Goal: Transaction & Acquisition: Book appointment/travel/reservation

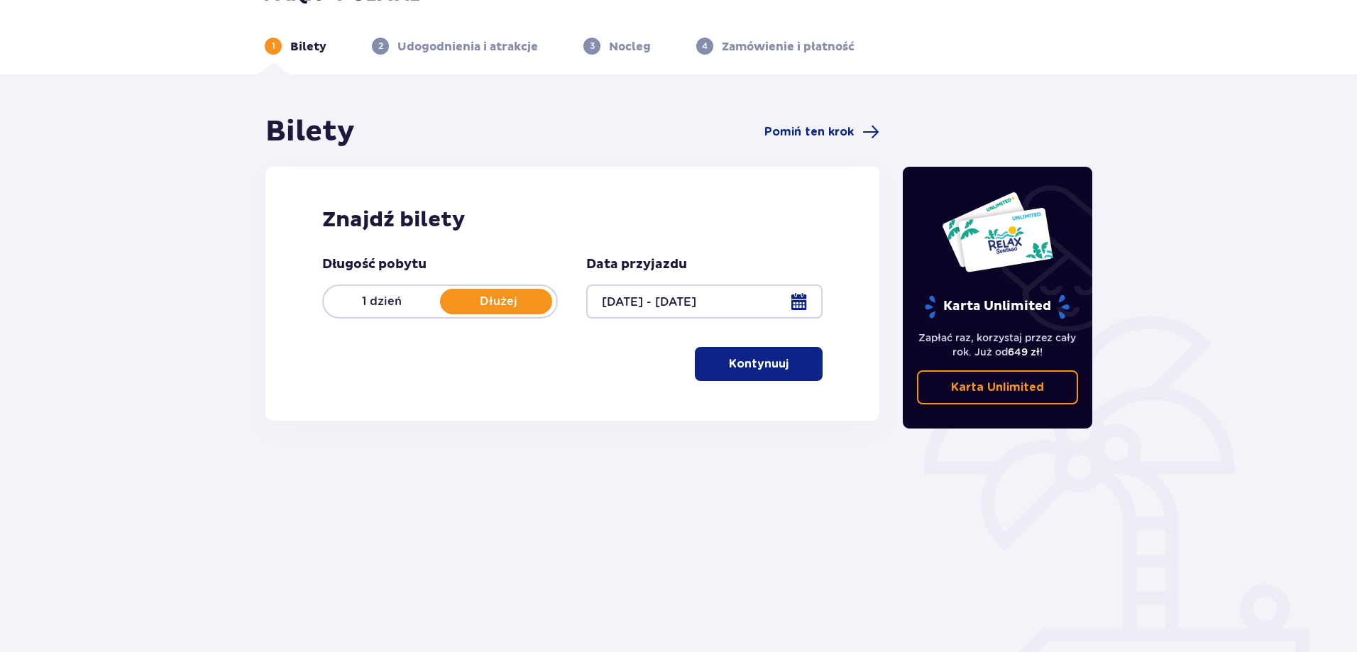
scroll to position [71, 0]
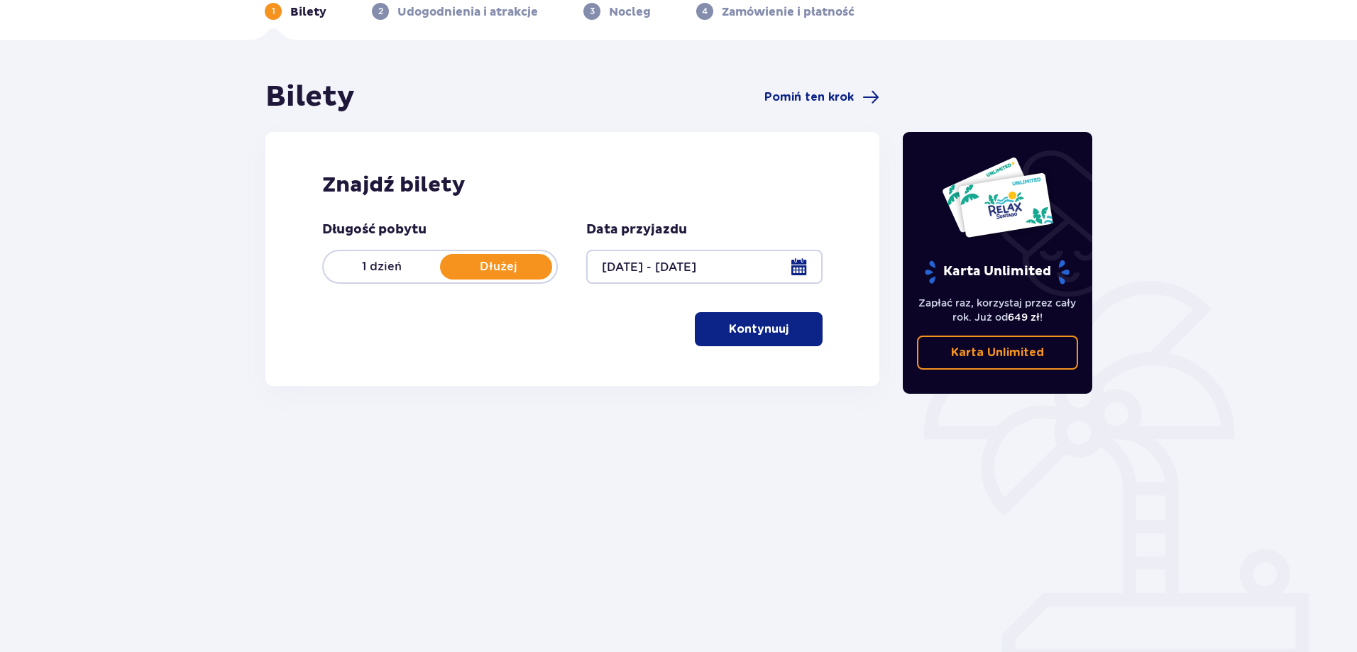
click at [744, 325] on p "Kontynuuj" at bounding box center [759, 329] width 60 height 16
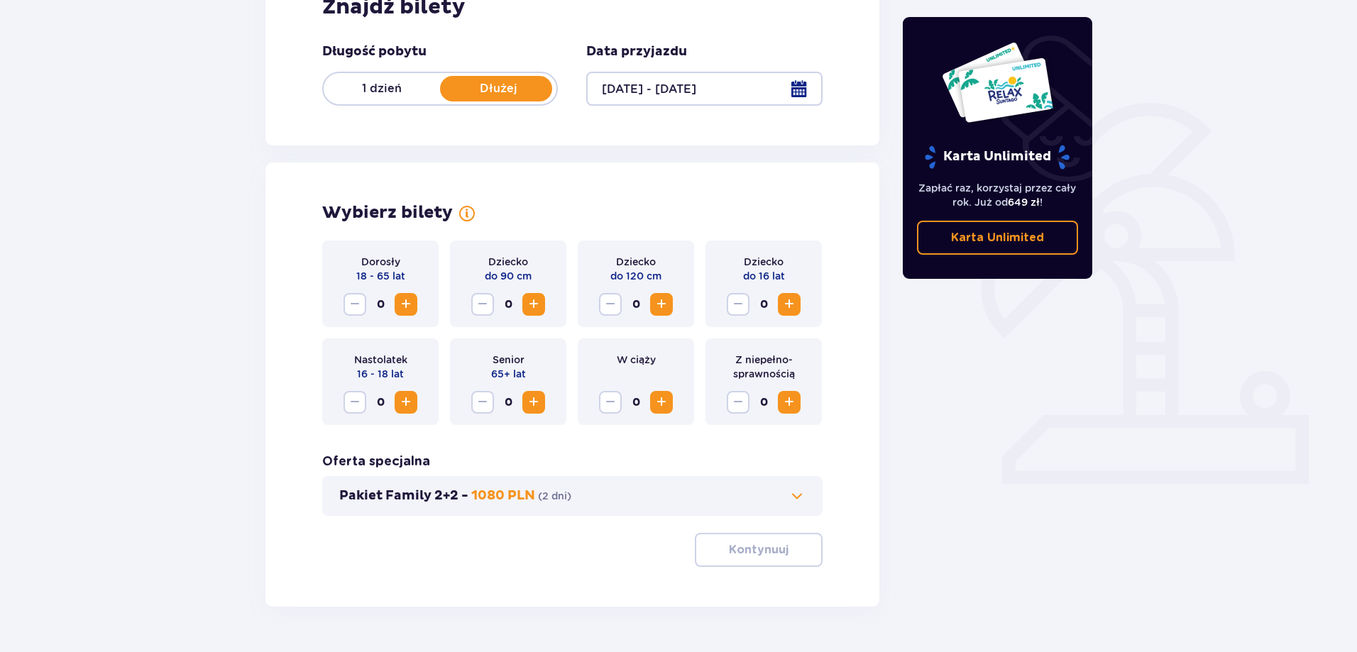
scroll to position [289, 0]
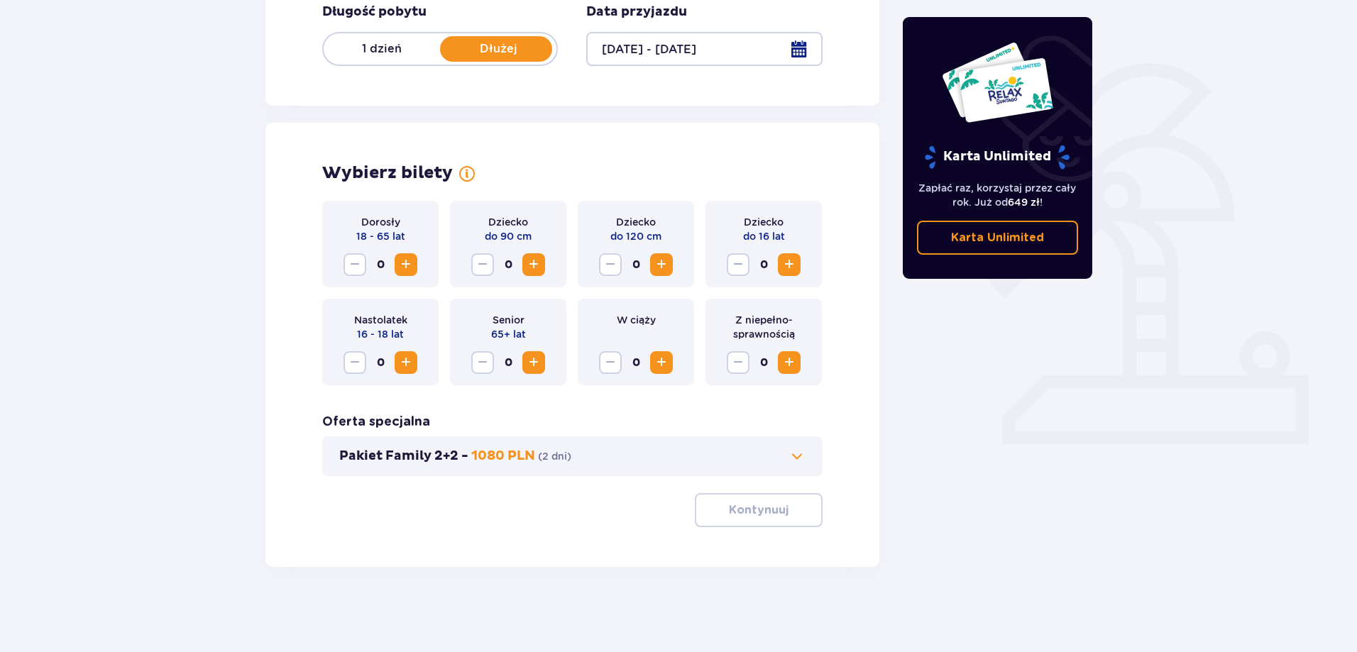
click at [407, 261] on span "Zwiększ" at bounding box center [405, 264] width 17 height 17
click at [761, 506] on p "Kontynuuj" at bounding box center [759, 510] width 60 height 16
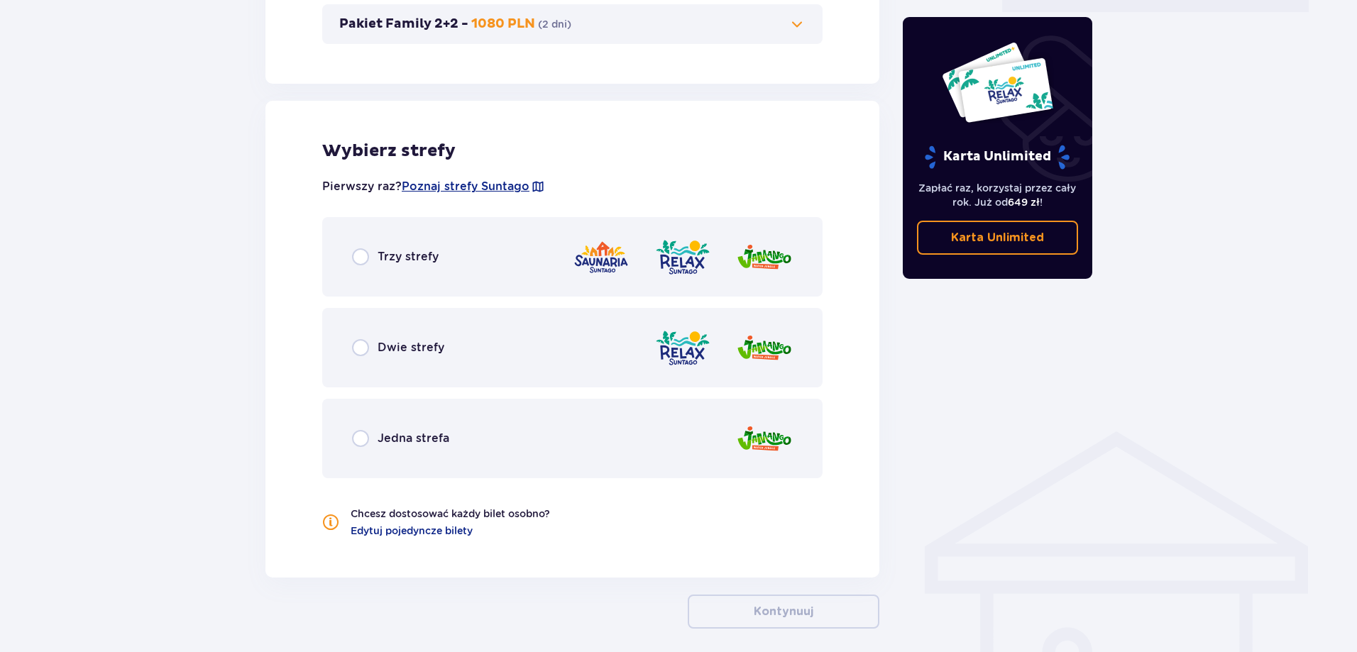
scroll to position [783, 0]
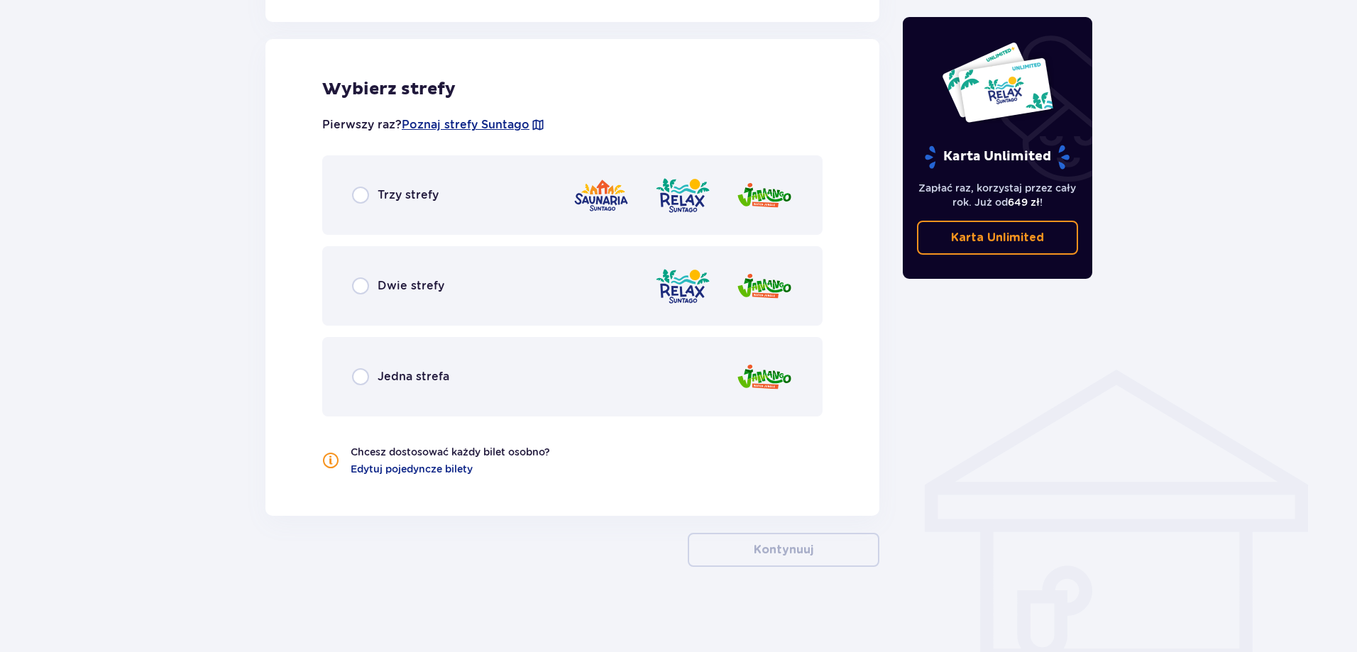
click at [407, 286] on span "Dwie strefy" at bounding box center [411, 286] width 67 height 16
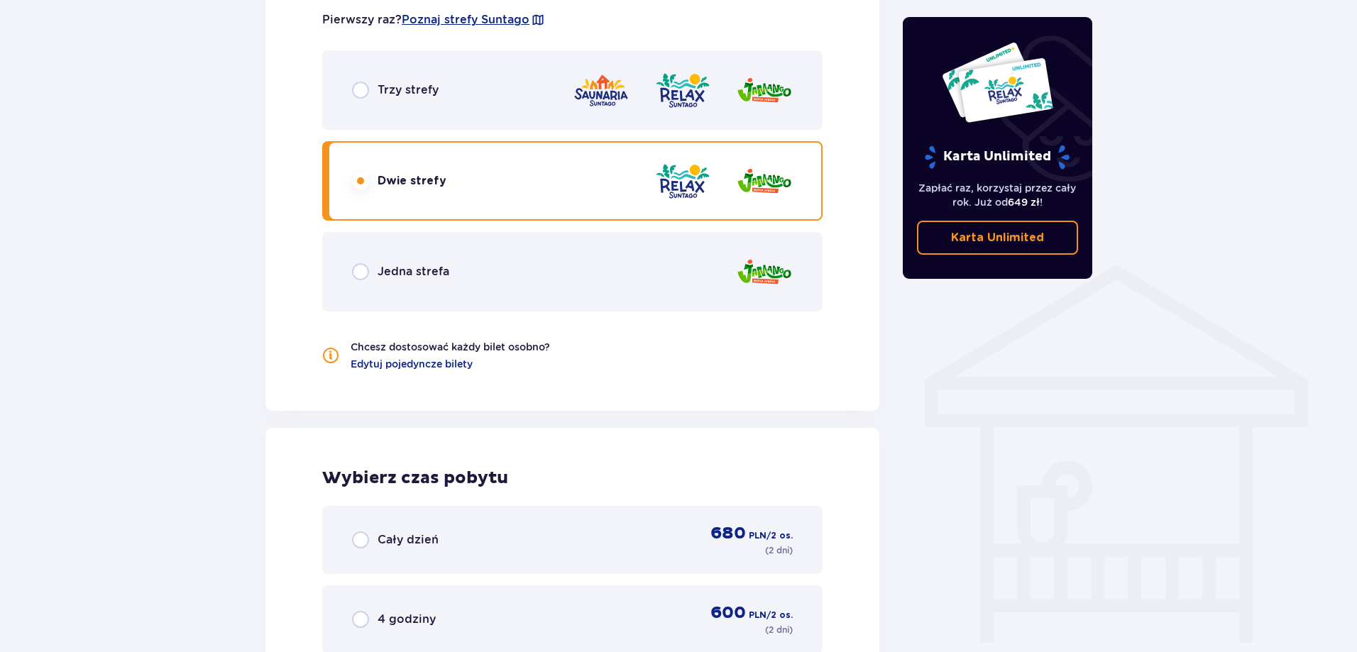
scroll to position [856, 0]
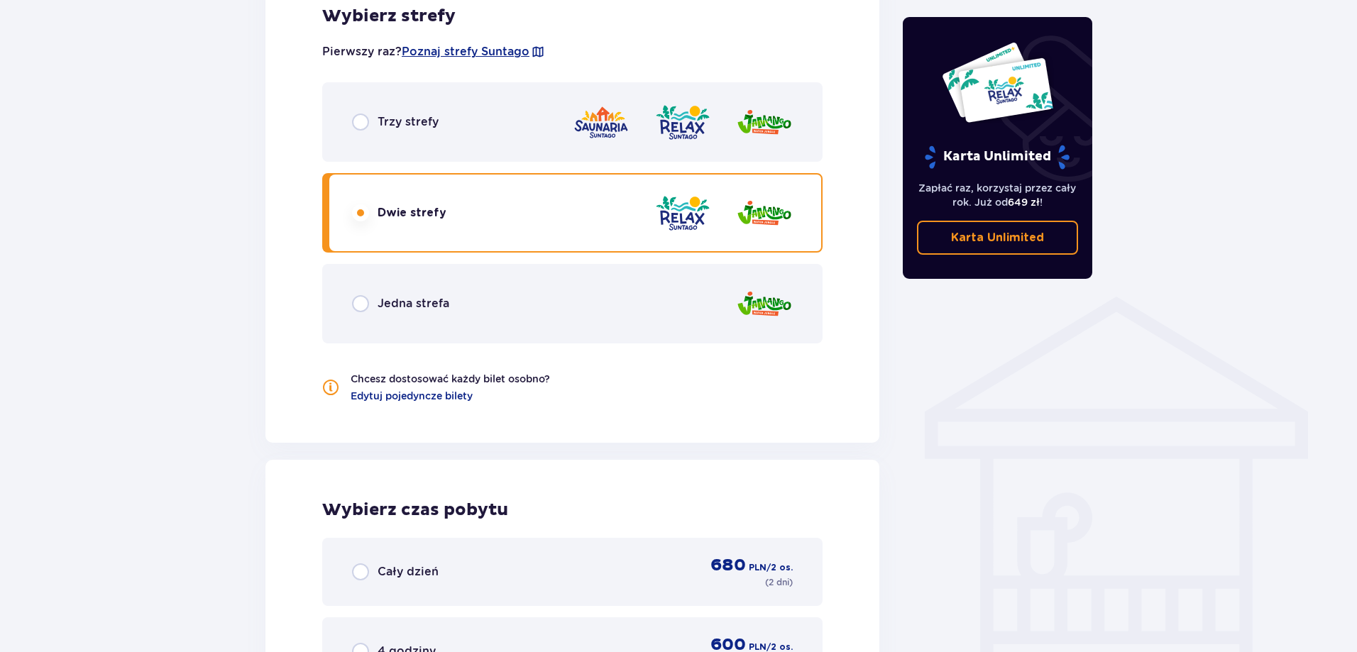
click at [416, 125] on span "Trzy strefy" at bounding box center [408, 122] width 61 height 16
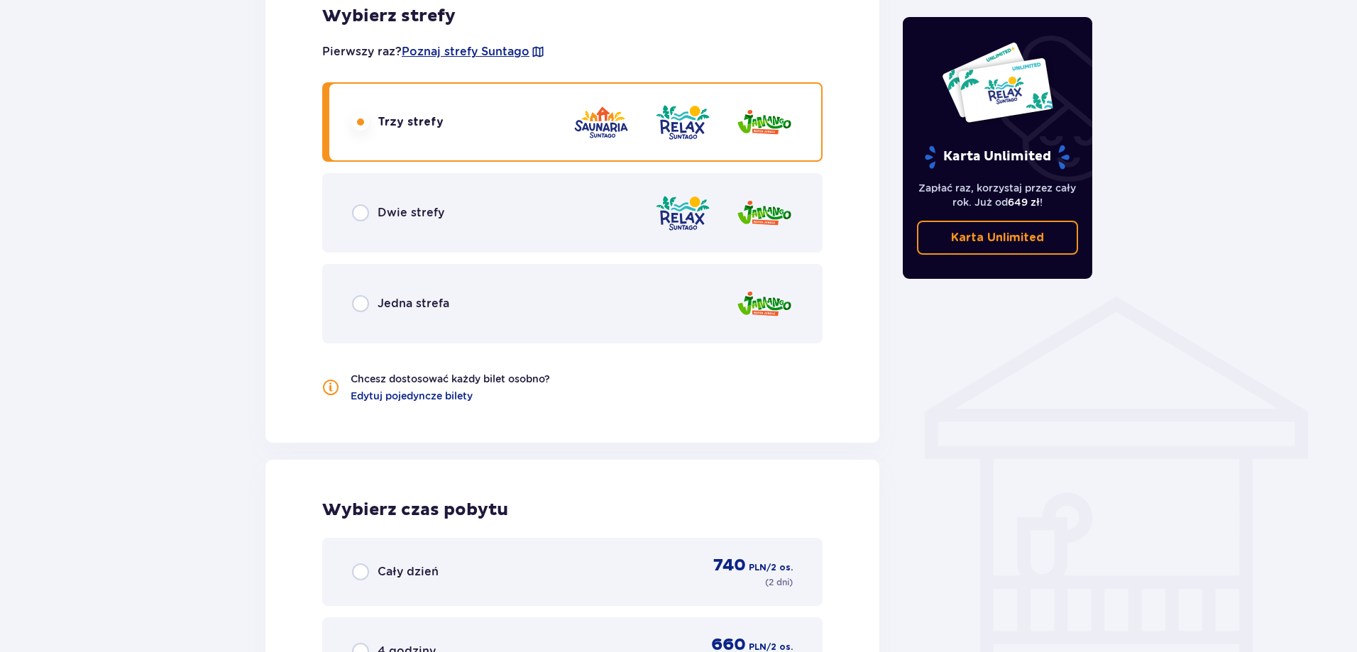
click at [412, 204] on div "Dwie strefy" at bounding box center [572, 212] width 500 height 79
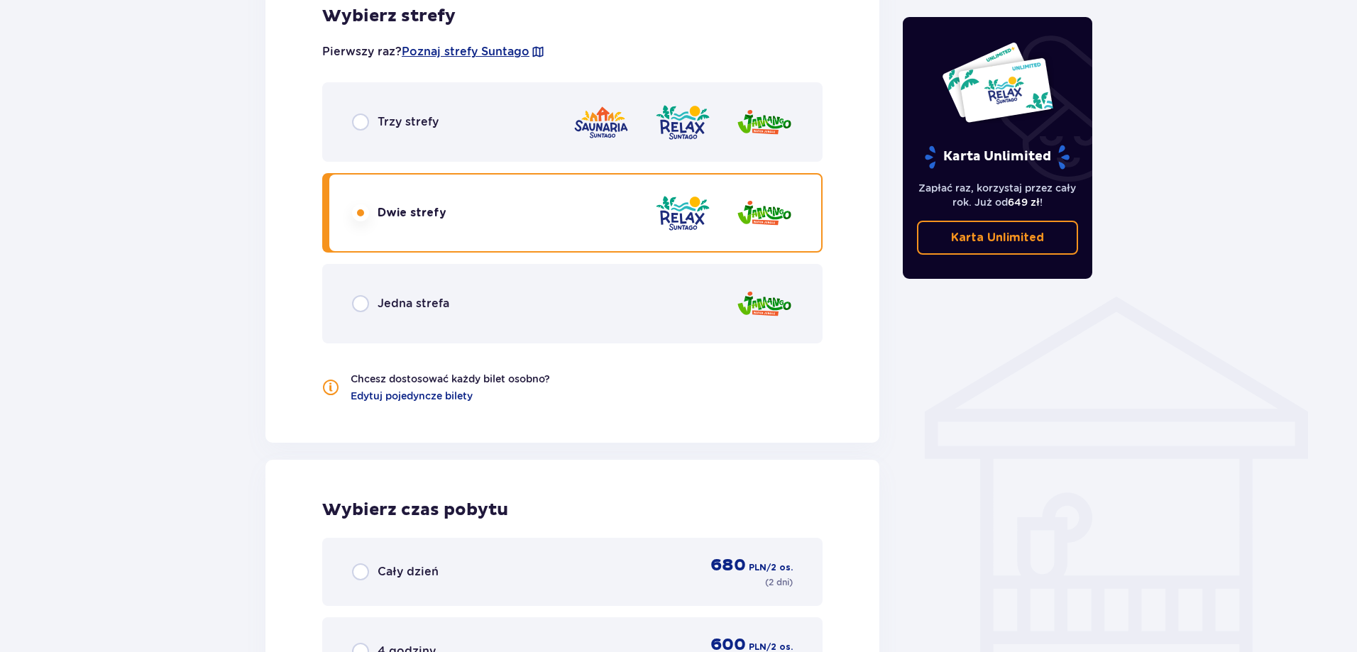
click at [417, 123] on span "Trzy strefy" at bounding box center [408, 122] width 61 height 16
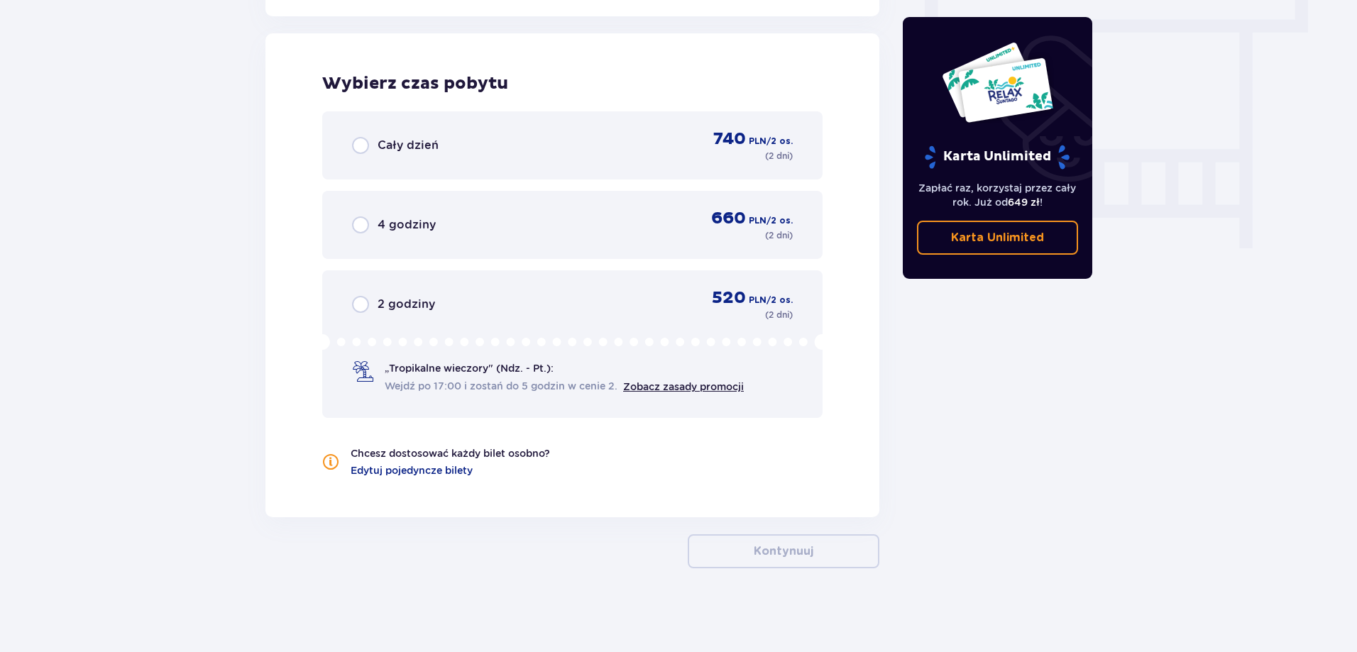
scroll to position [1284, 0]
click at [422, 149] on span "Cały dzień" at bounding box center [408, 144] width 61 height 16
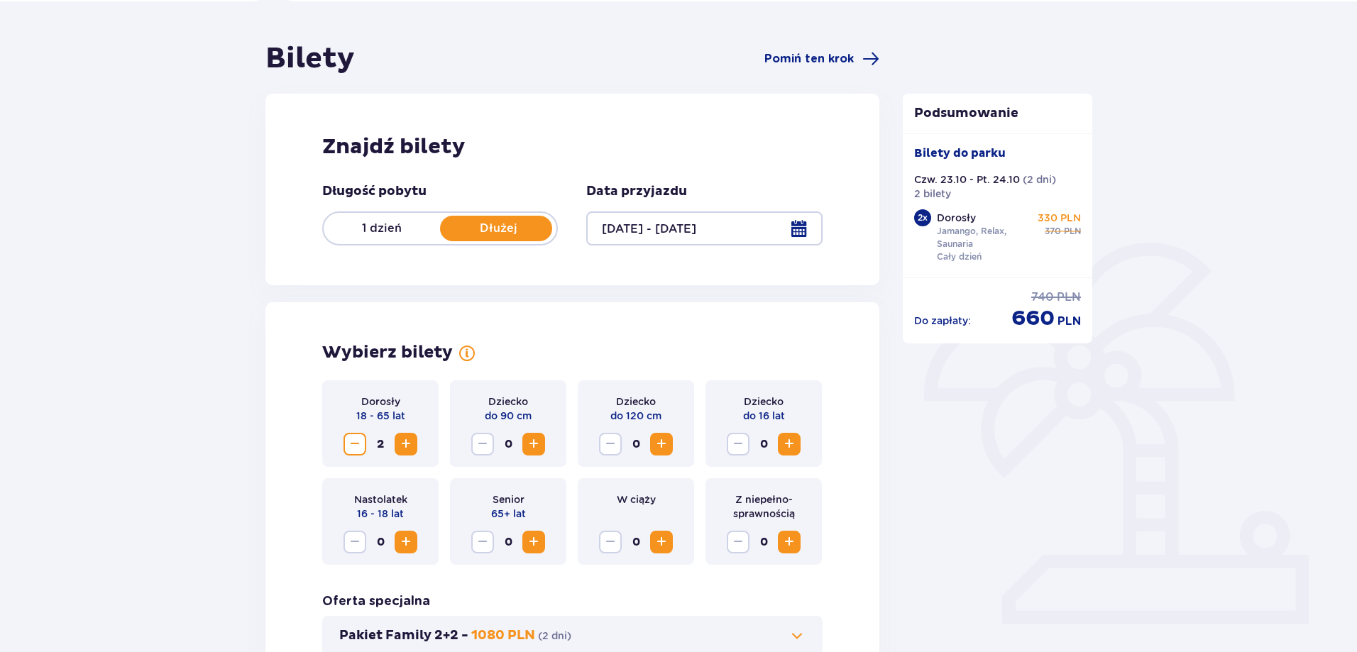
scroll to position [0, 0]
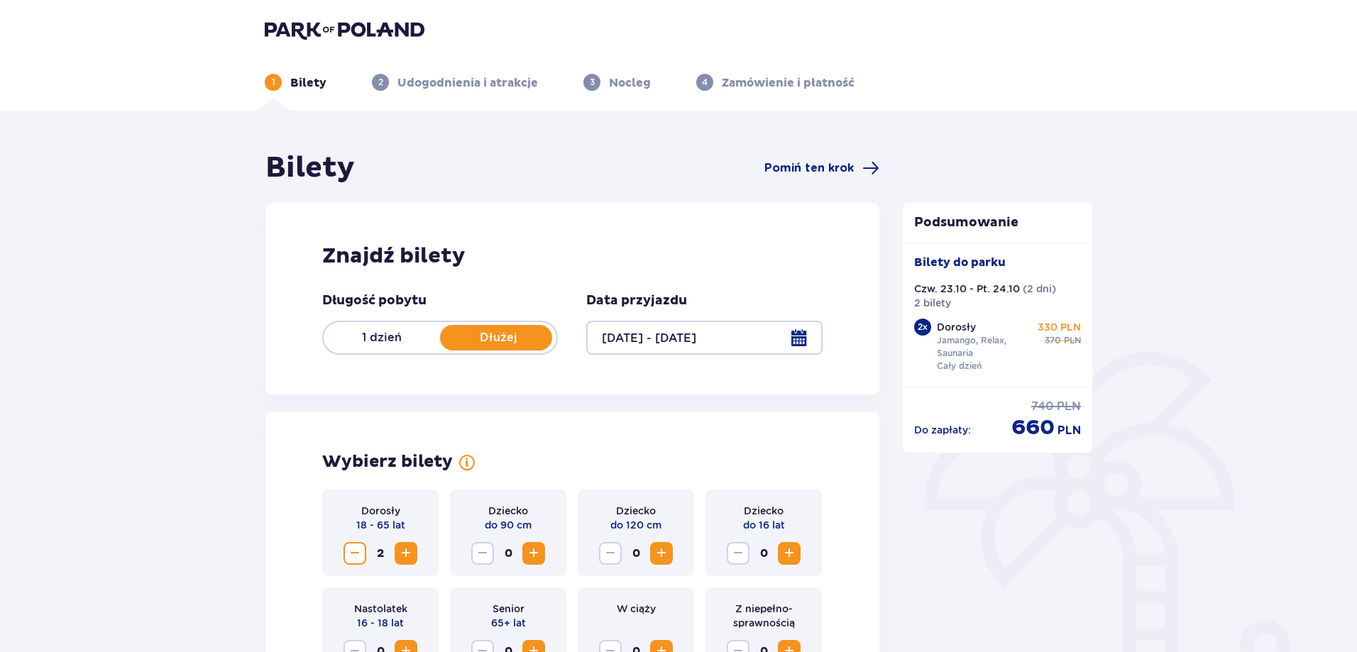
click at [598, 89] on div "3 Nocleg" at bounding box center [616, 82] width 67 height 17
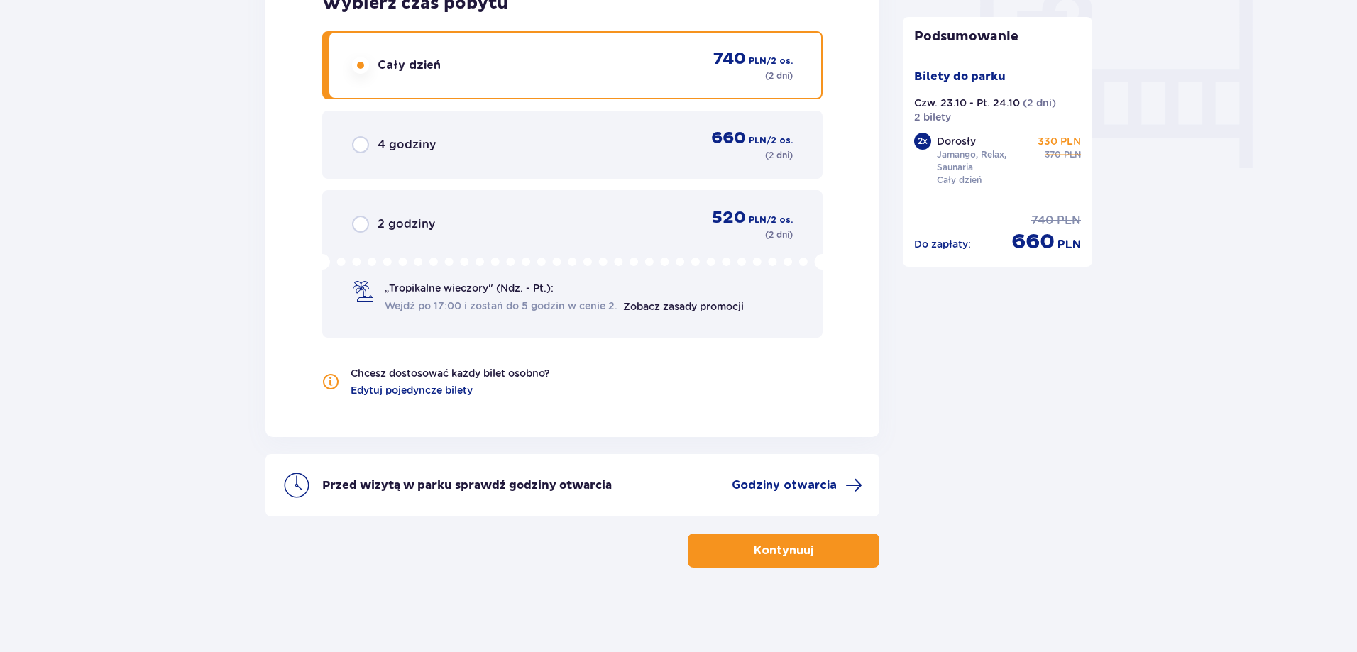
scroll to position [1363, 0]
click at [776, 554] on p "Kontynuuj" at bounding box center [784, 550] width 60 height 16
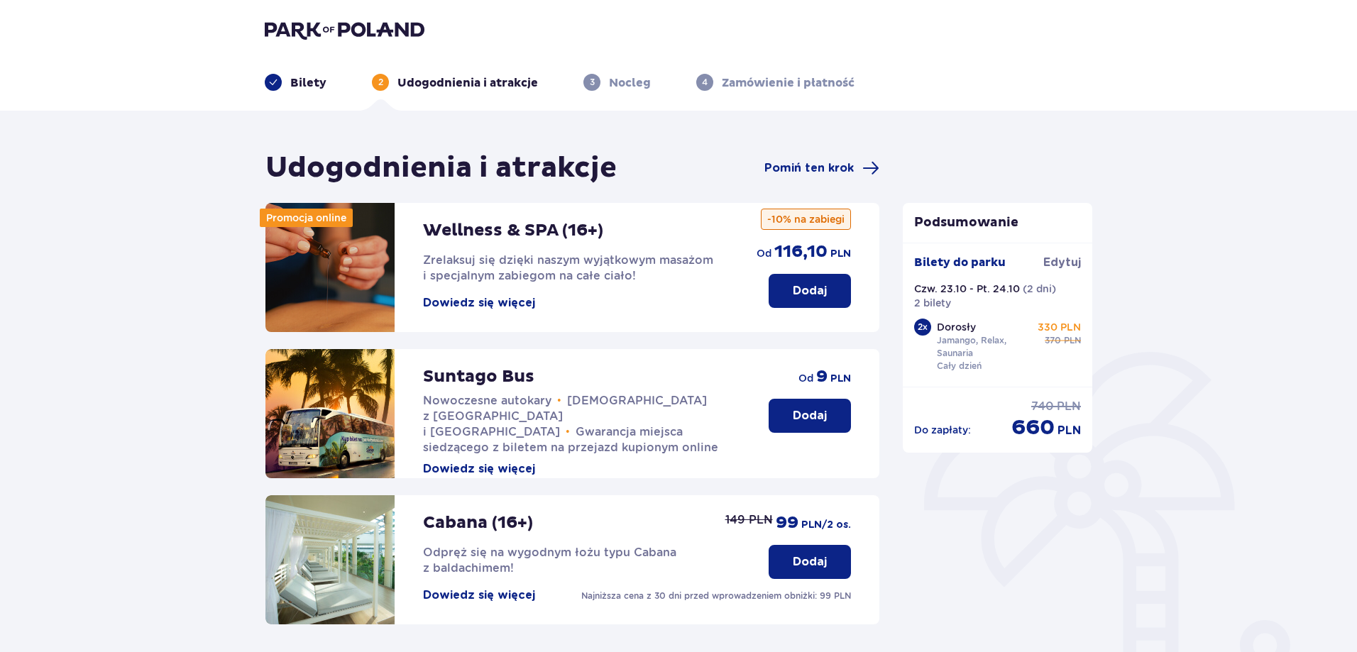
click at [495, 307] on button "Dowiedz się więcej" at bounding box center [479, 303] width 112 height 16
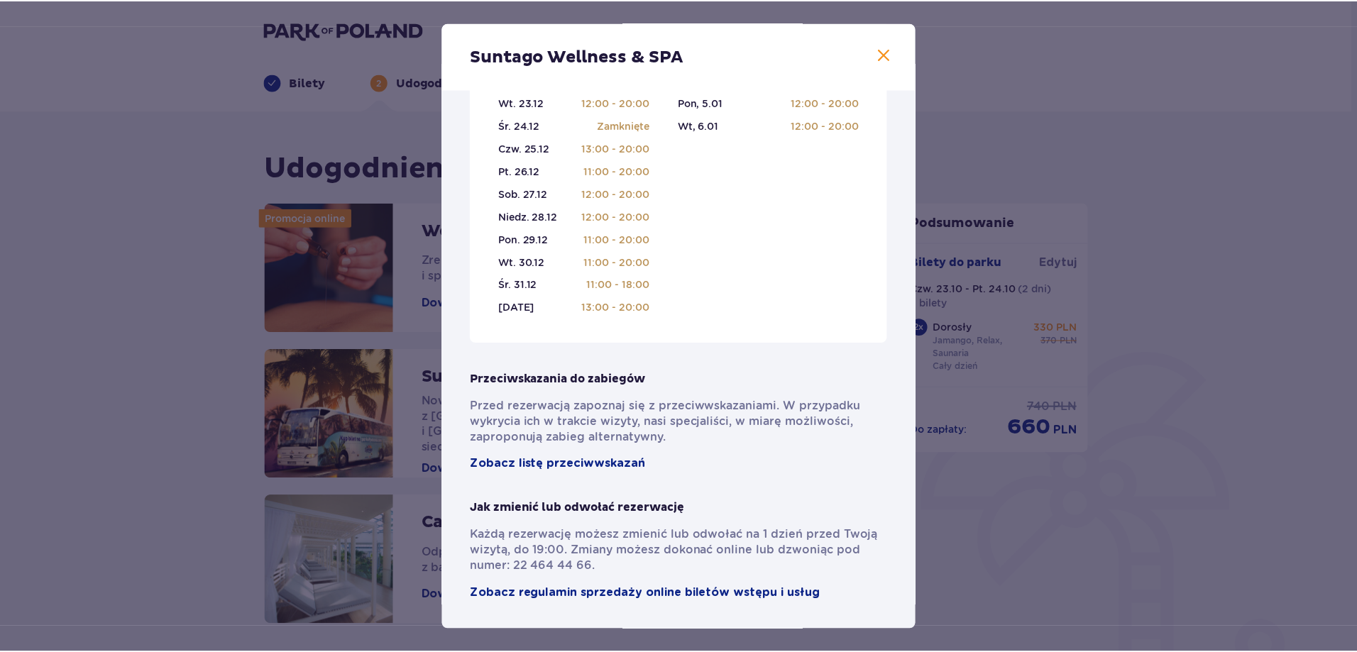
scroll to position [882, 0]
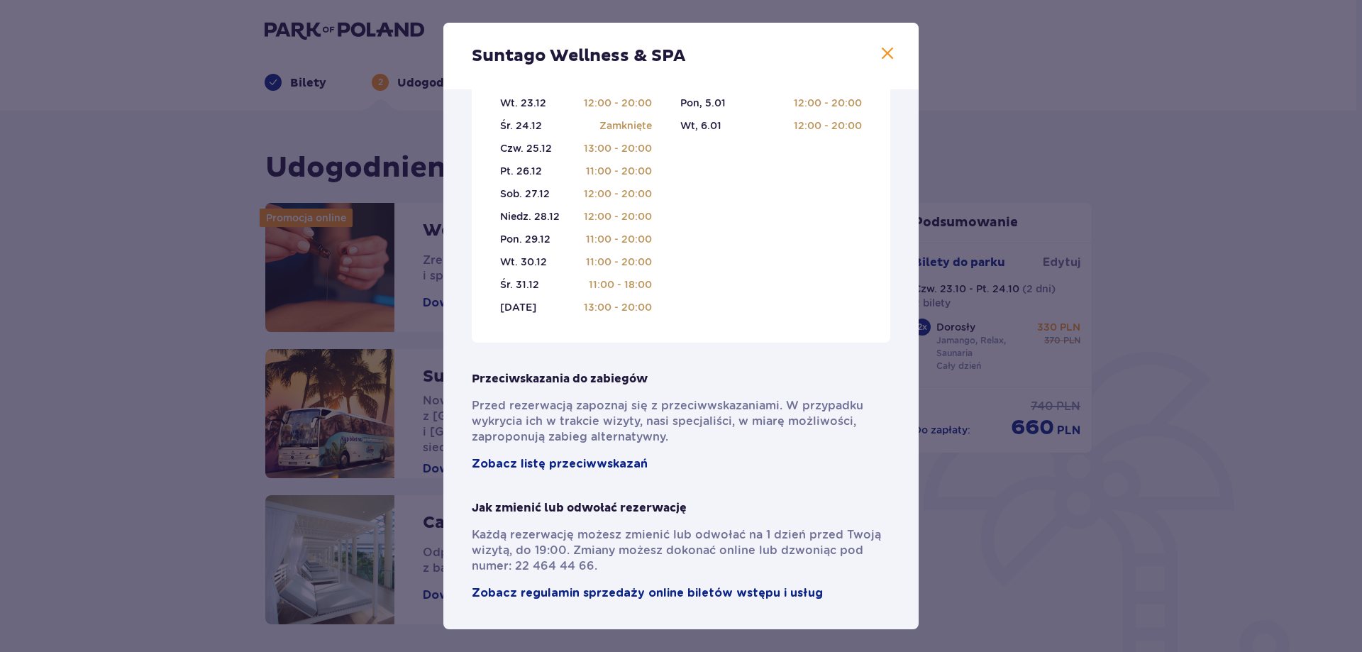
click at [892, 53] on div "Suntago Wellness & SPA" at bounding box center [681, 56] width 475 height 67
click at [890, 53] on span at bounding box center [887, 53] width 17 height 17
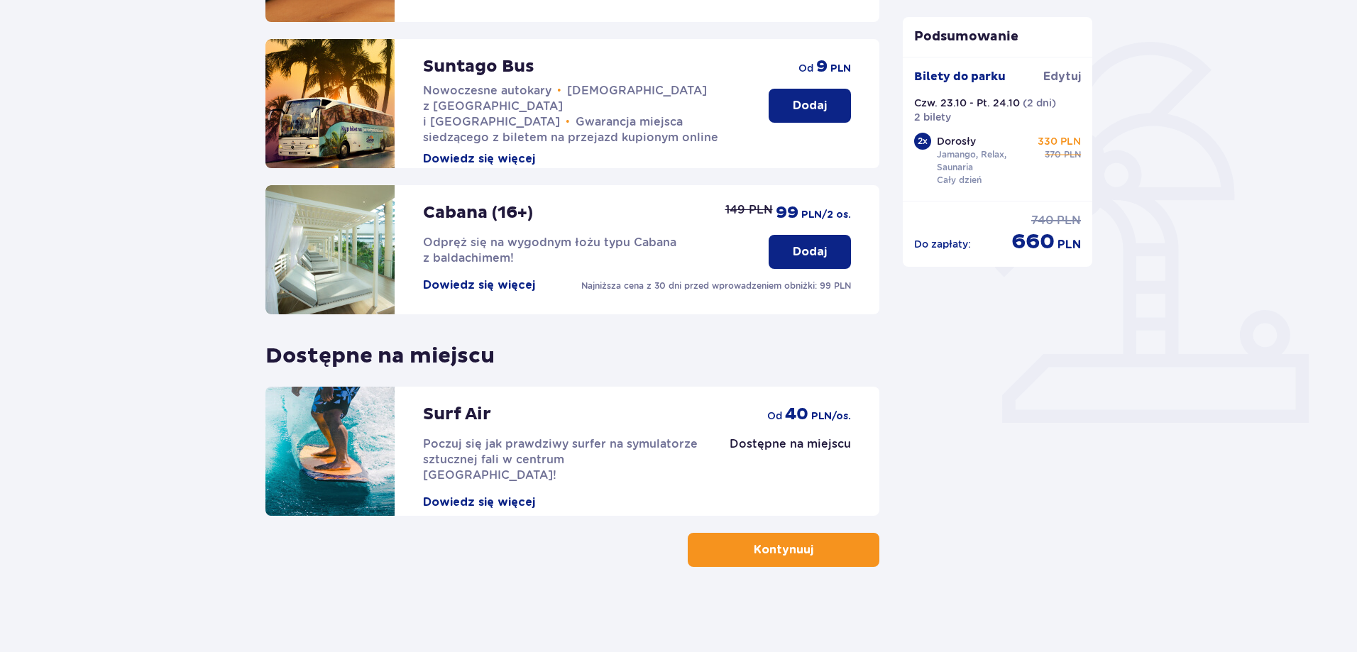
click at [824, 549] on button "Kontynuuj" at bounding box center [784, 550] width 192 height 34
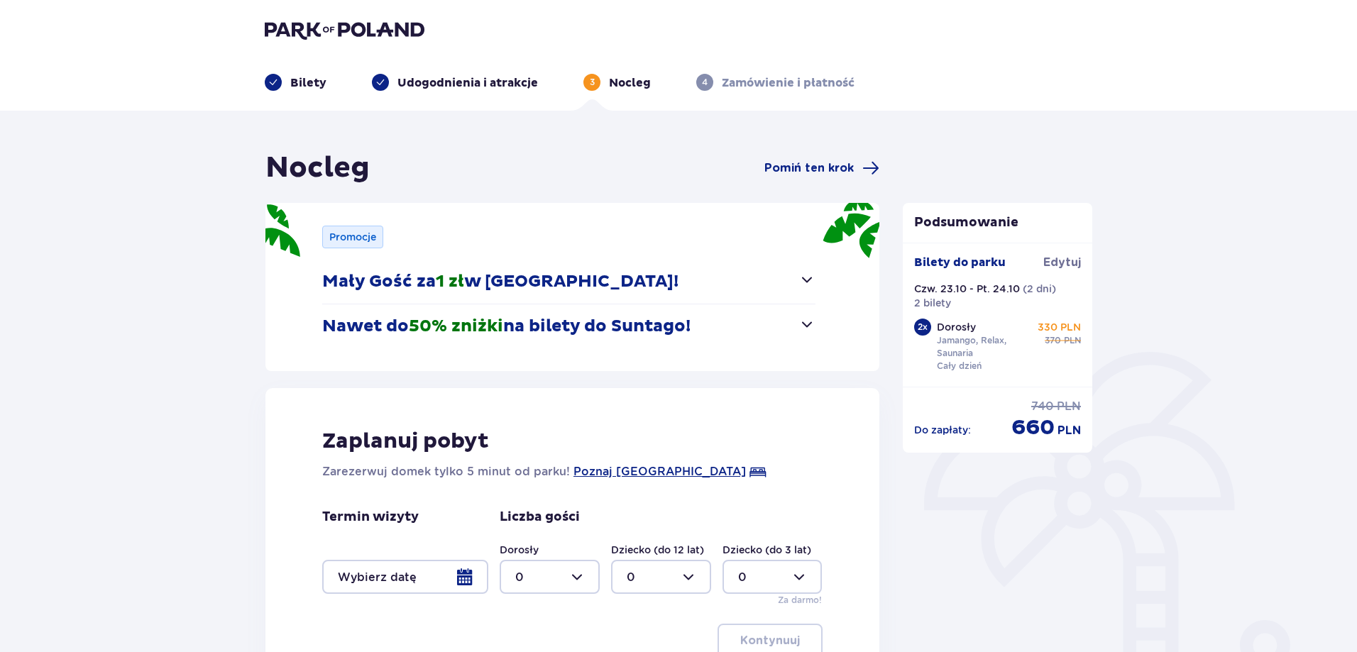
click at [192, 203] on div "Nocleg Pomiń ten krok Promocje Mały Gość za 1 zł w Suntago Village! Noc za złot…" at bounding box center [678, 472] width 1357 height 723
click at [182, 201] on div "Nocleg Pomiń ten krok Promocje Mały Gość za 1 zł w Suntago Village! Noc za złot…" at bounding box center [678, 472] width 1357 height 723
click at [502, 277] on p "Mały Gość za 1 zł w Suntago Village!" at bounding box center [500, 281] width 356 height 21
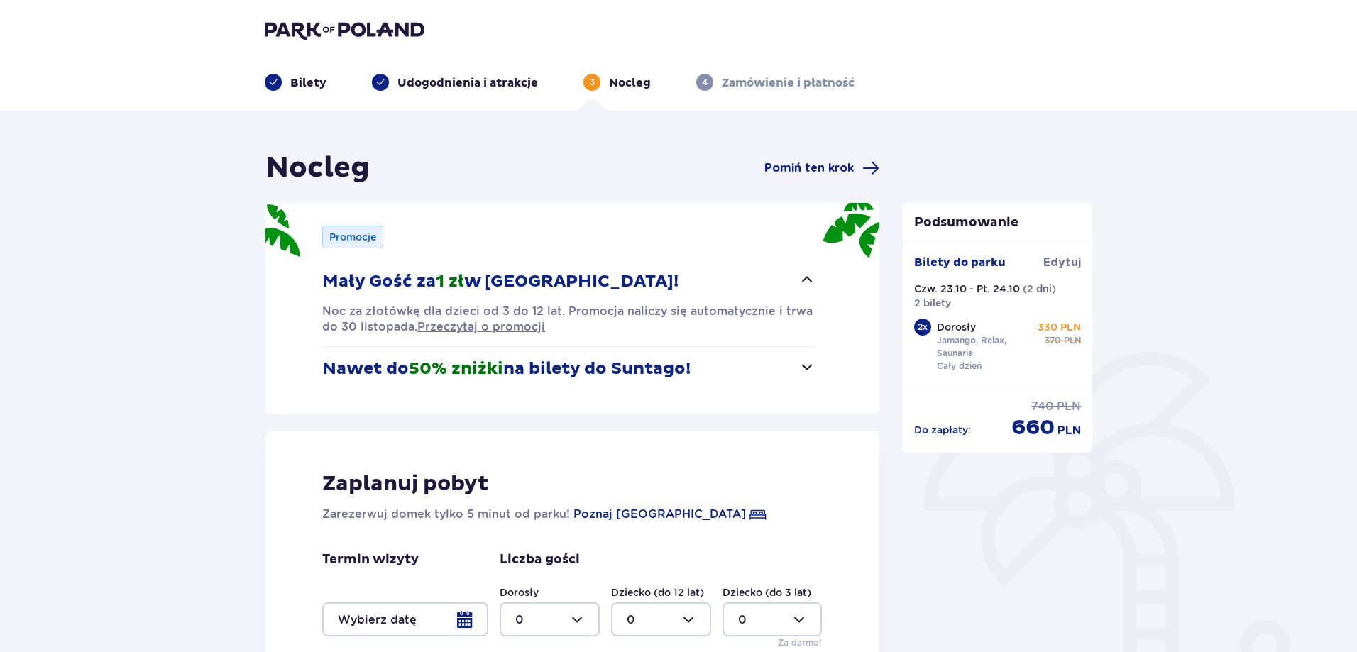
click at [502, 277] on p "Mały Gość za 1 zł w Suntago Village!" at bounding box center [500, 281] width 356 height 21
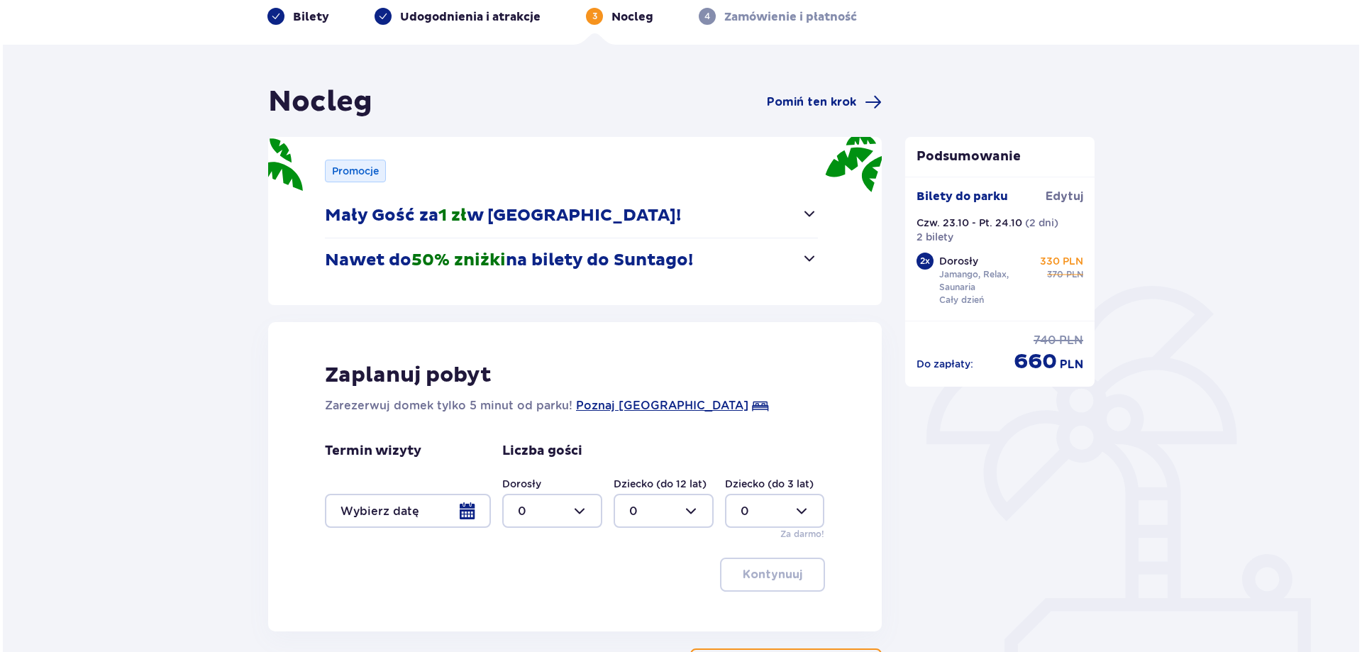
scroll to position [142, 0]
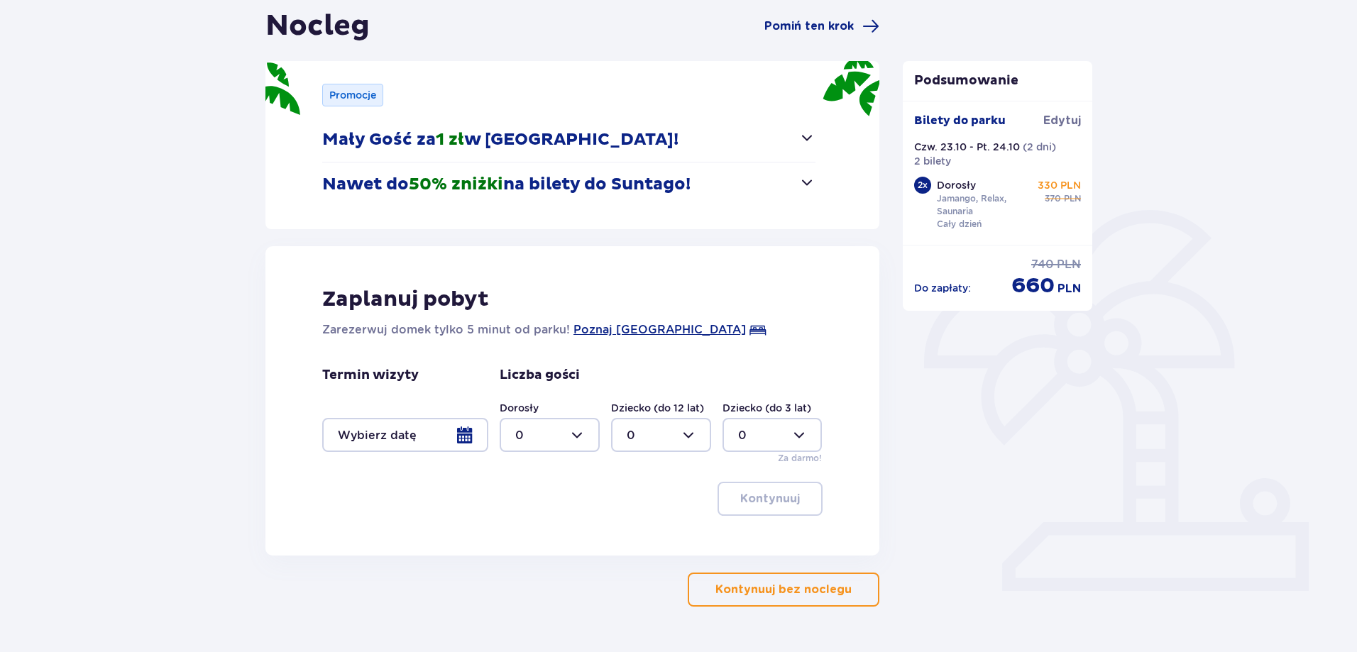
click at [464, 424] on div at bounding box center [405, 435] width 166 height 34
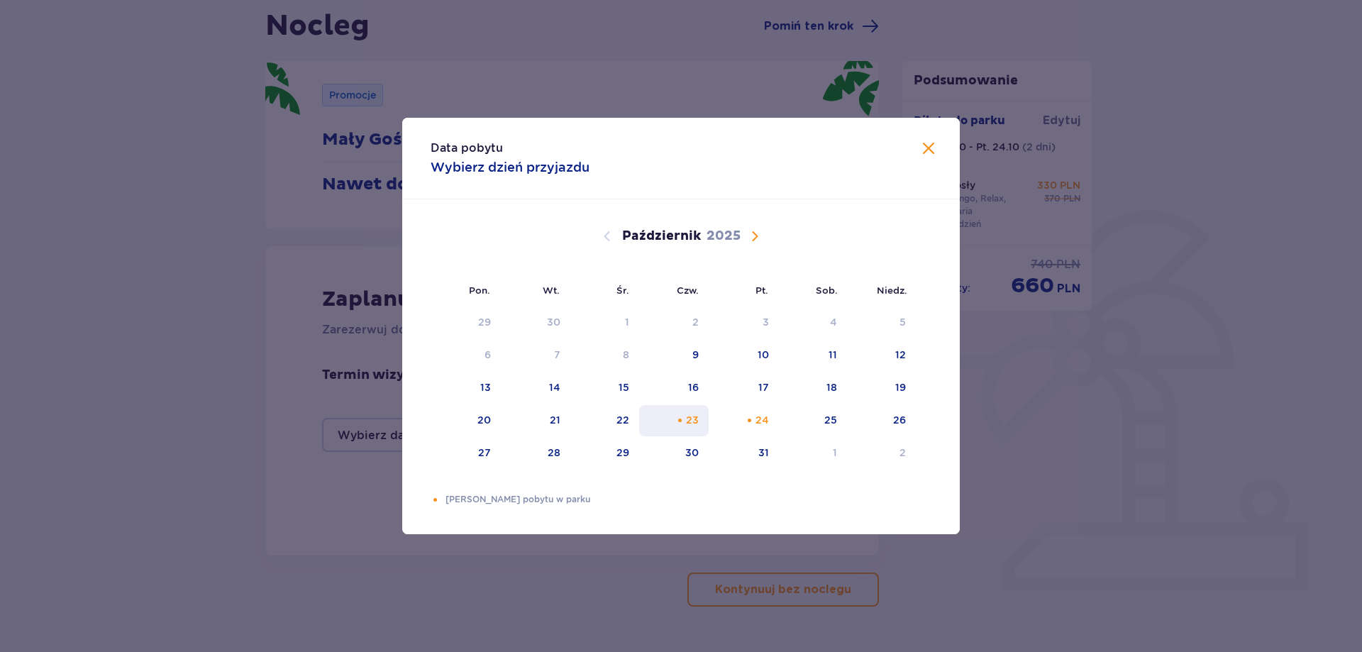
click at [704, 419] on div "23" at bounding box center [674, 420] width 70 height 31
click at [745, 416] on div "24" at bounding box center [744, 420] width 70 height 31
type input "23.10.25 - 24.10.25"
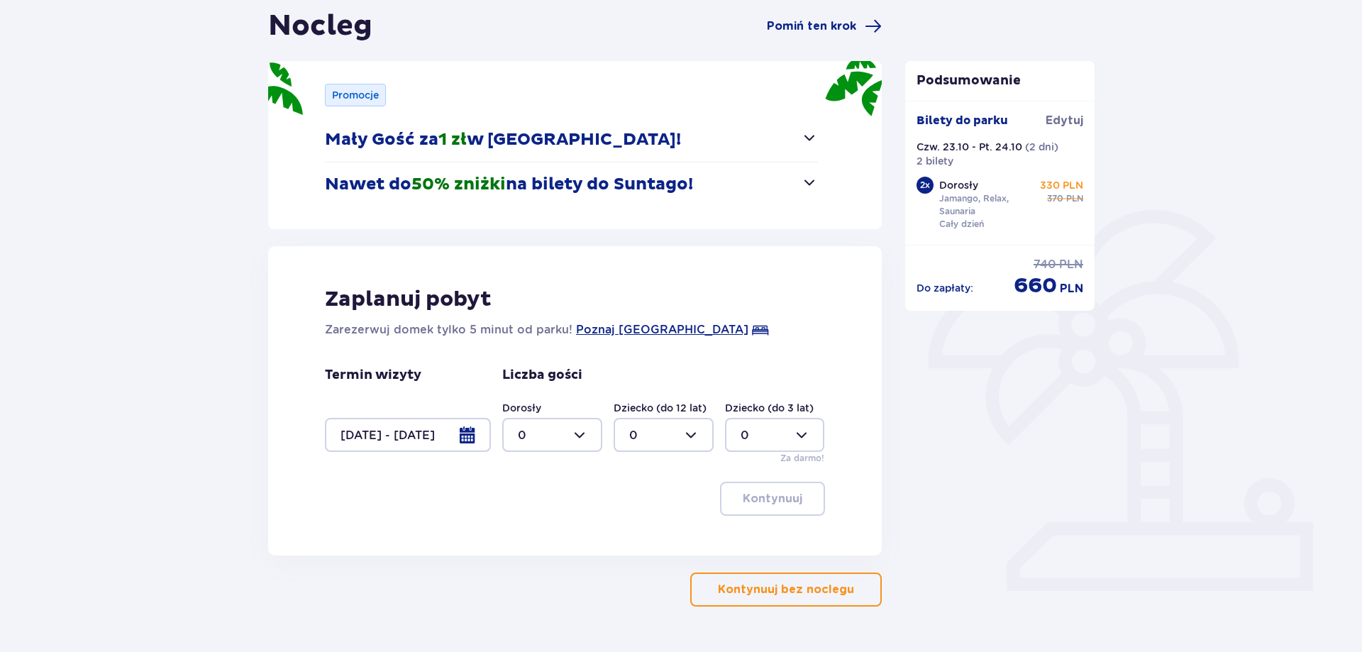
click at [328, 434] on div at bounding box center [408, 435] width 166 height 34
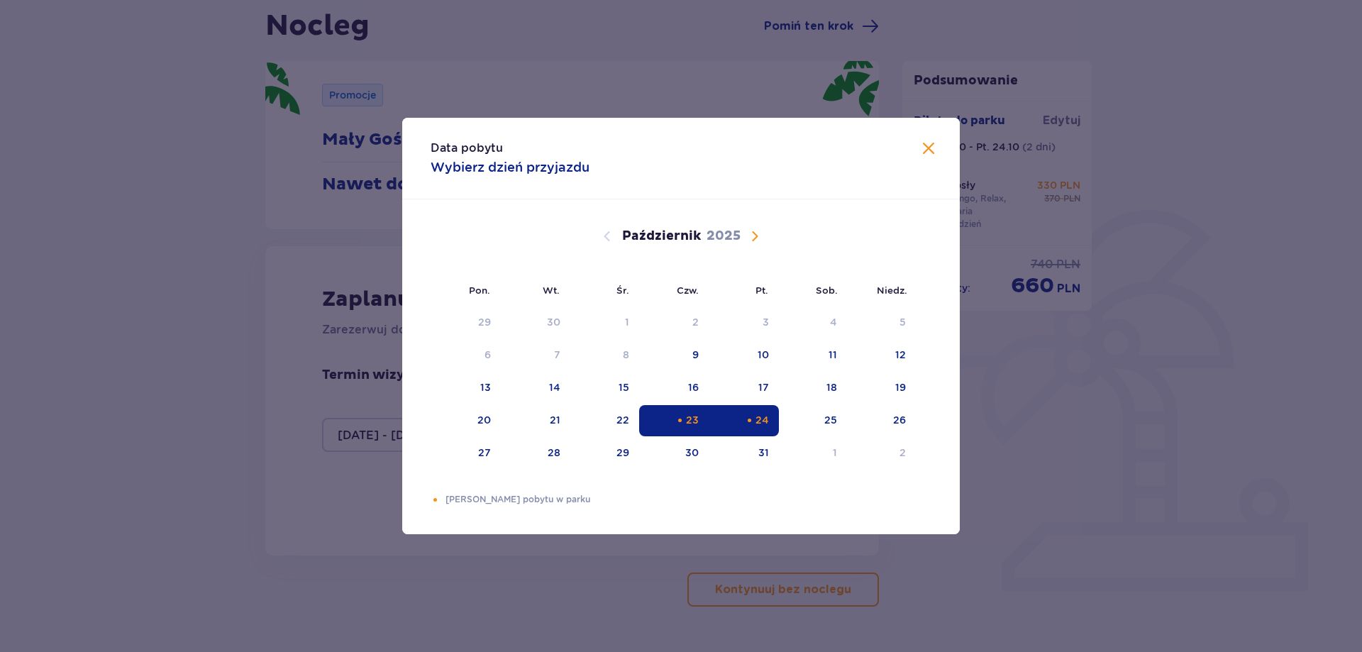
click at [259, 397] on div "Data pobytu Wybierz dzień przyjazdu Pon. Wt. Śr. Czw. Pt. Sob. Niedz. Wrzesień …" at bounding box center [681, 326] width 1362 height 652
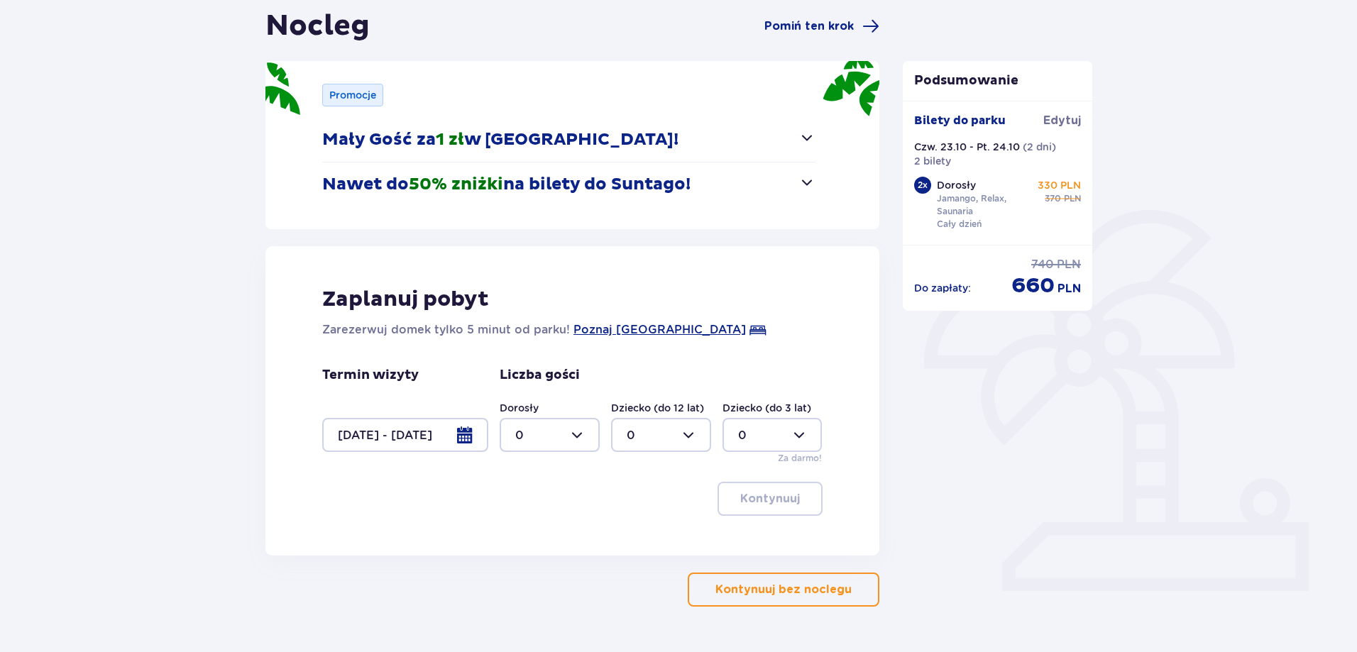
click at [543, 434] on div at bounding box center [550, 435] width 100 height 34
click at [539, 497] on span "1" at bounding box center [549, 508] width 97 height 30
click at [541, 444] on div at bounding box center [550, 435] width 100 height 34
click at [520, 528] on span "2" at bounding box center [549, 538] width 97 height 30
type input "2"
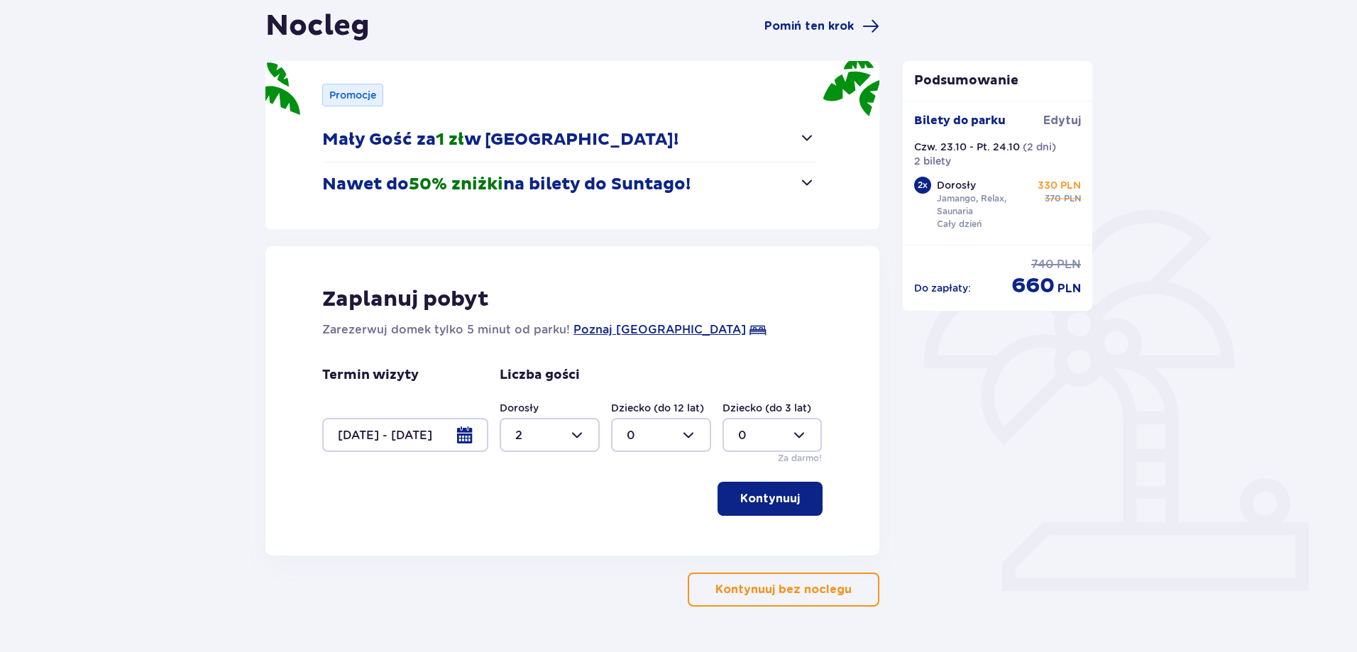
click at [189, 375] on div "Nocleg Pomiń ten krok Promocje Mały Gość za 1 zł w Suntago Village! Noc za złot…" at bounding box center [678, 330] width 1357 height 723
click at [629, 329] on span "Poznaj Suntago Village" at bounding box center [659, 329] width 172 height 17
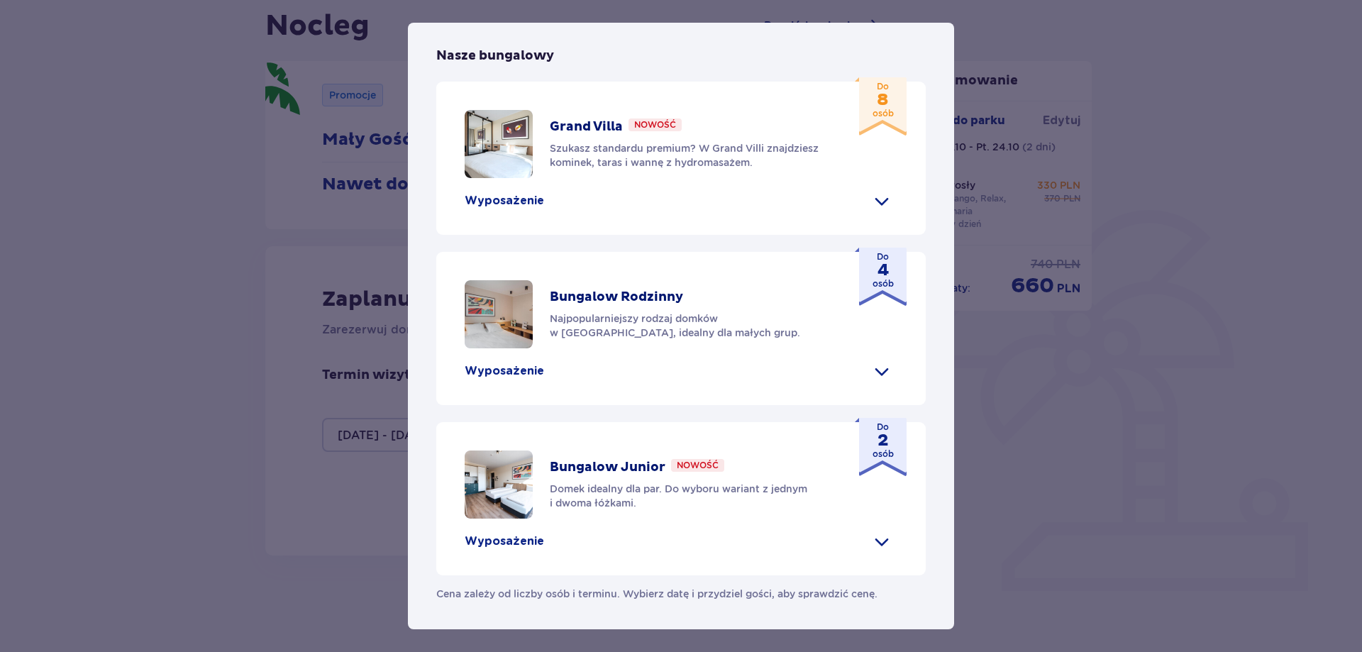
scroll to position [585, 0]
click at [877, 549] on span at bounding box center [882, 541] width 23 height 23
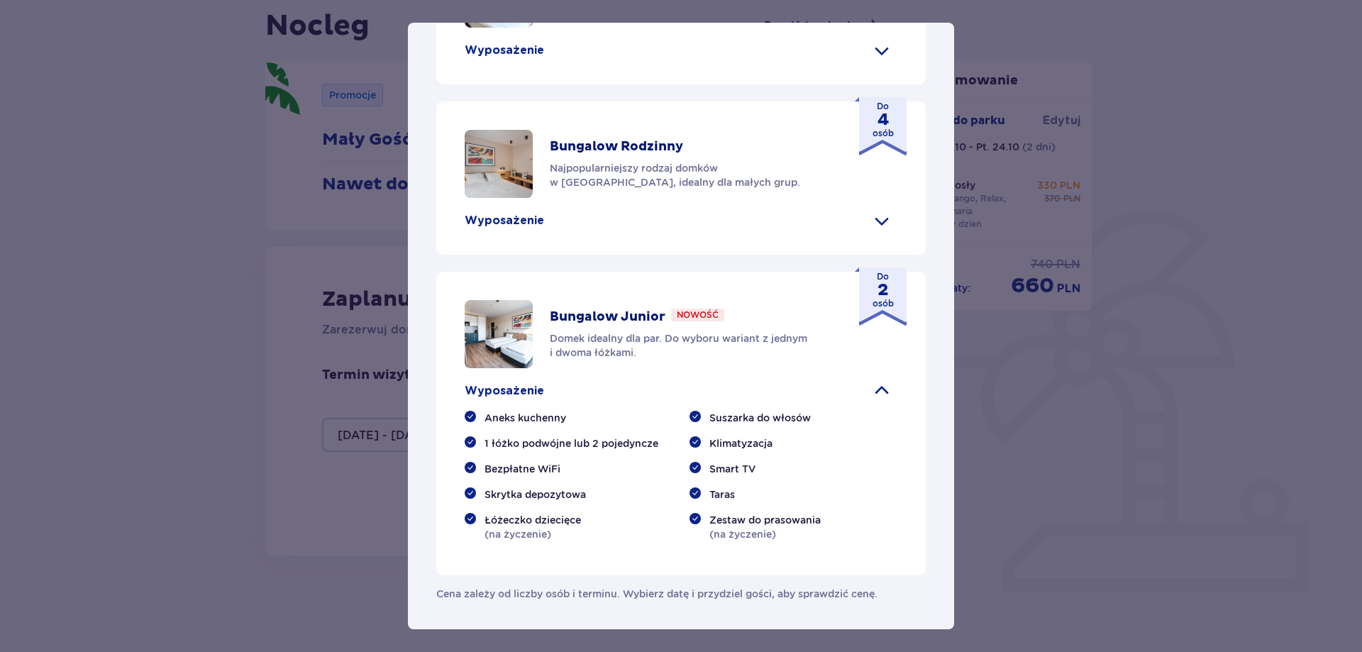
scroll to position [735, 0]
click at [873, 299] on p "Do 2 osób" at bounding box center [883, 290] width 21 height 40
click at [589, 343] on p "Domek idealny dla par. Do wyboru wariant z jednym i dwoma łóżkami." at bounding box center [691, 345] width 282 height 28
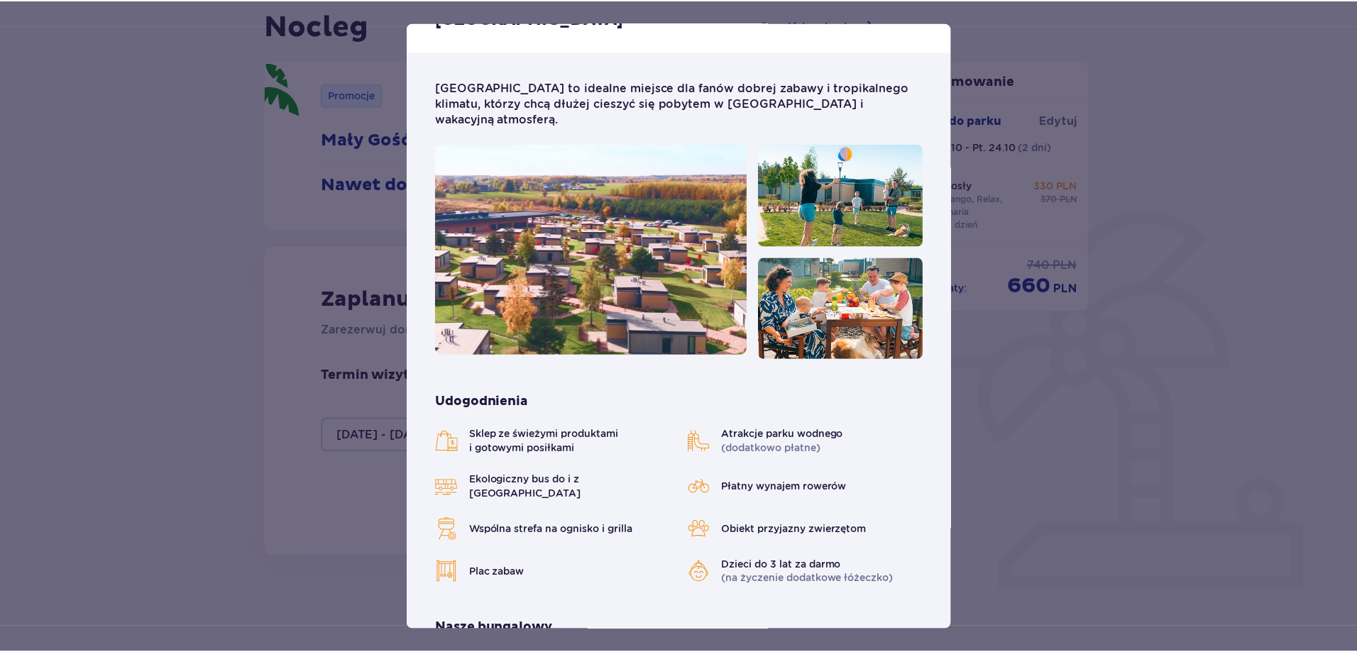
scroll to position [0, 0]
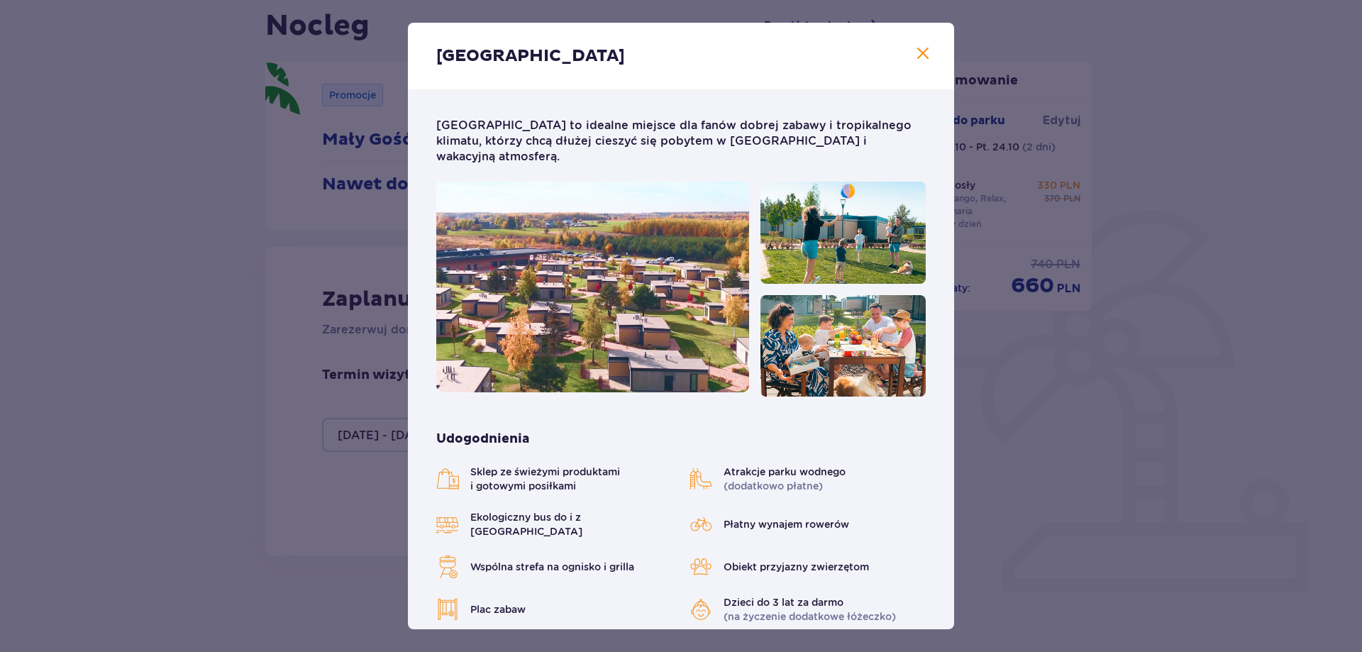
click at [284, 237] on div "Suntago Village Suntago Village to idealne miejsce dla fanów dobrej zabawy i tr…" at bounding box center [681, 326] width 1362 height 652
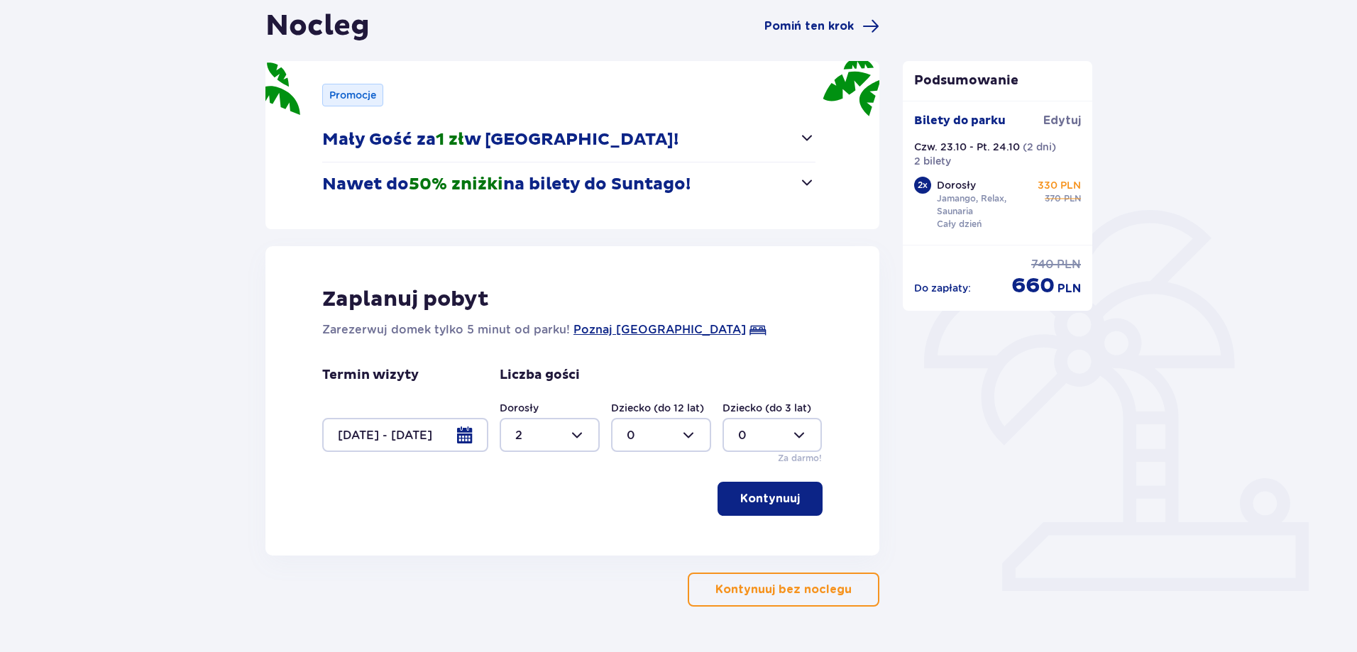
click at [761, 497] on p "Kontynuuj" at bounding box center [770, 499] width 60 height 16
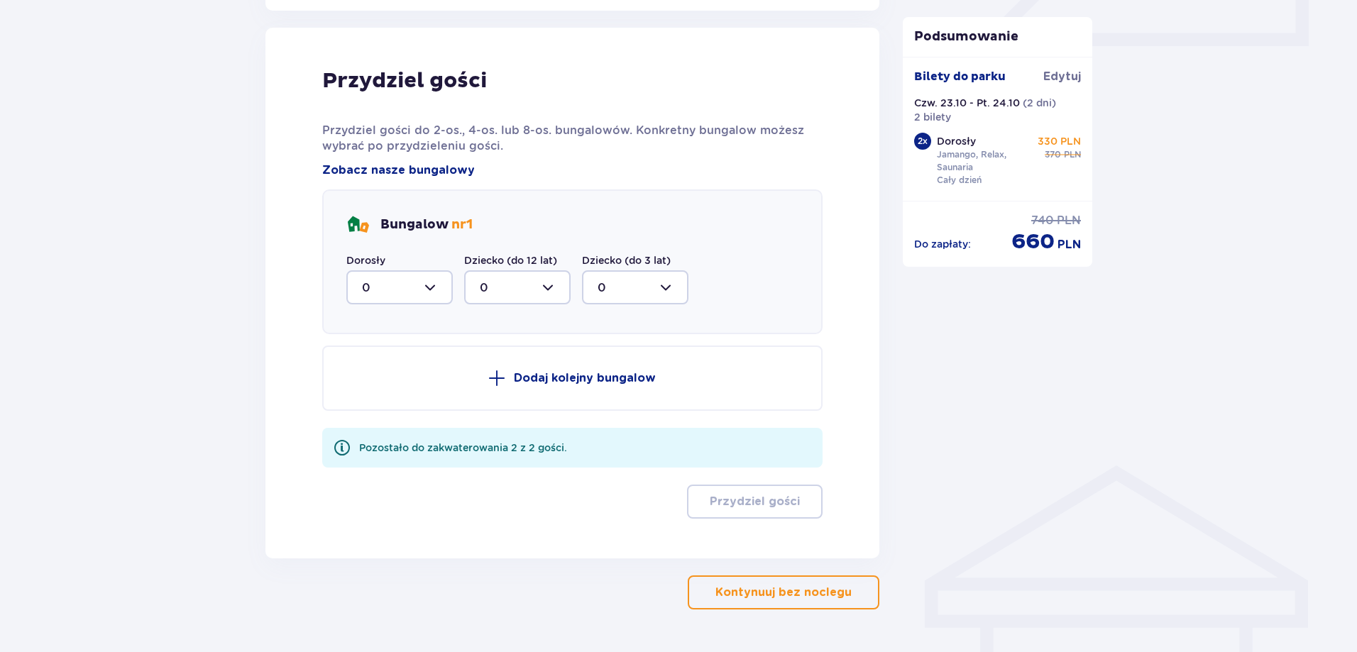
scroll to position [698, 0]
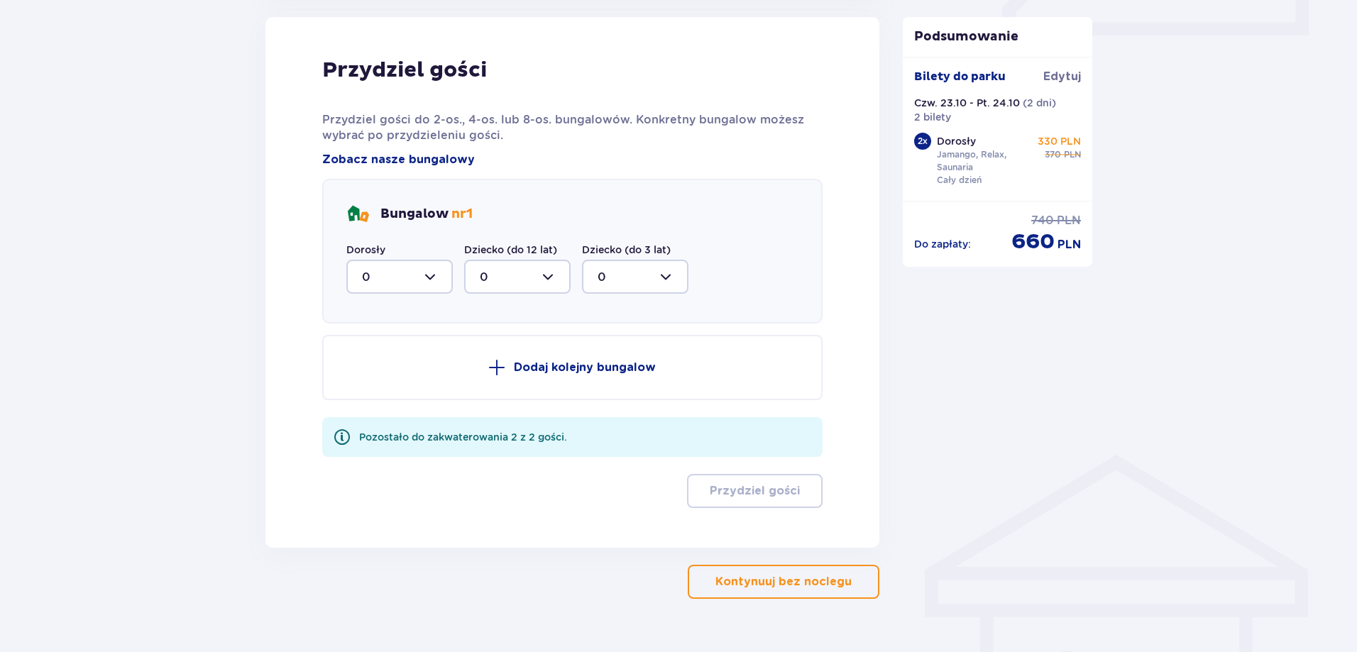
click at [417, 281] on div at bounding box center [399, 277] width 106 height 34
click at [379, 370] on span "2" at bounding box center [400, 380] width 104 height 30
type input "2"
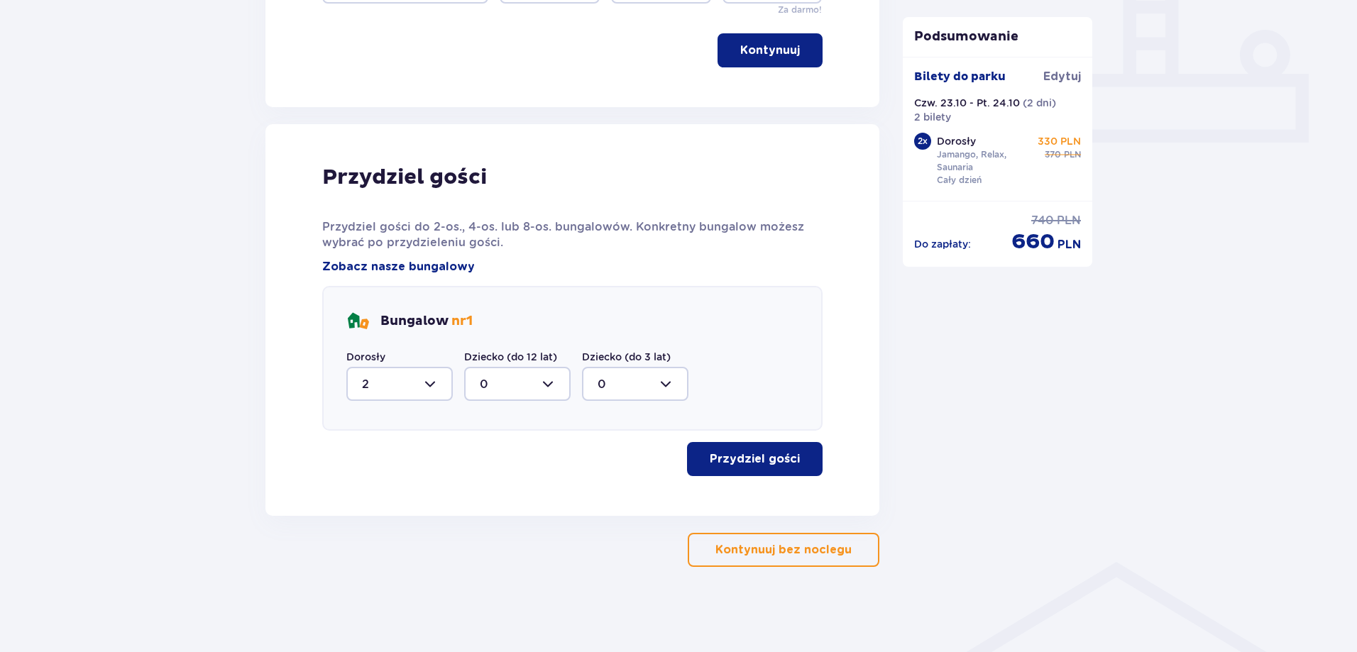
click at [505, 376] on div at bounding box center [517, 384] width 106 height 34
click at [756, 451] on button "Przydziel gości" at bounding box center [755, 459] width 136 height 34
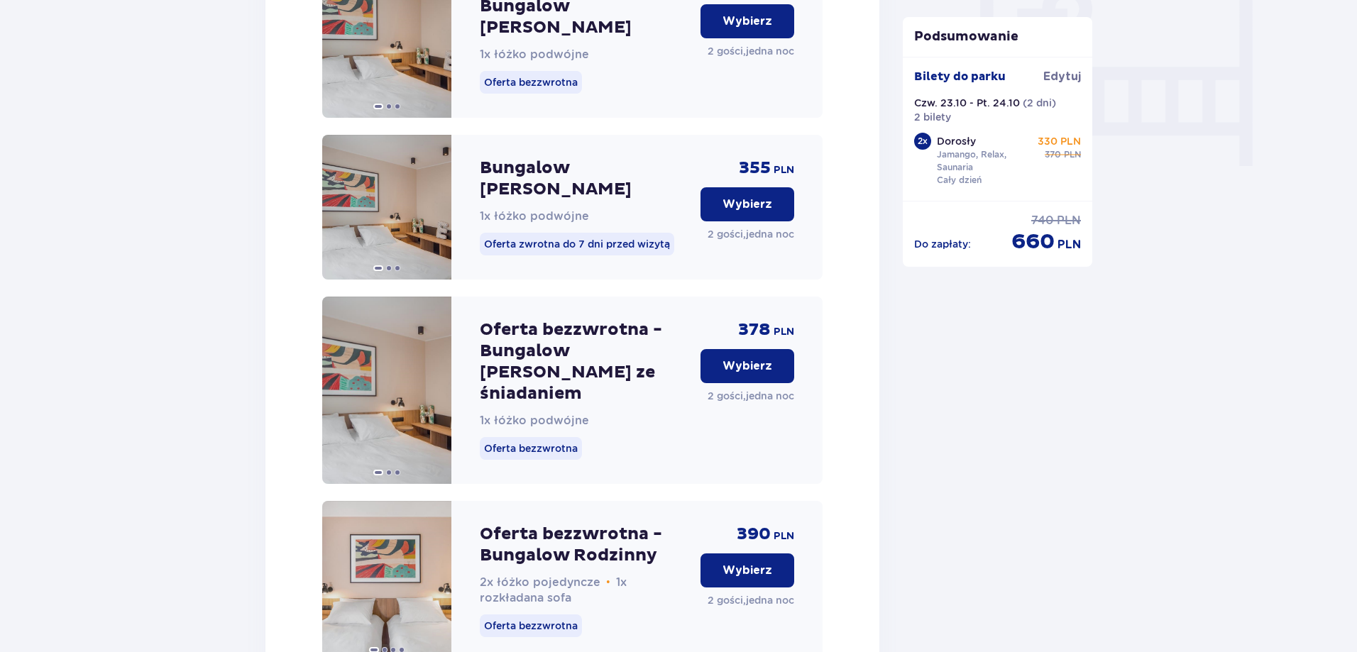
scroll to position [1390, 0]
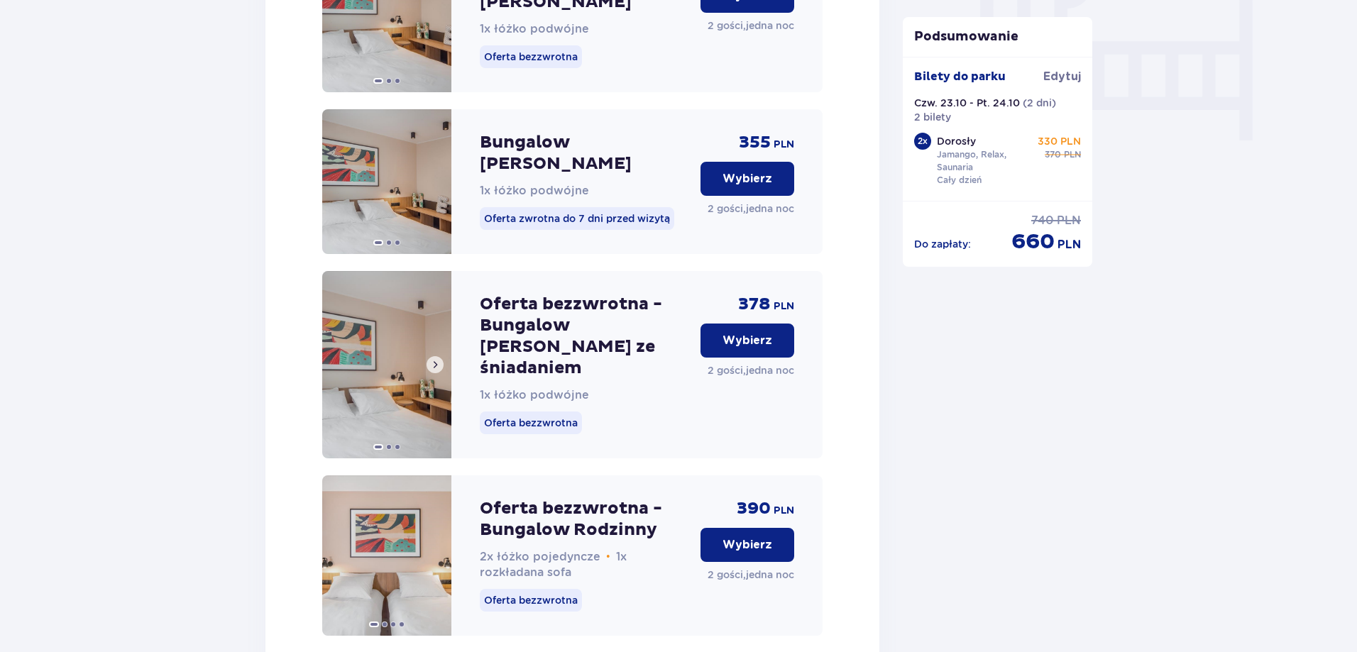
click at [431, 359] on span at bounding box center [434, 364] width 11 height 11
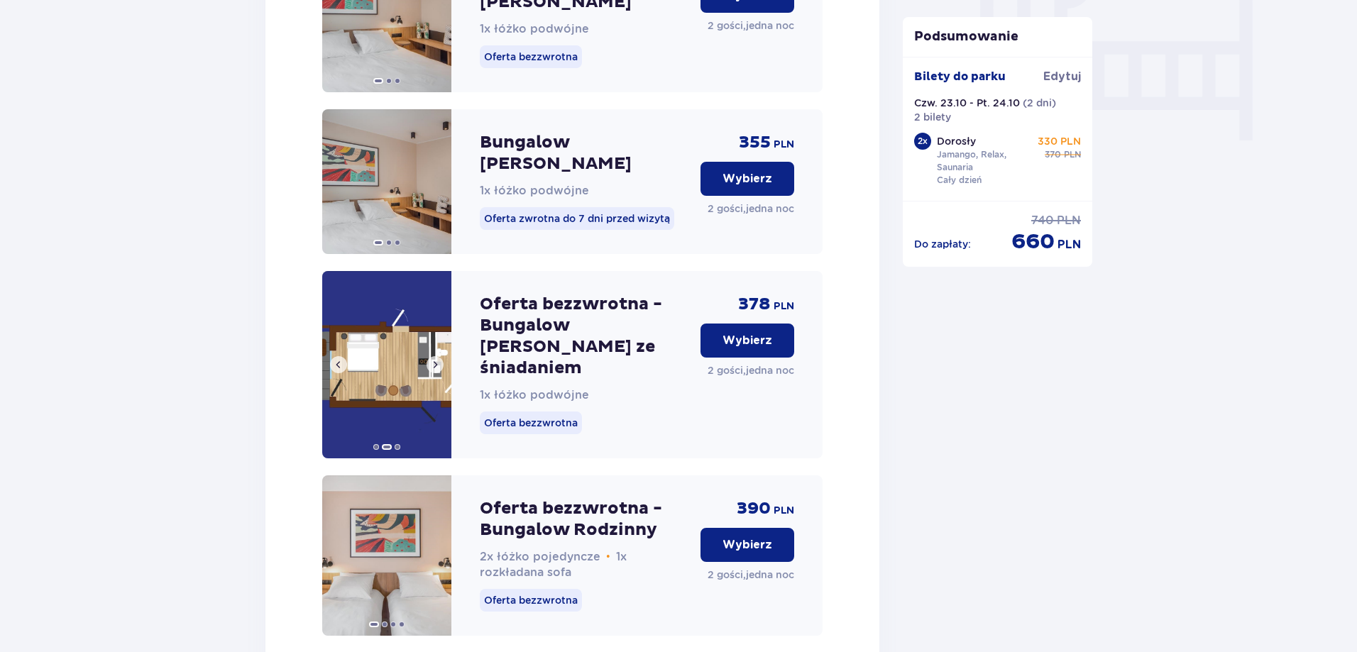
click at [338, 359] on span at bounding box center [338, 364] width 11 height 11
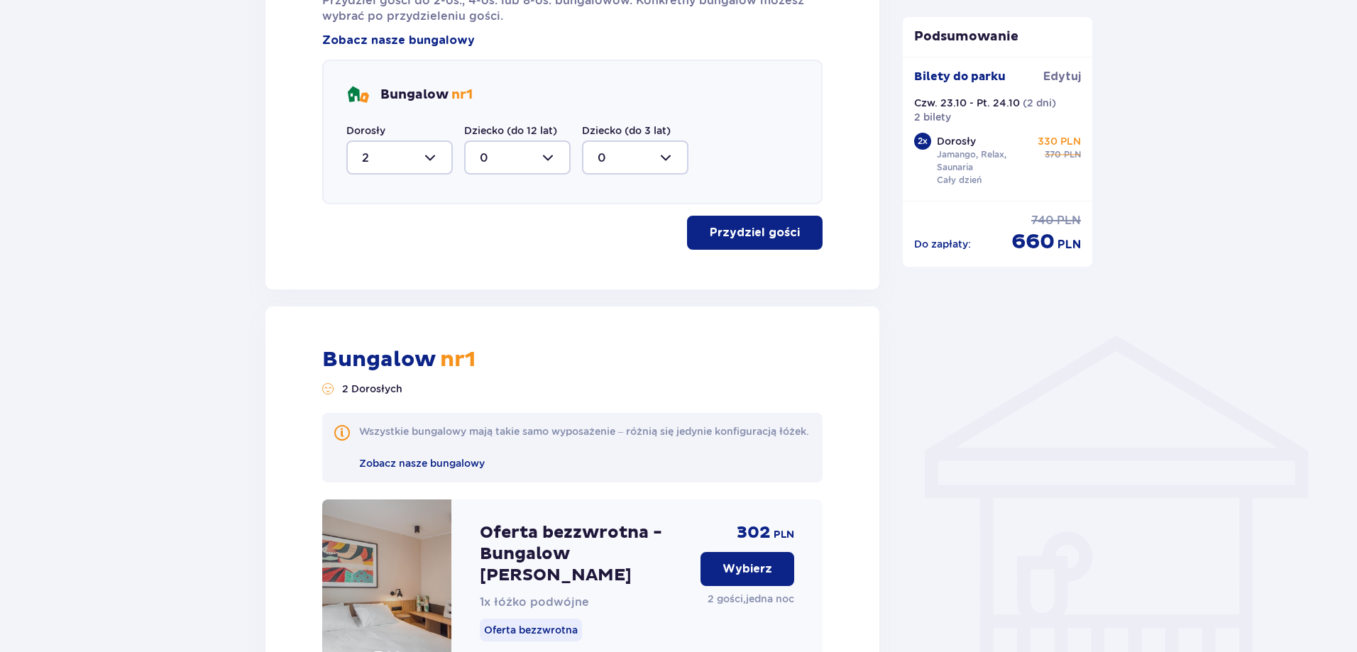
scroll to position [681, 0]
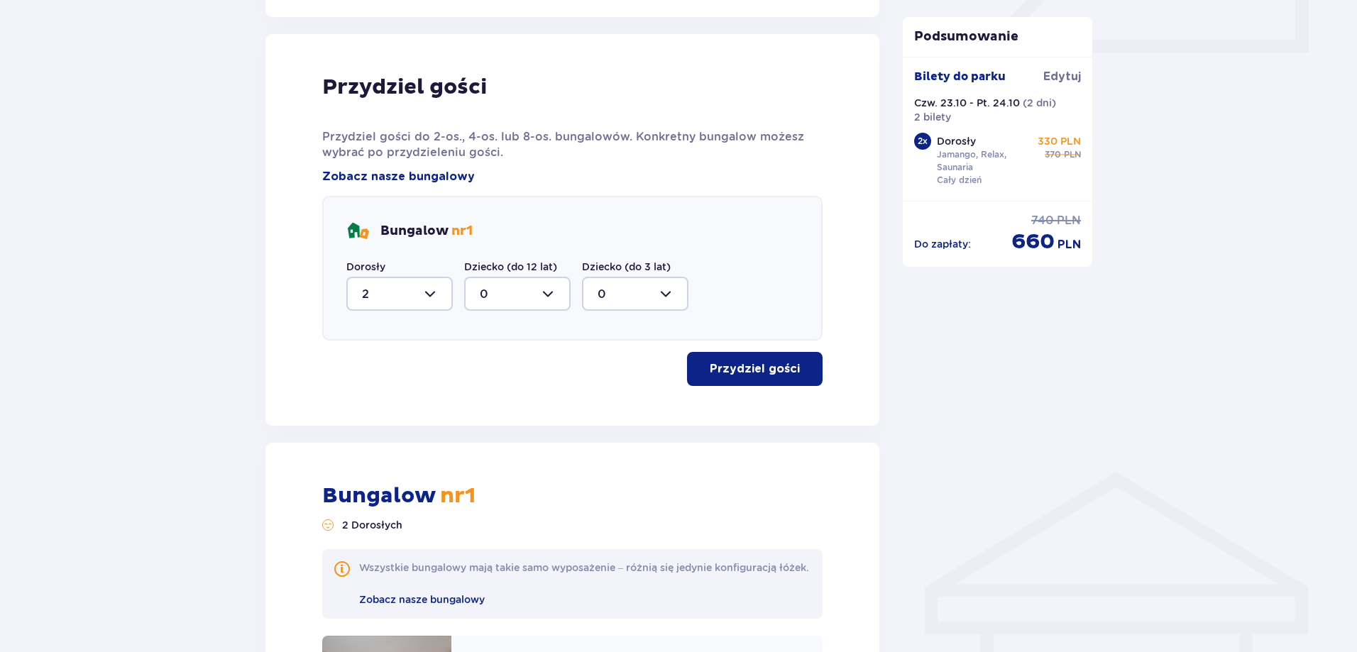
click at [420, 279] on div at bounding box center [399, 294] width 106 height 34
click at [419, 290] on div at bounding box center [399, 294] width 106 height 34
click at [272, 292] on div "Przydziel gości Przydziel gości do 2-os., 4-os. lub 8-os. bungalowów. Konkretny…" at bounding box center [572, 230] width 614 height 392
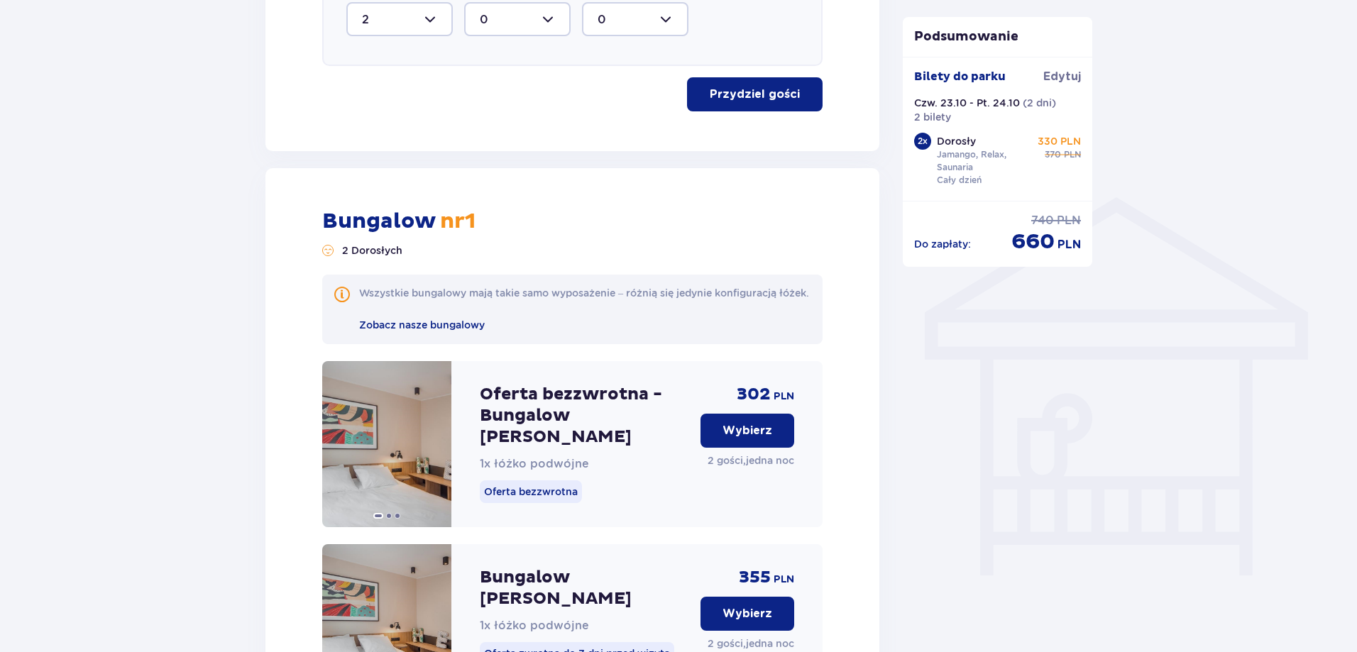
scroll to position [964, 0]
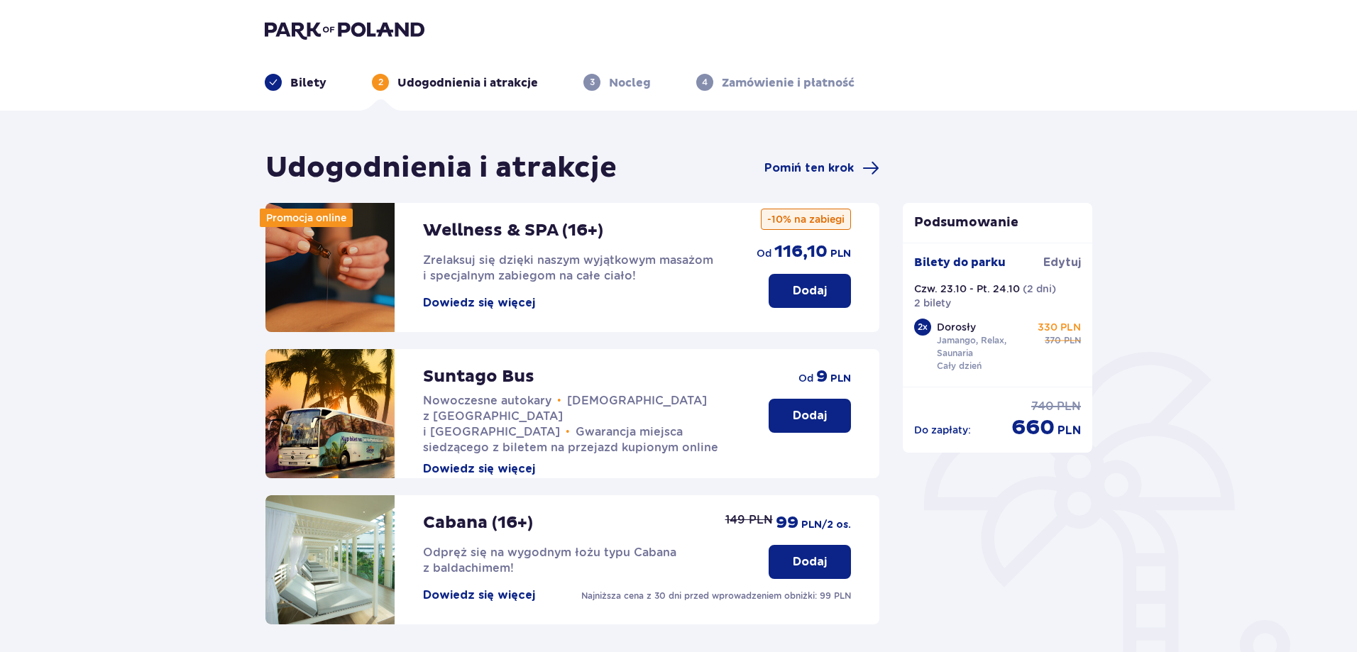
drag, startPoint x: 378, startPoint y: 88, endPoint x: 394, endPoint y: 87, distance: 16.3
click at [380, 88] on p "2" at bounding box center [380, 82] width 5 height 13
click at [595, 79] on span "3" at bounding box center [591, 82] width 17 height 17
click at [395, 89] on div "2 Udogodnienia i atrakcje" at bounding box center [455, 82] width 166 height 17
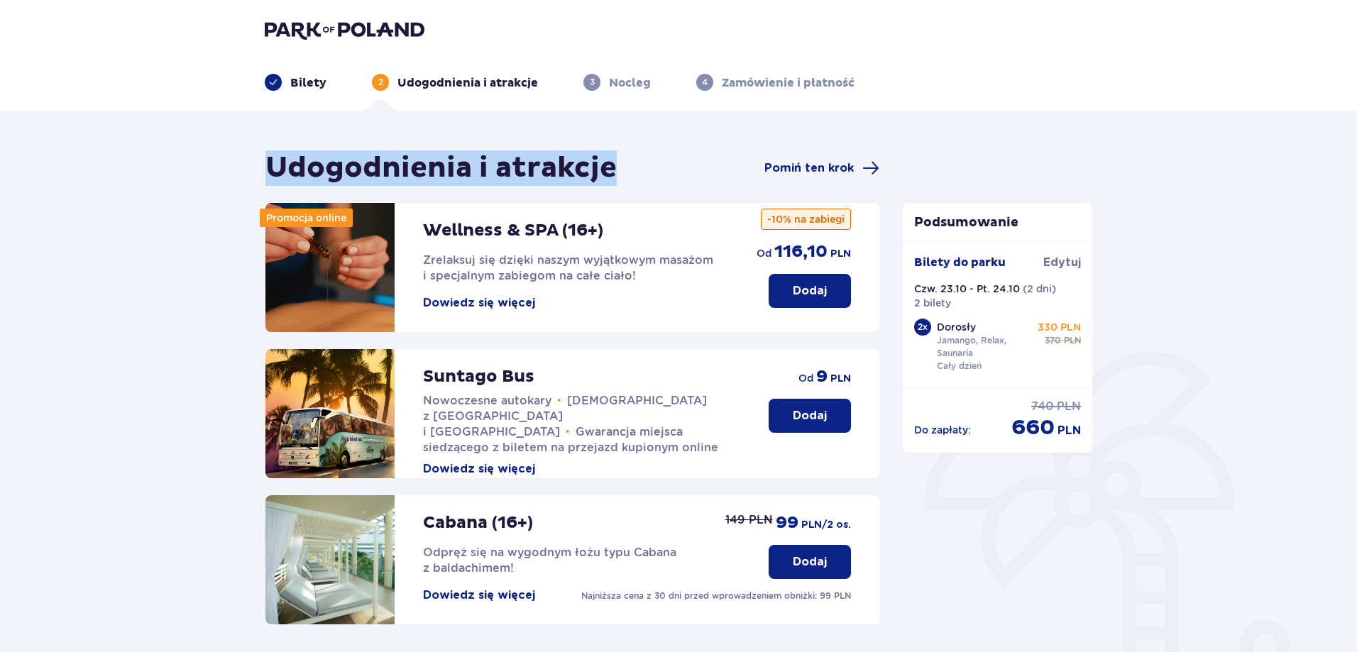
drag, startPoint x: 258, startPoint y: 158, endPoint x: 642, endPoint y: 157, distance: 383.9
click at [641, 158] on div "Udogodnienia i atrakcje Pomiń ten krok Promocja online Wellness & SPA (16+) Zre…" at bounding box center [572, 513] width 637 height 727
click at [659, 155] on div "Udogodnienia i atrakcje Pomiń ten krok" at bounding box center [572, 167] width 614 height 35
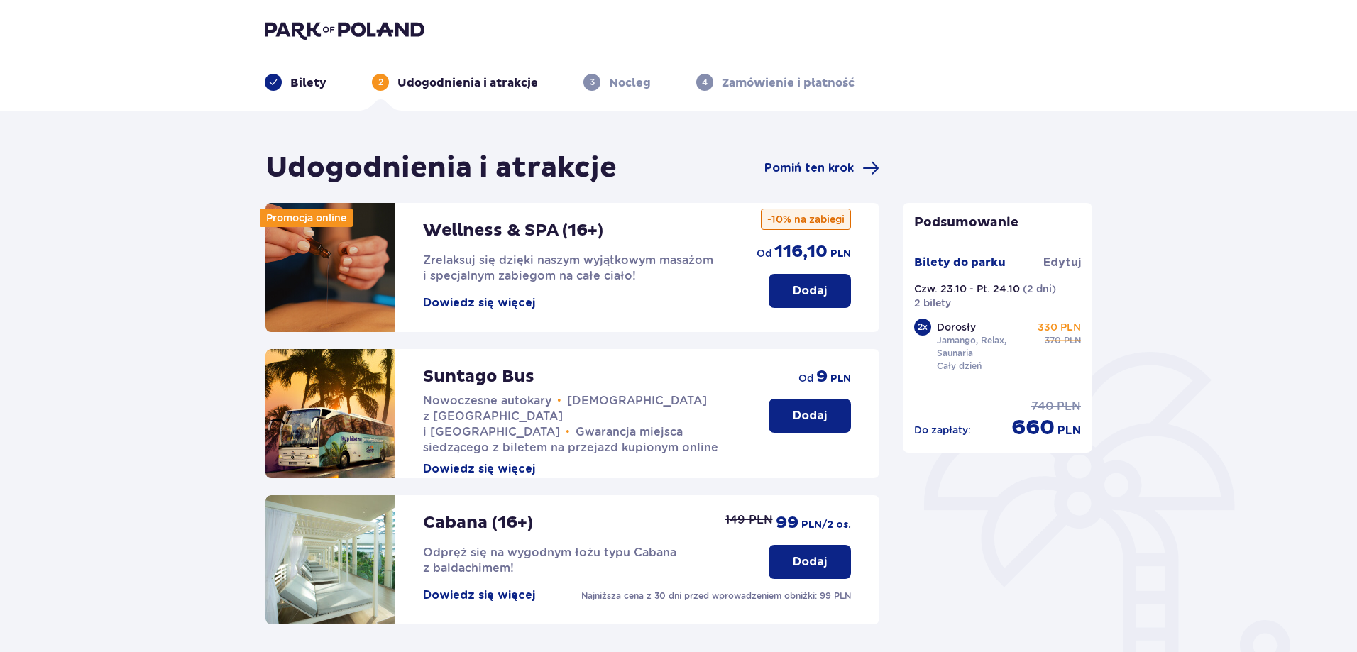
click at [1051, 101] on header "Bilety 2 Udogodnienia i atrakcje 3 Nocleg 4 Zamówienie i płatność" at bounding box center [678, 55] width 1357 height 111
click at [111, 295] on div "Udogodnienia i atrakcje Pomiń ten krok Promocja online Wellness & SPA (16+) Zre…" at bounding box center [678, 537] width 1357 height 852
drag, startPoint x: 775, startPoint y: 223, endPoint x: 853, endPoint y: 220, distance: 78.1
click at [853, 220] on div "Wellness & SPA (16+) Zrelaksuj się dzięki naszym wyjątkowym masażom i specjalny…" at bounding box center [572, 267] width 614 height 129
click at [87, 209] on div "Udogodnienia i atrakcje Pomiń ten krok Promocja online Wellness & SPA (16+) Zre…" at bounding box center [678, 537] width 1357 height 852
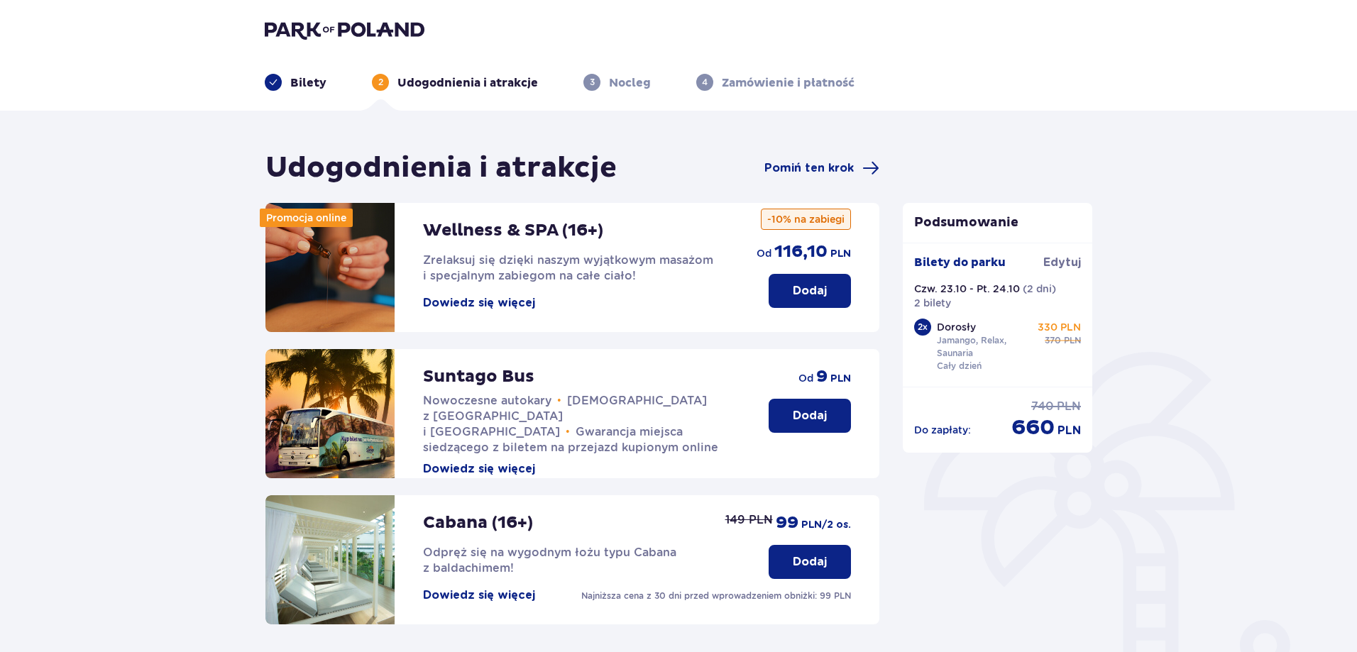
click at [315, 82] on p "Bilety" at bounding box center [308, 83] width 36 height 16
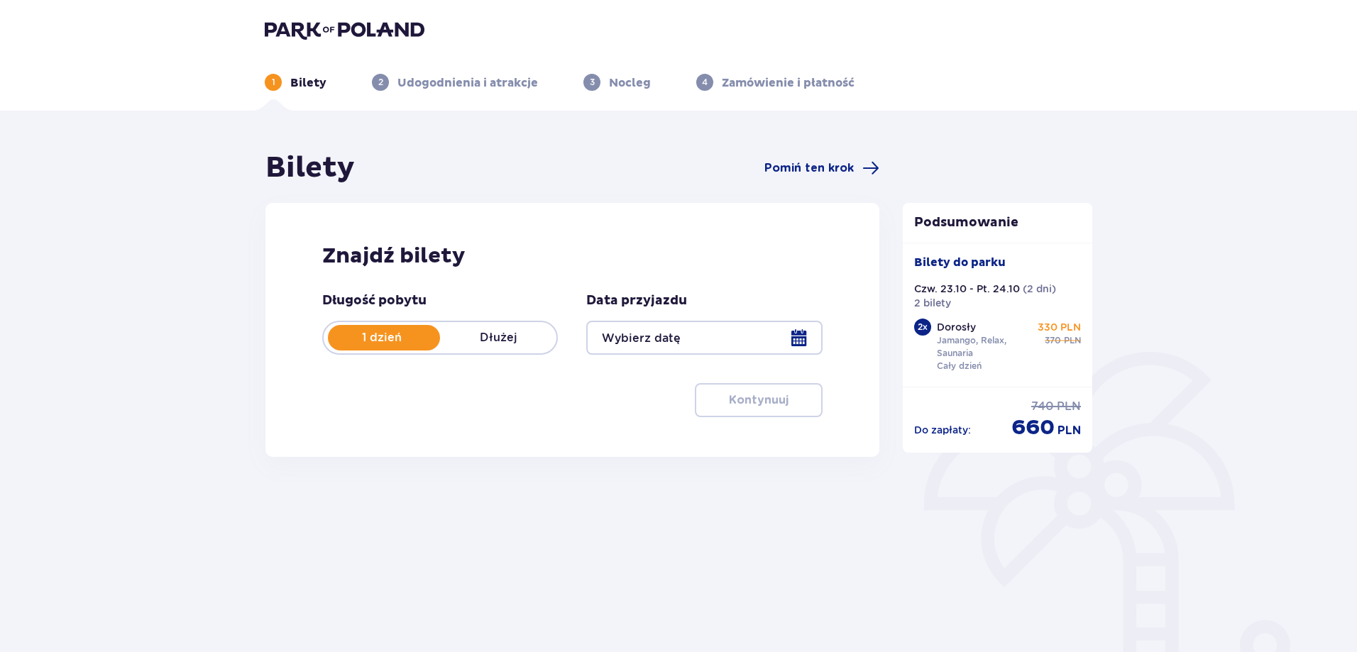
type input "23.10.25 - 24.10.25"
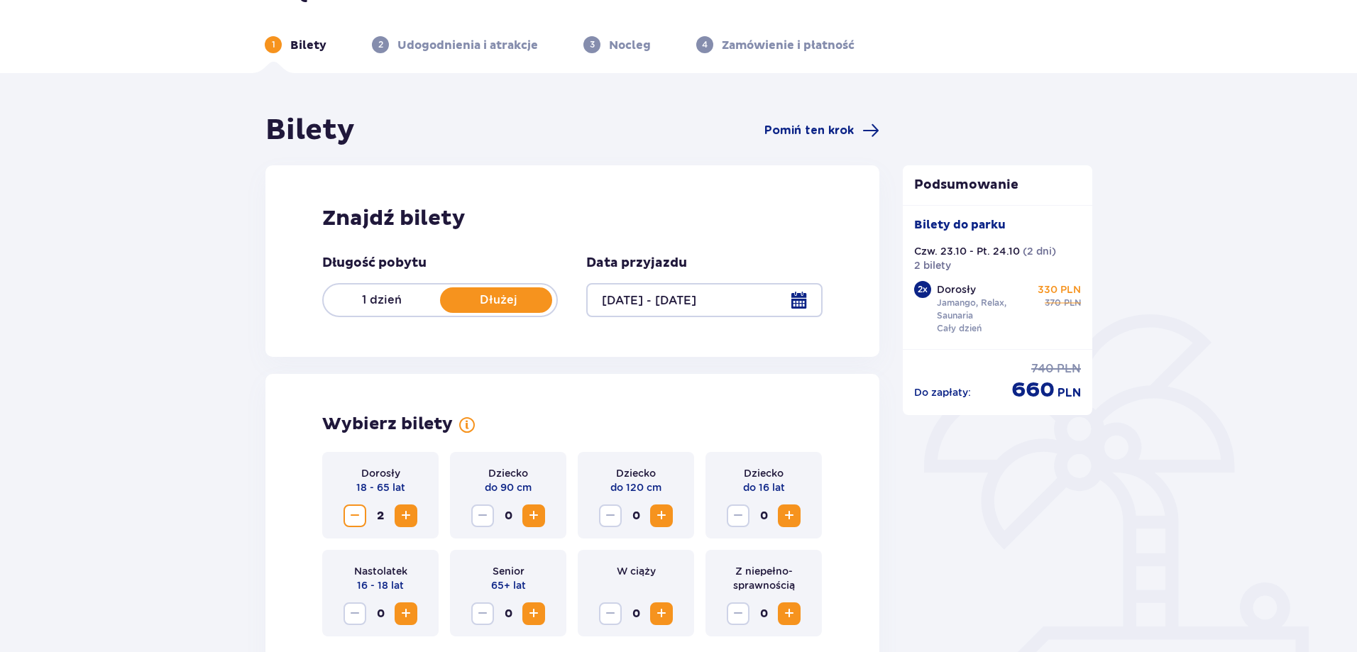
scroll to position [71, 0]
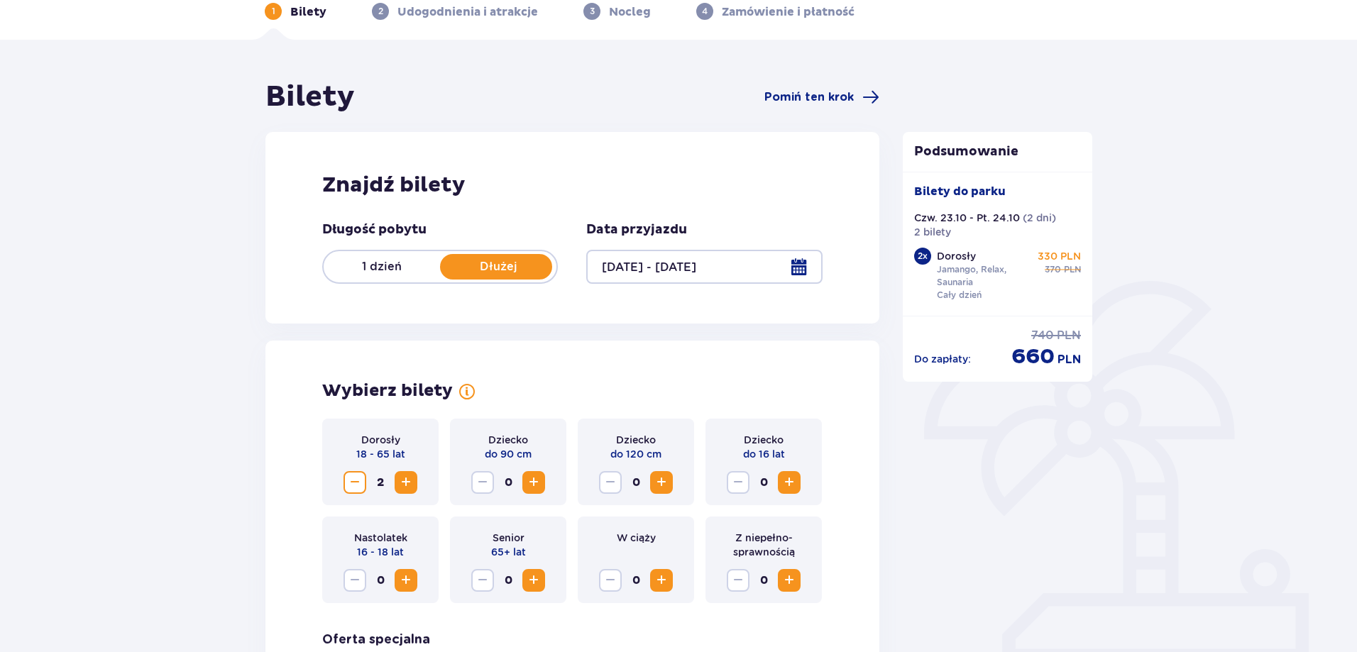
click at [793, 270] on div at bounding box center [704, 267] width 236 height 34
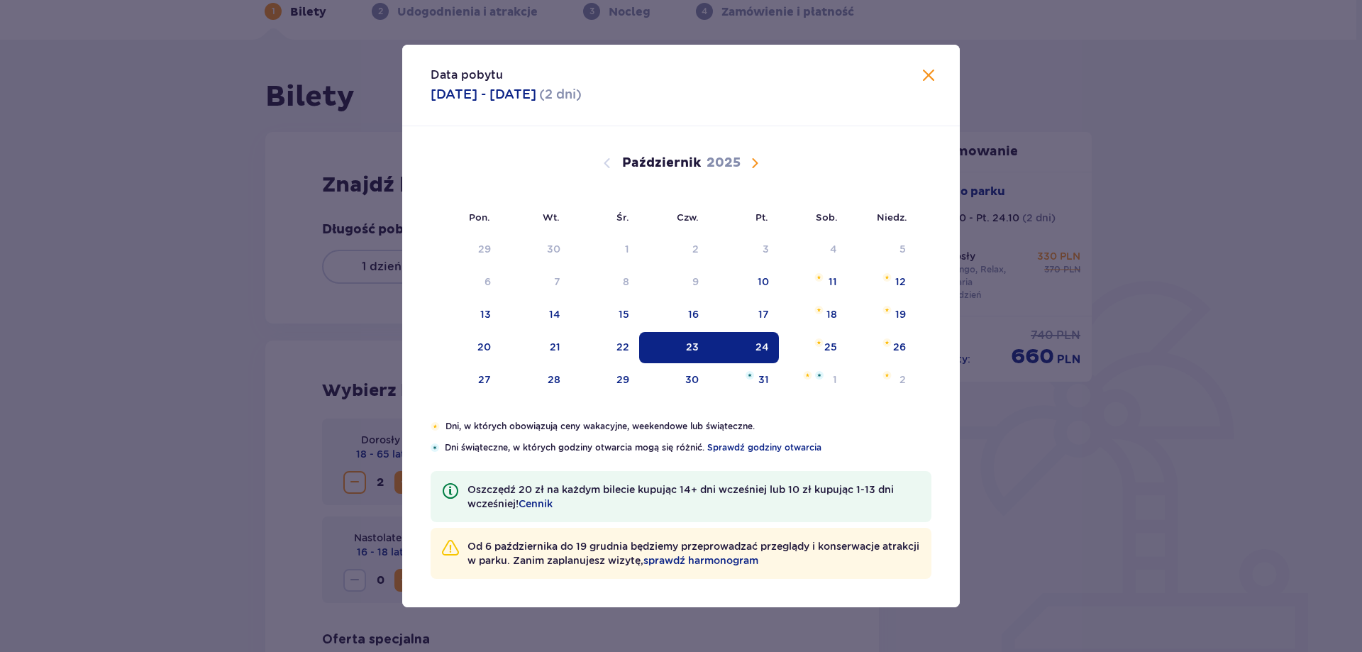
click at [285, 309] on div "Data pobytu 23.10.2025 - 24.10.2025 ( 2 dni ) Pon. Wt. Śr. Czw. Pt. Sob. Niedz.…" at bounding box center [681, 326] width 1362 height 652
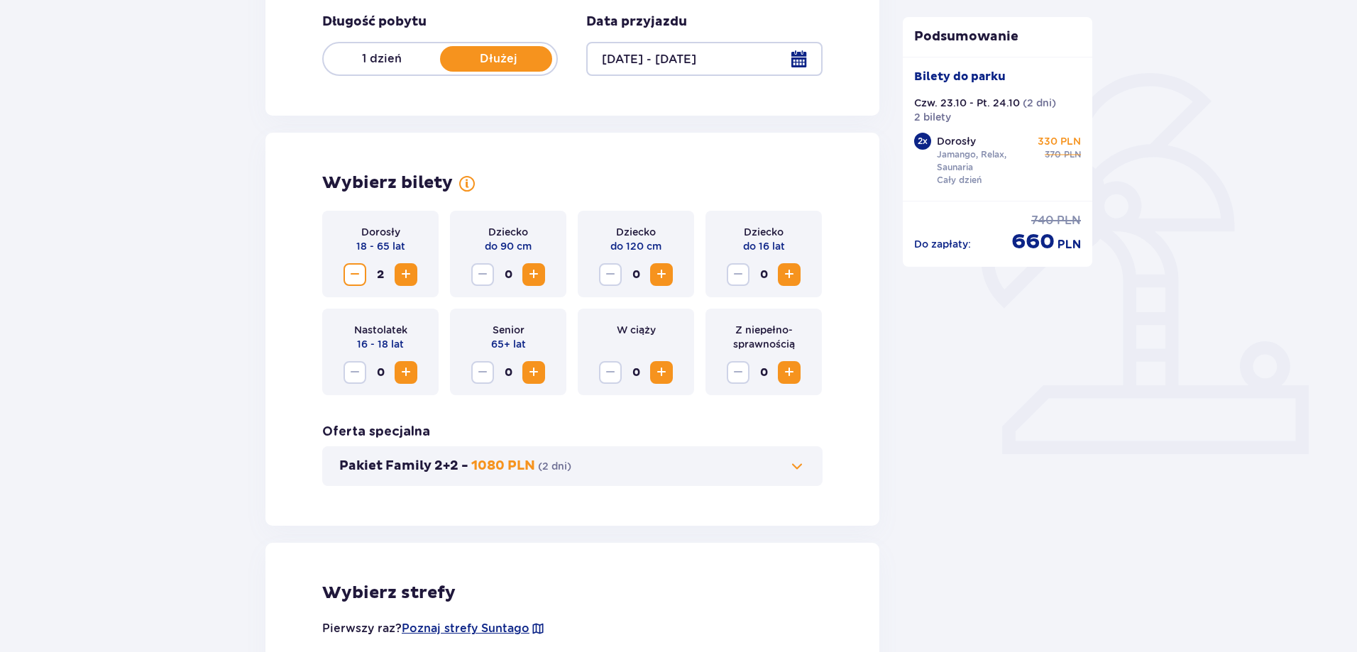
scroll to position [284, 0]
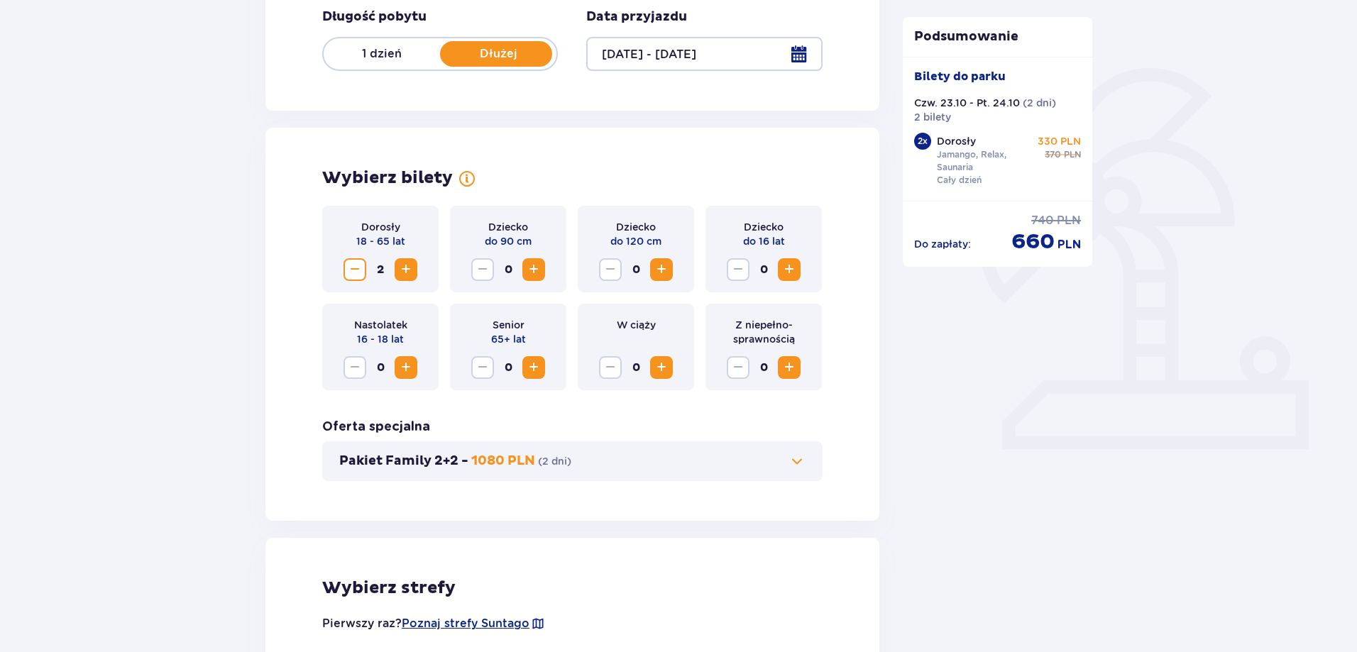
click at [402, 271] on span "Zwiększ" at bounding box center [405, 269] width 17 height 17
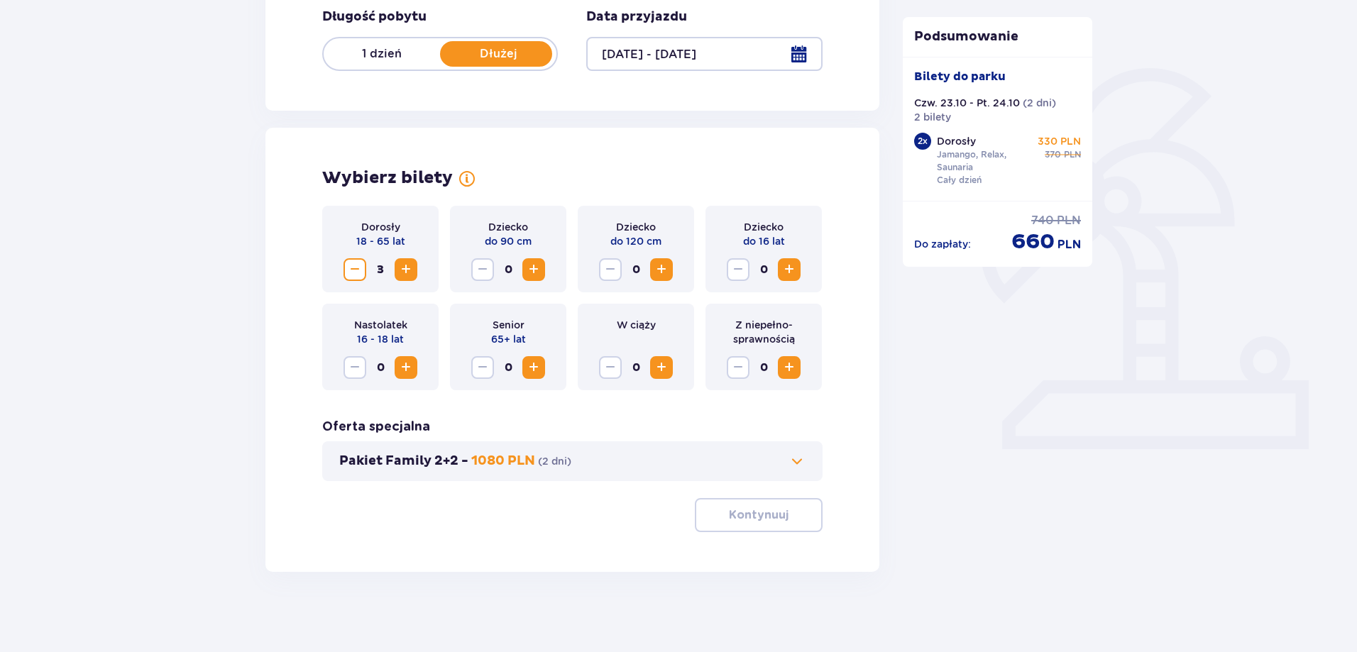
click at [402, 271] on span "Zwiększ" at bounding box center [405, 269] width 17 height 17
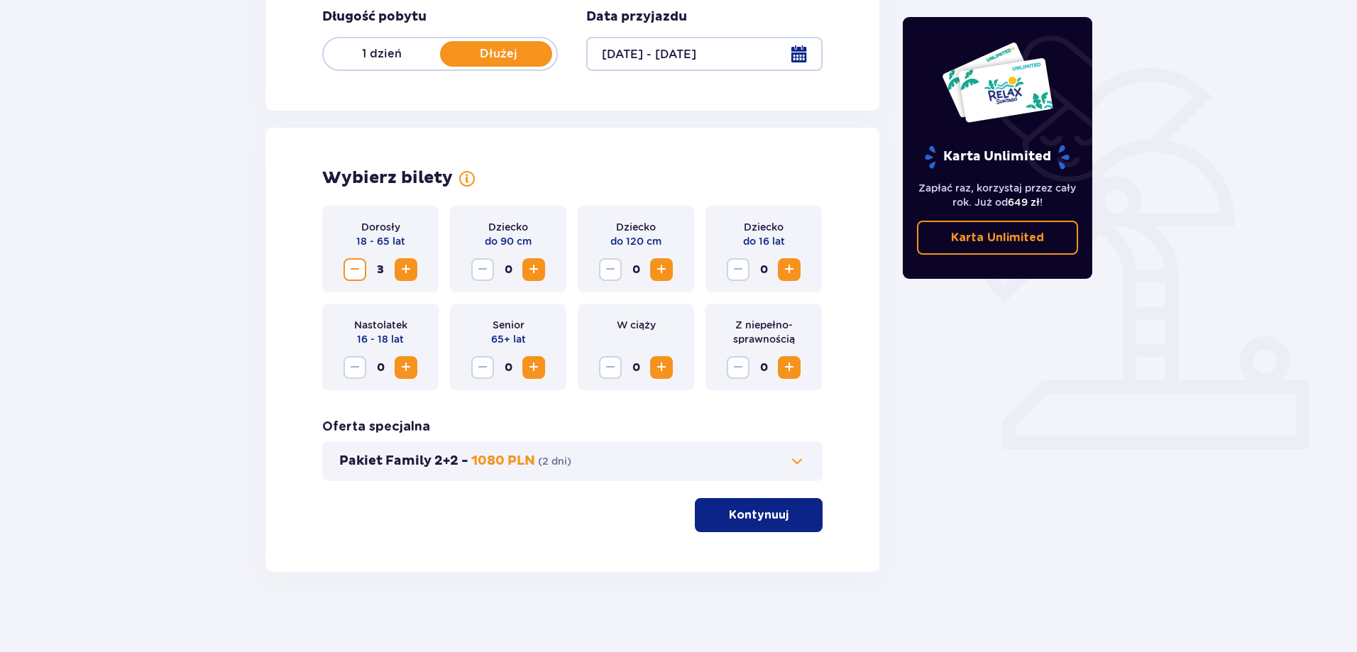
click at [407, 275] on span "Zwiększ" at bounding box center [405, 269] width 17 height 17
click at [246, 210] on div "Bilety Pomiń ten krok Znajdź bilety Długość pobytu 1 dzień Dłużej Data przyjazd…" at bounding box center [678, 242] width 1357 height 830
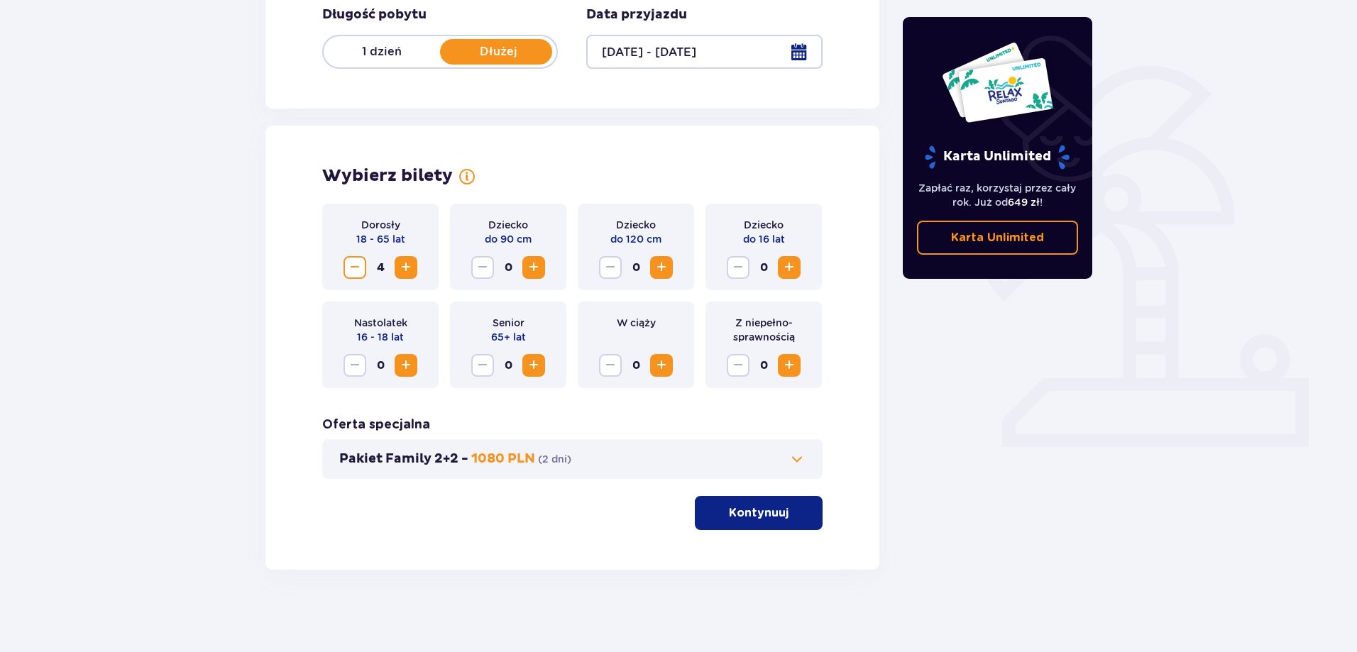
scroll to position [289, 0]
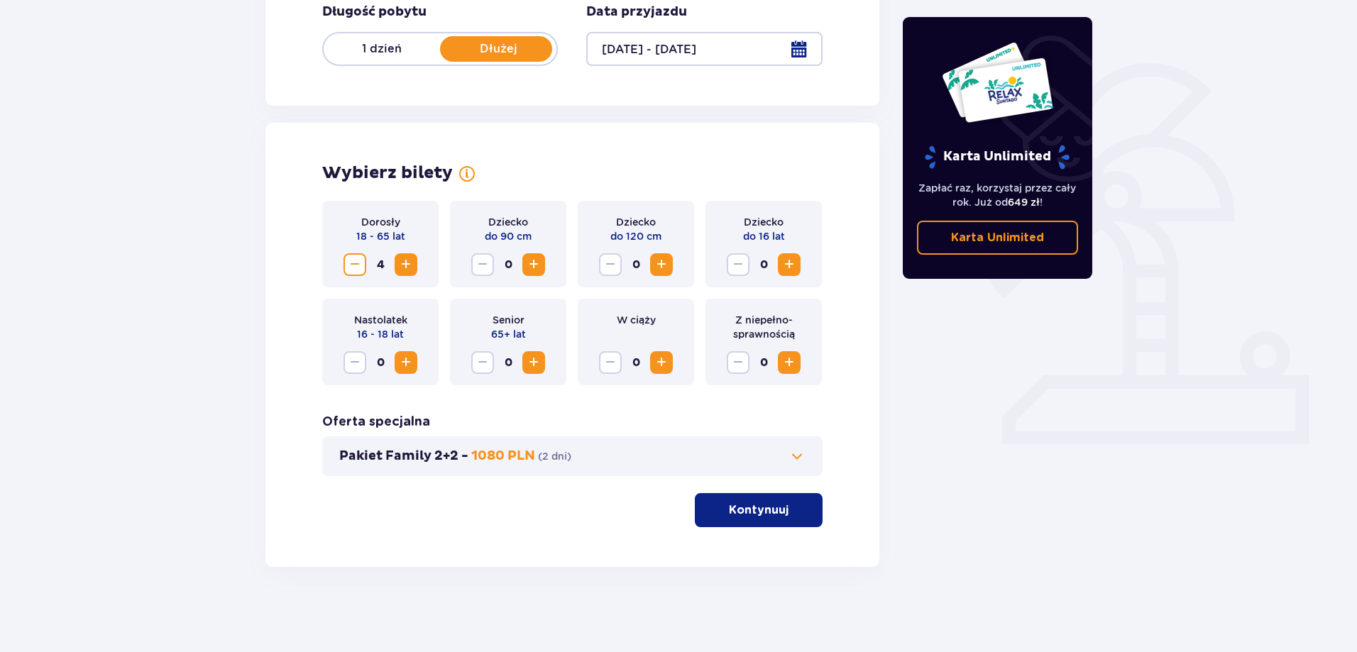
click at [786, 451] on button "Pakiet Family 2+2 - 1080 PLN ( 2 dni )" at bounding box center [572, 456] width 466 height 17
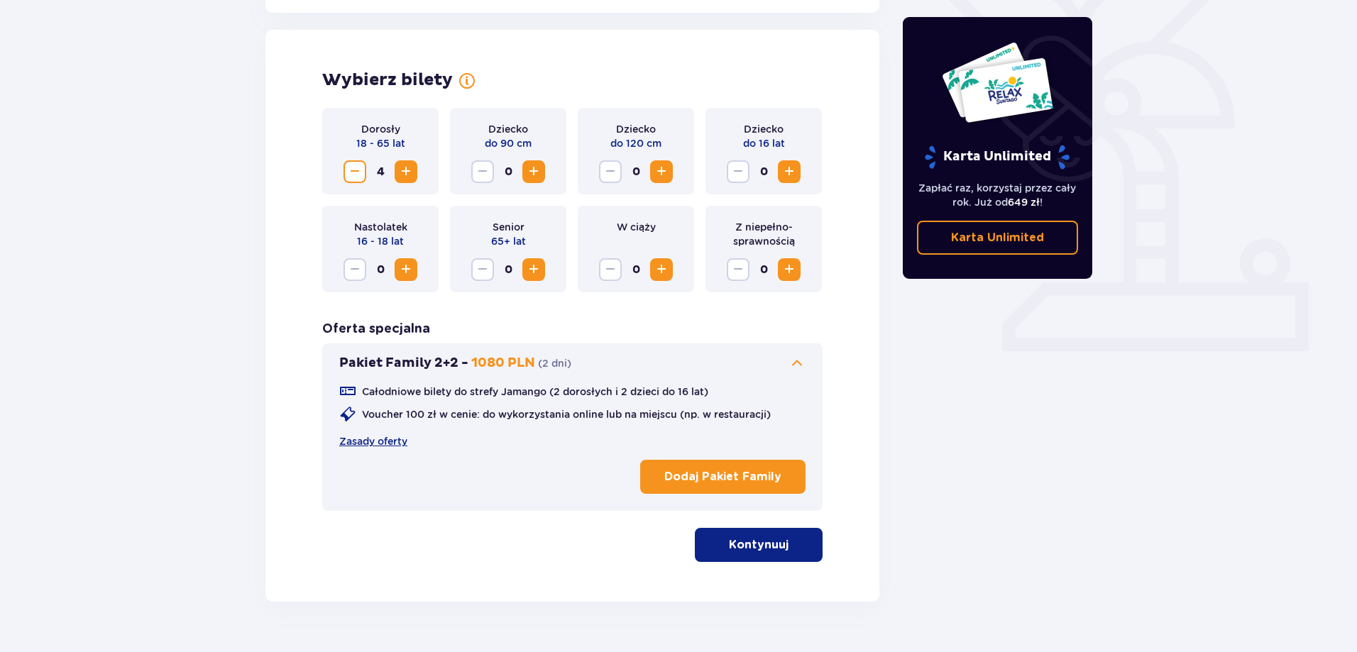
scroll to position [395, 0]
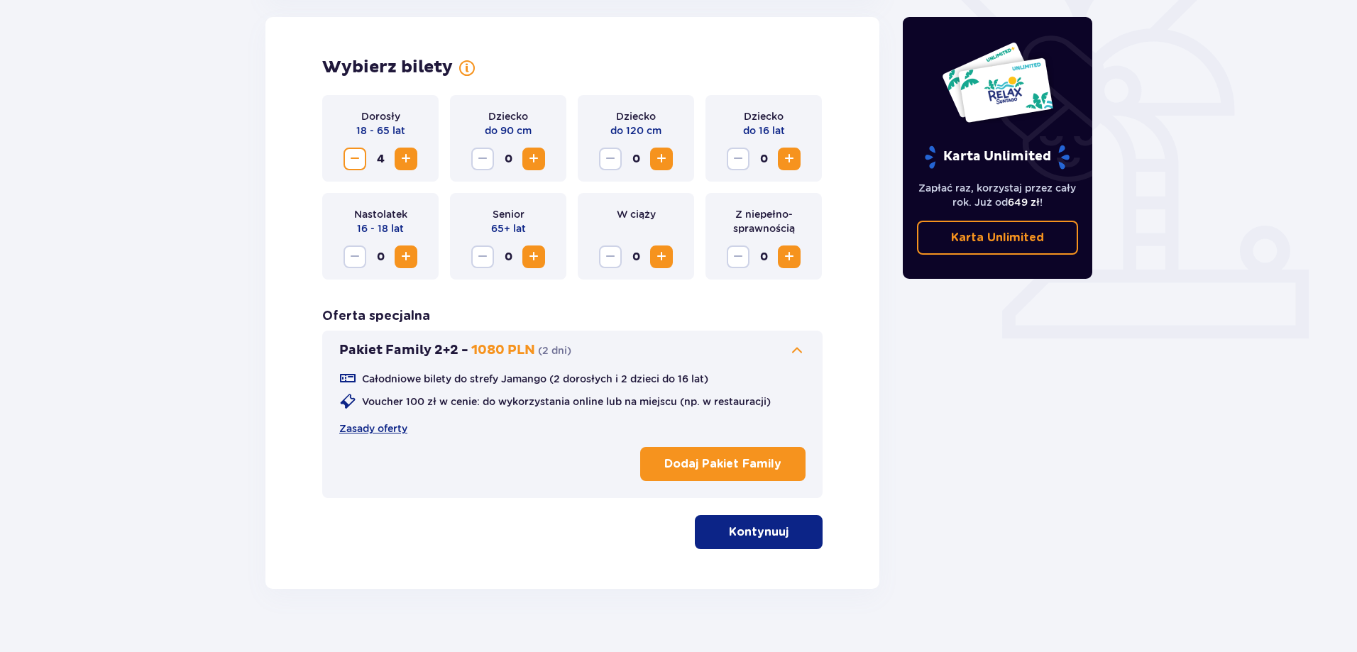
click at [779, 351] on button "Pakiet Family 2+2 - 1080 PLN ( 2 dni )" at bounding box center [572, 350] width 466 height 17
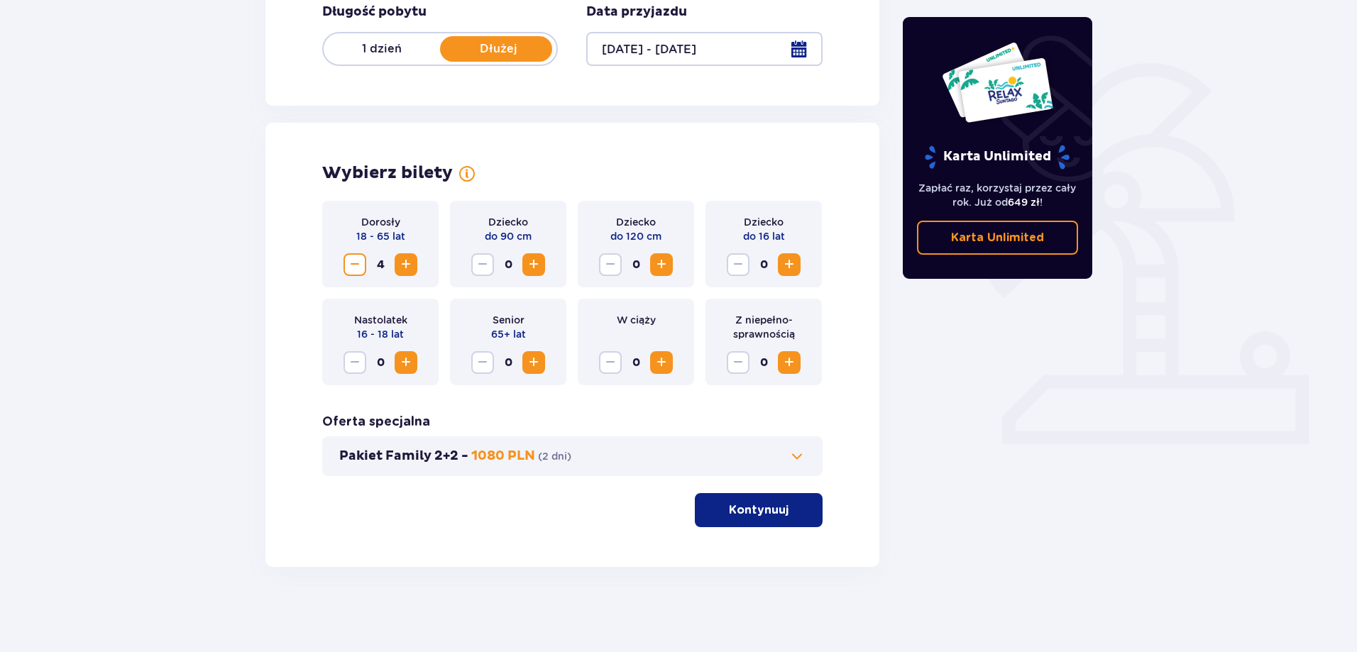
scroll to position [289, 0]
click at [741, 500] on button "Kontynuuj" at bounding box center [759, 510] width 128 height 34
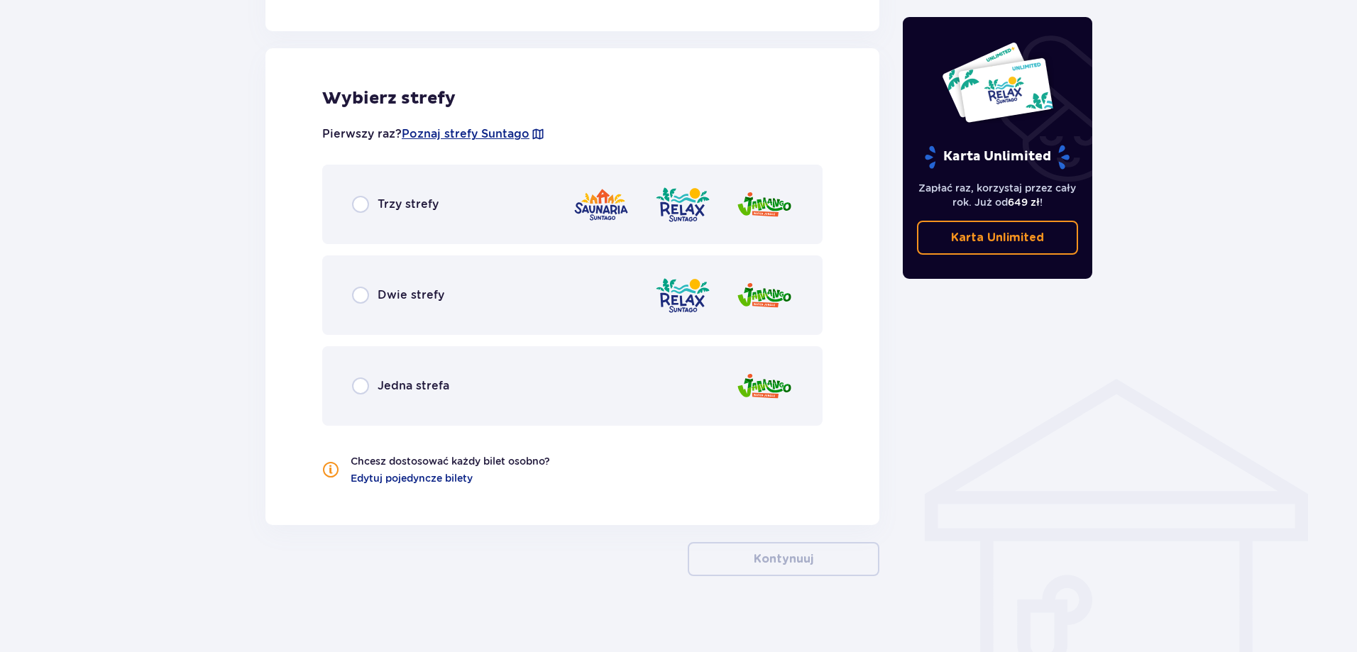
scroll to position [783, 0]
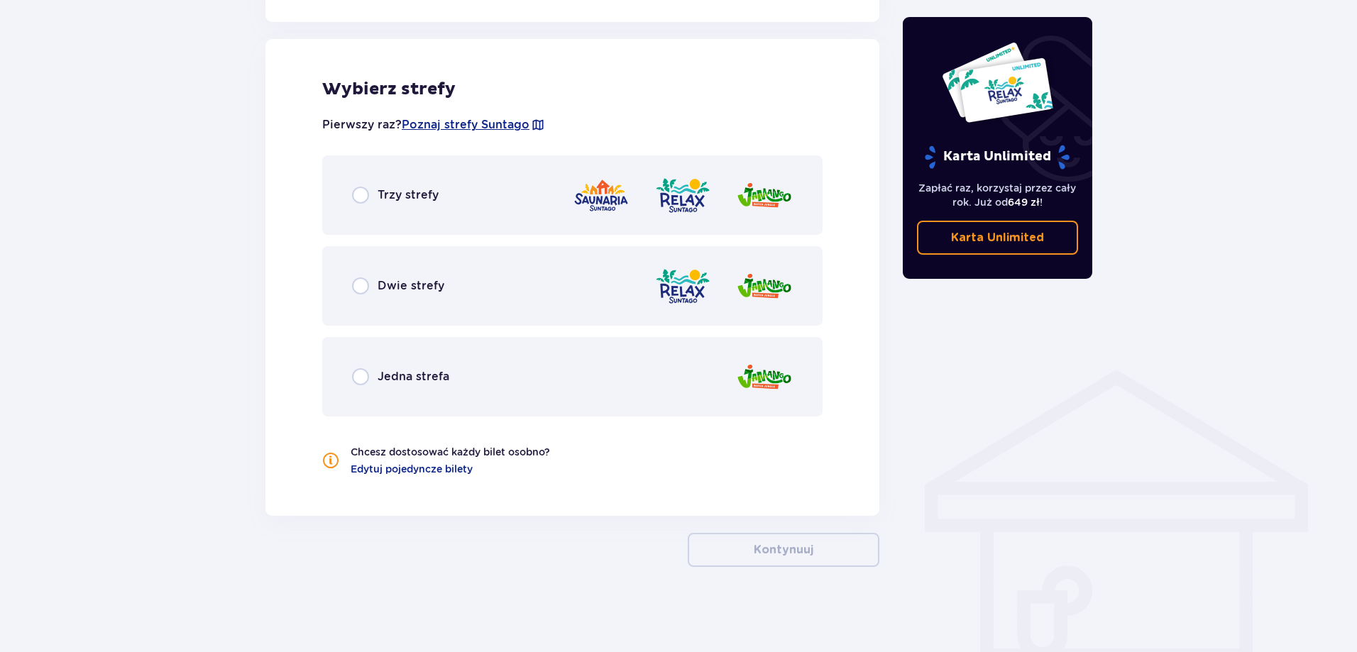
click at [402, 211] on div "Trzy strefy" at bounding box center [572, 194] width 500 height 79
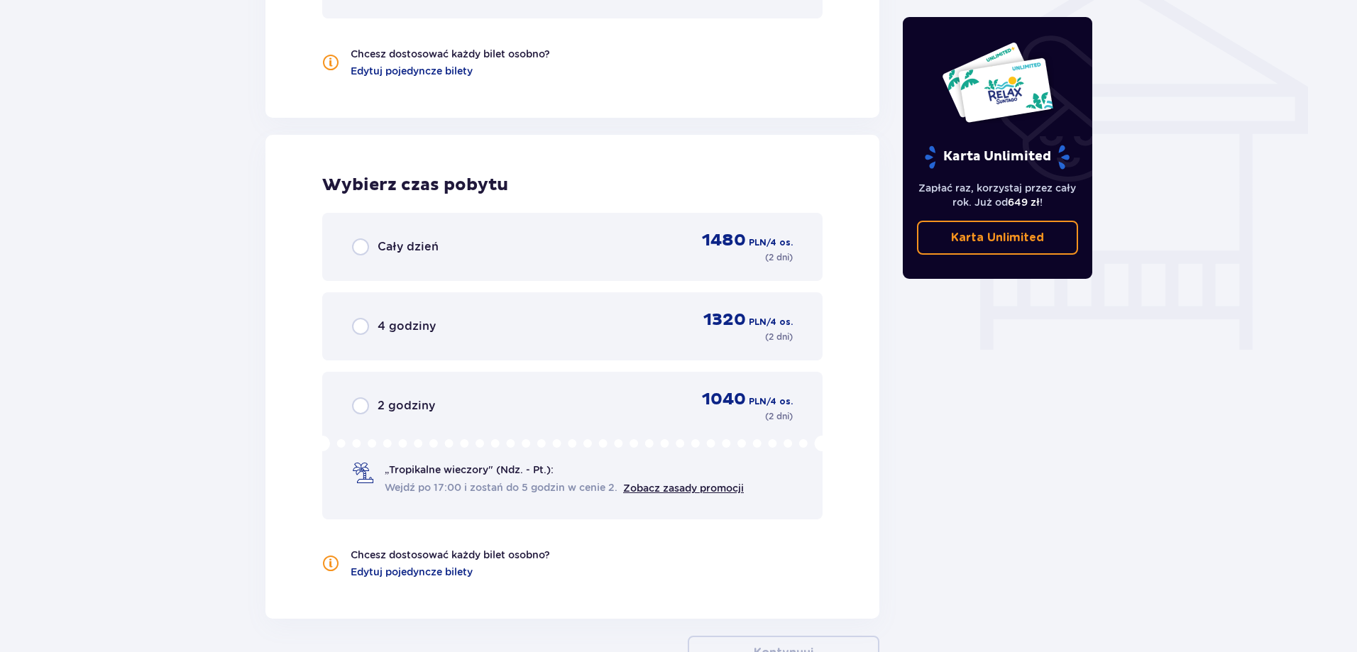
scroll to position [998, 0]
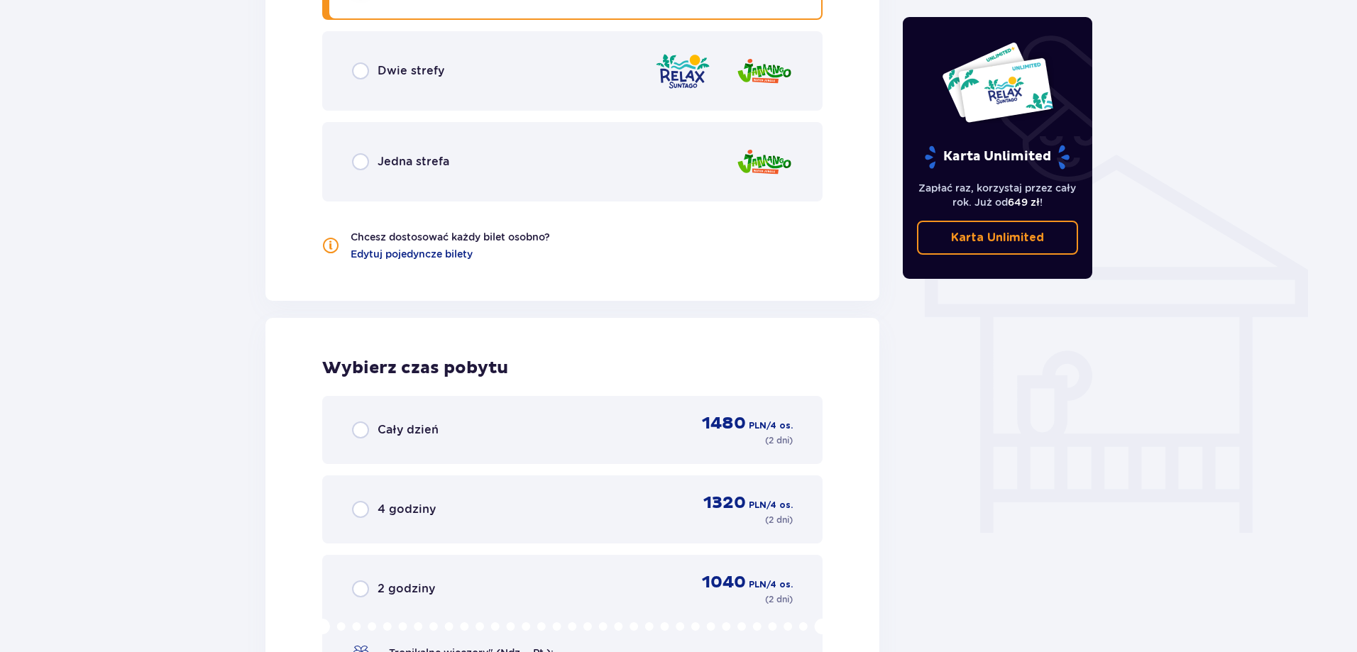
click at [434, 80] on div "Dwie strefy" at bounding box center [572, 70] width 500 height 79
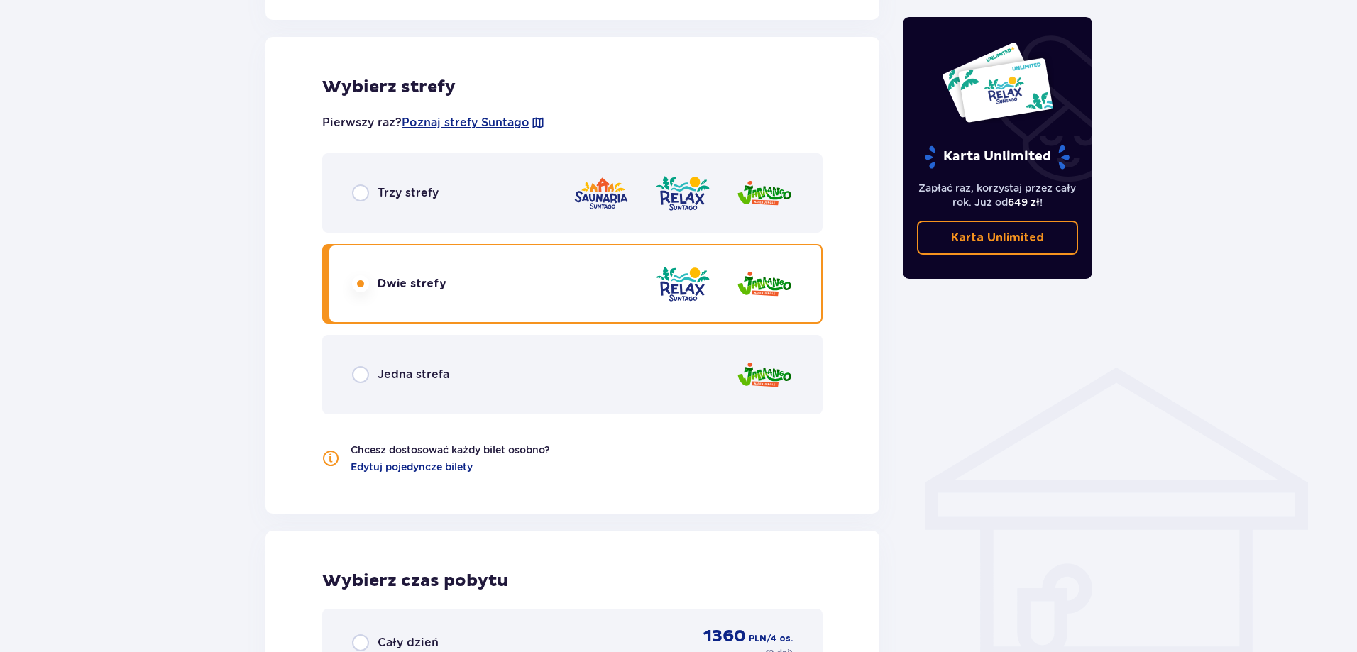
click at [405, 175] on div "Trzy strefy" at bounding box center [572, 192] width 500 height 79
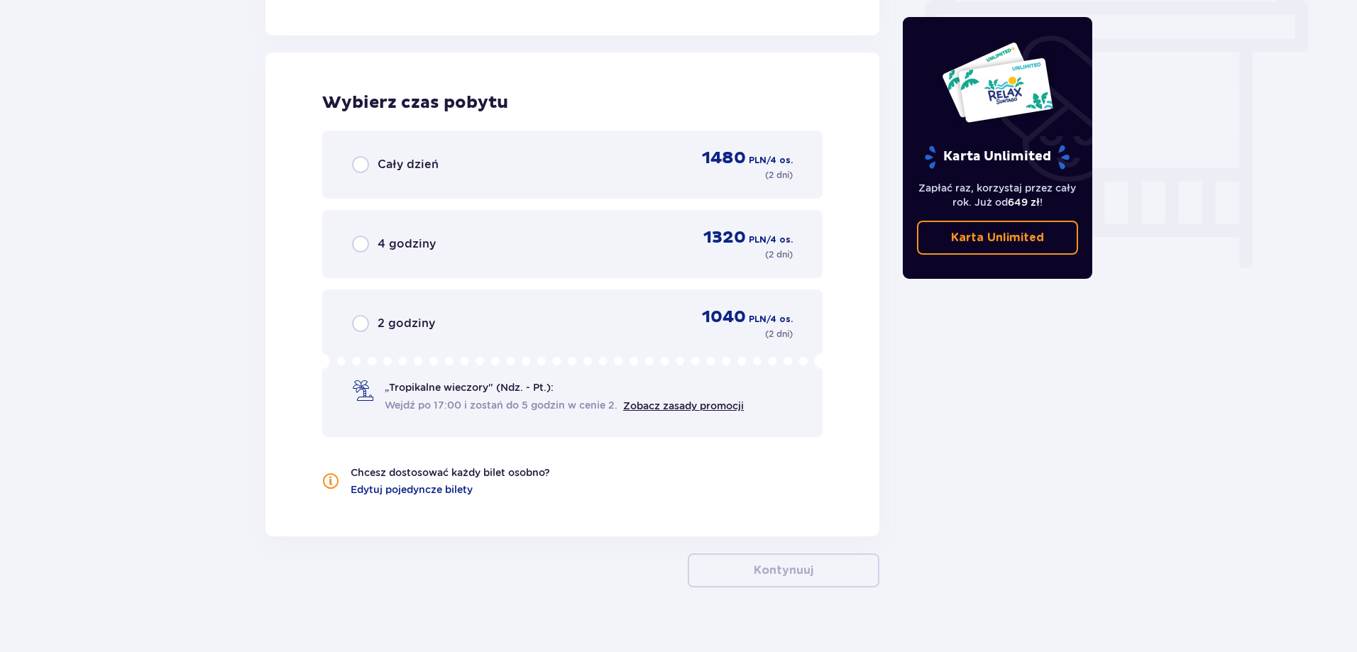
scroll to position [1282, 0]
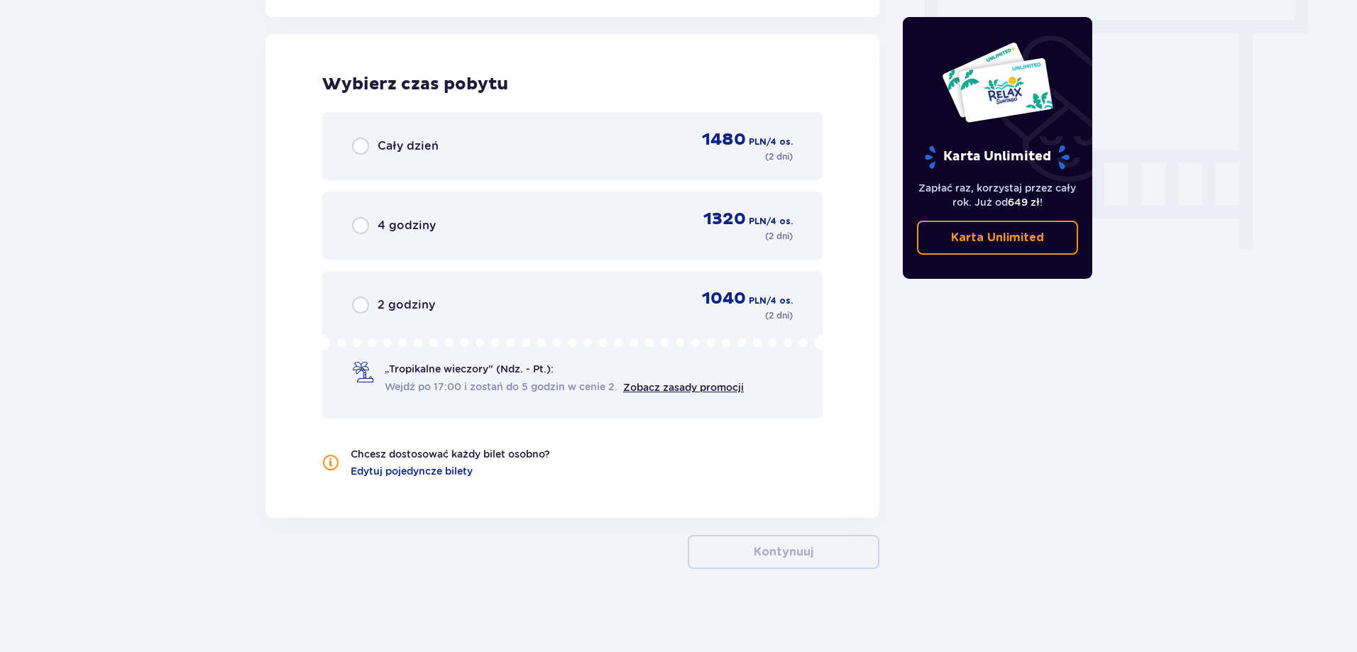
click at [456, 158] on div "Cały dzień 1480 PLN / 4 os. ( 2 dni )" at bounding box center [572, 146] width 441 height 34
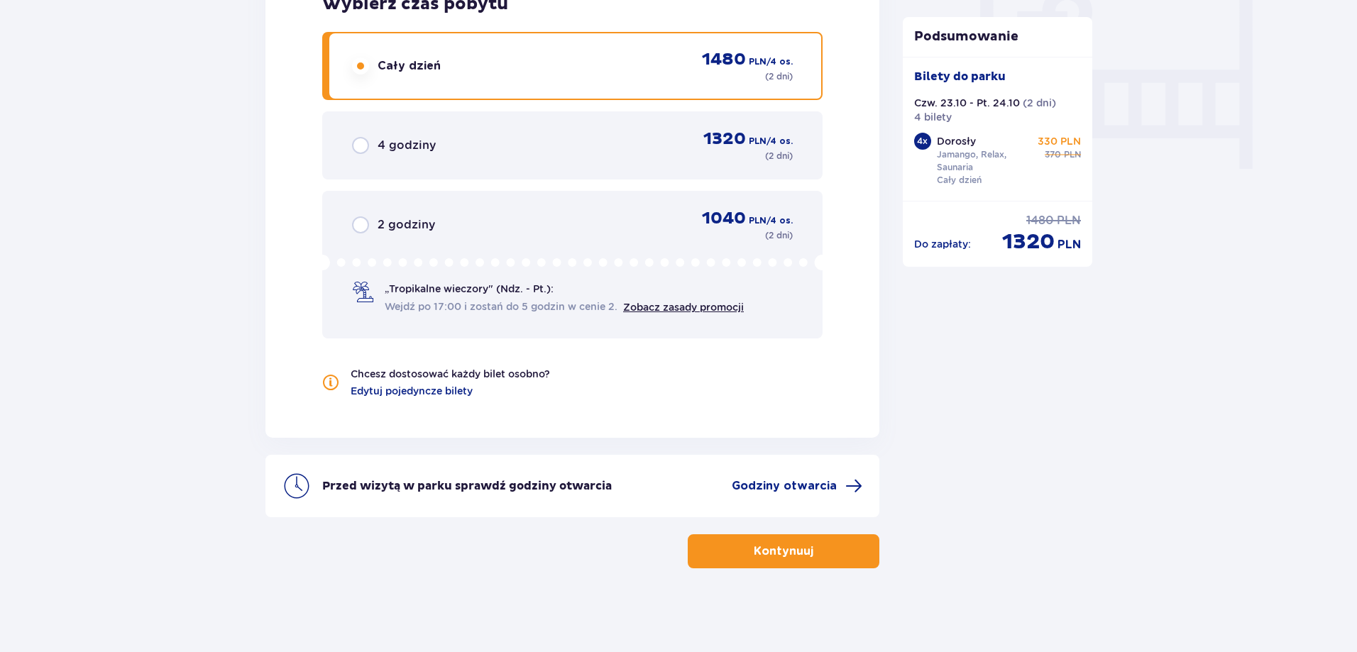
scroll to position [1363, 0]
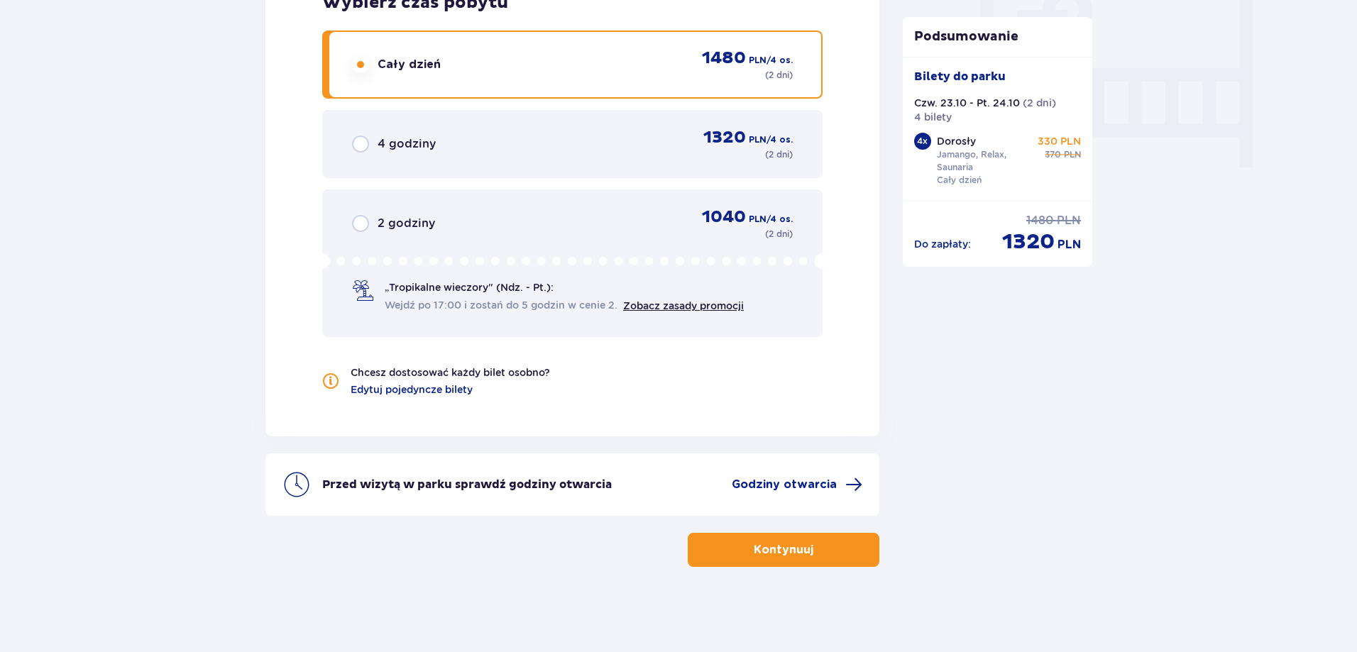
click at [779, 546] on p "Kontynuuj" at bounding box center [784, 550] width 60 height 16
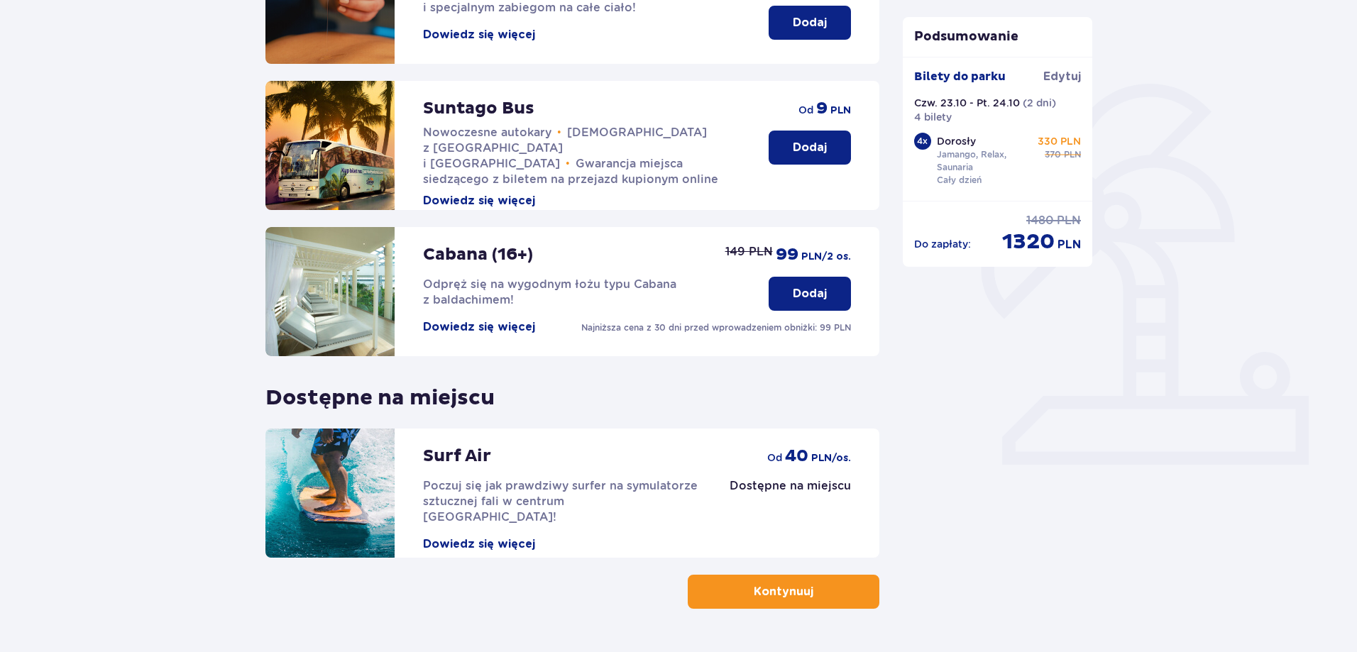
scroll to position [284, 0]
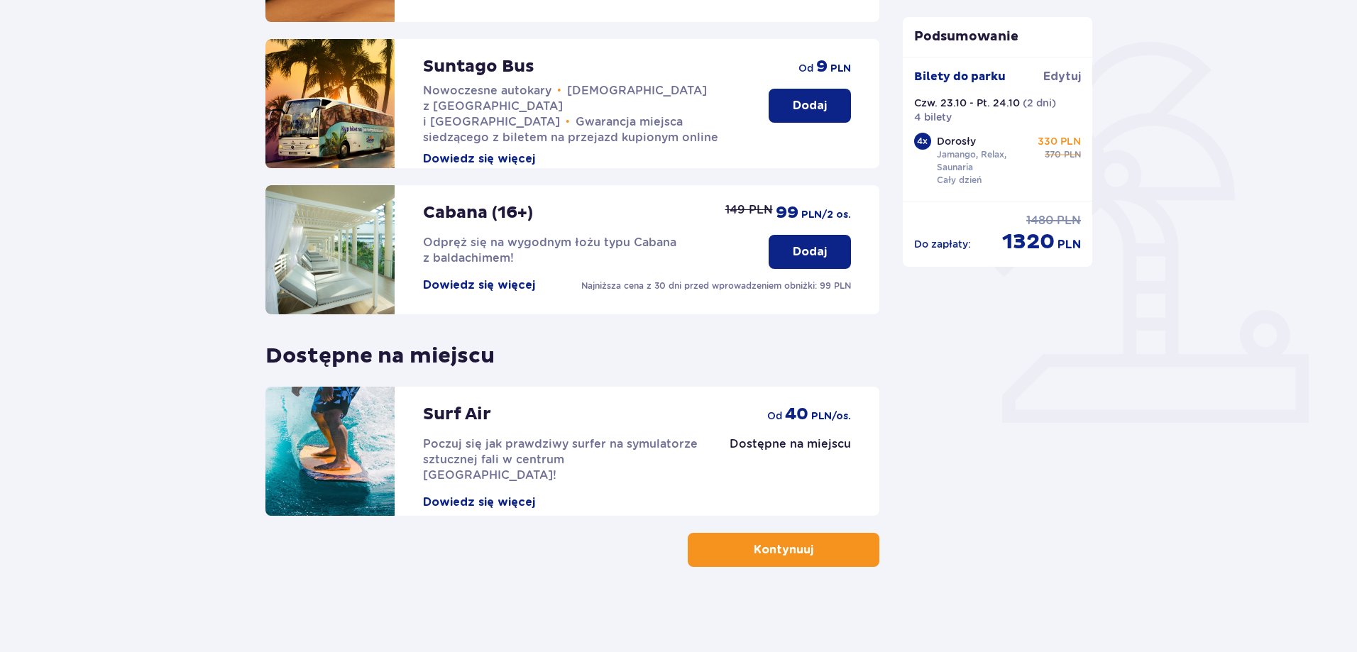
click at [790, 549] on p "Kontynuuj" at bounding box center [784, 550] width 60 height 16
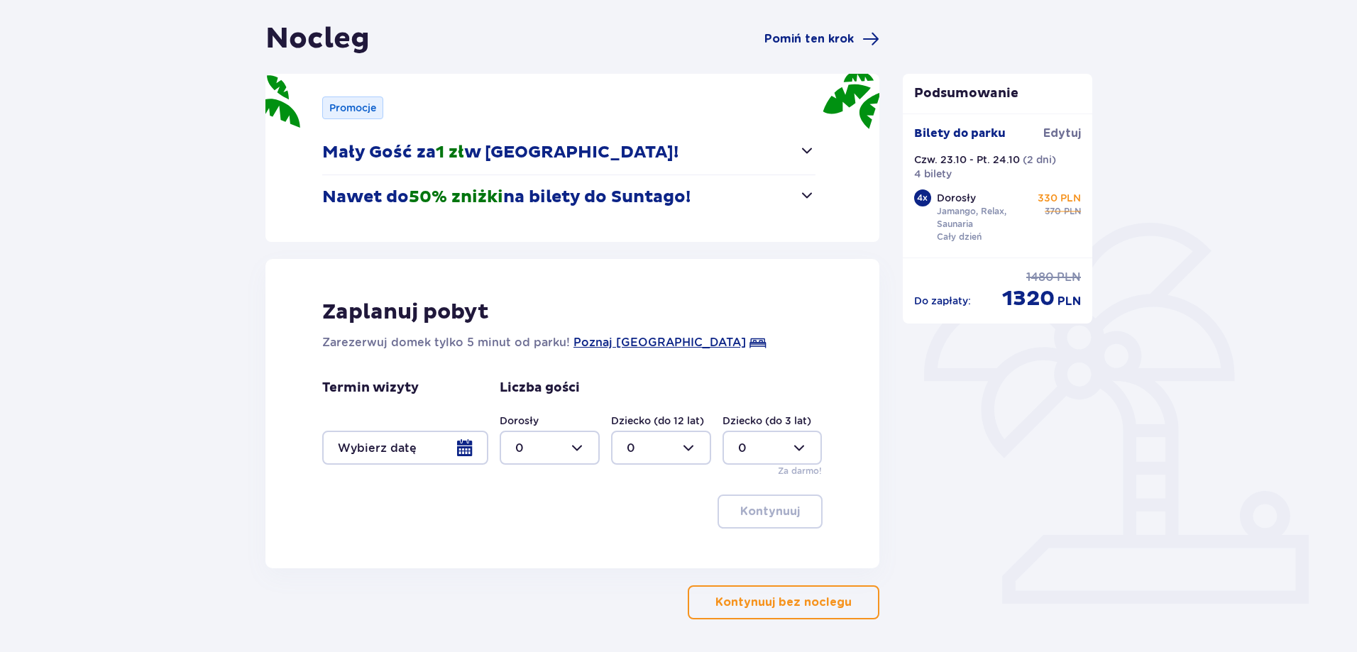
scroll to position [142, 0]
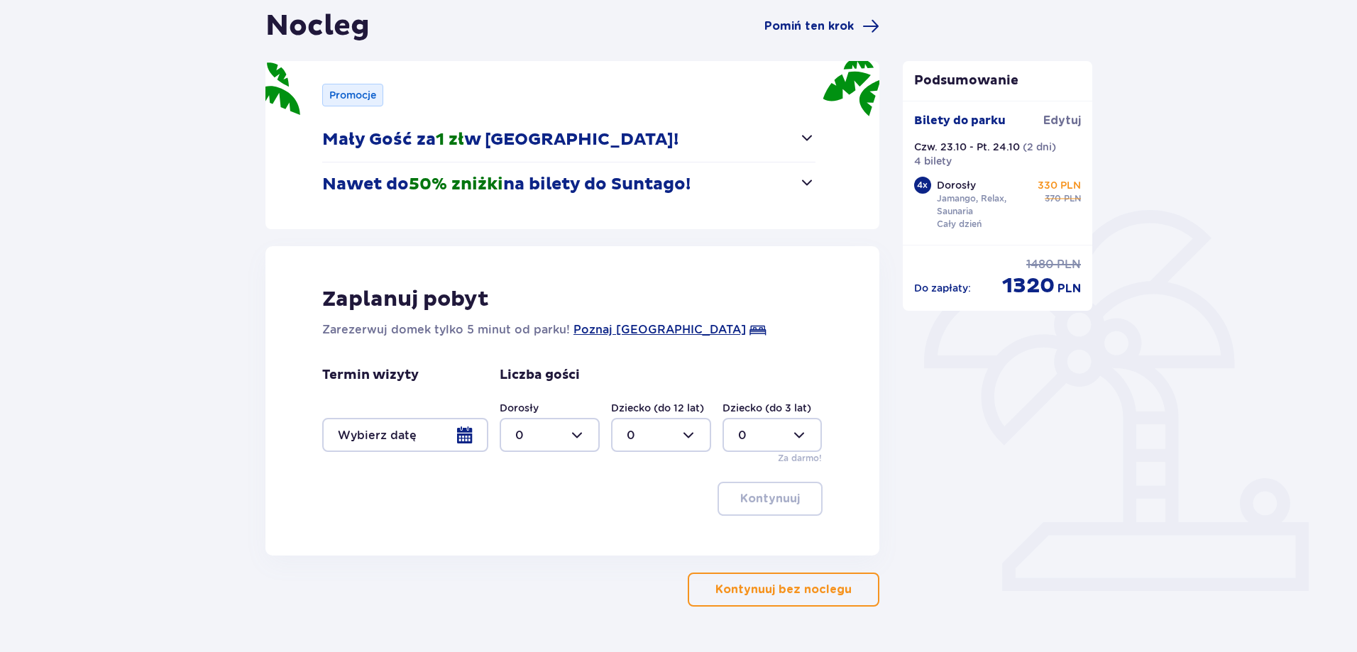
click at [468, 434] on div at bounding box center [405, 435] width 166 height 34
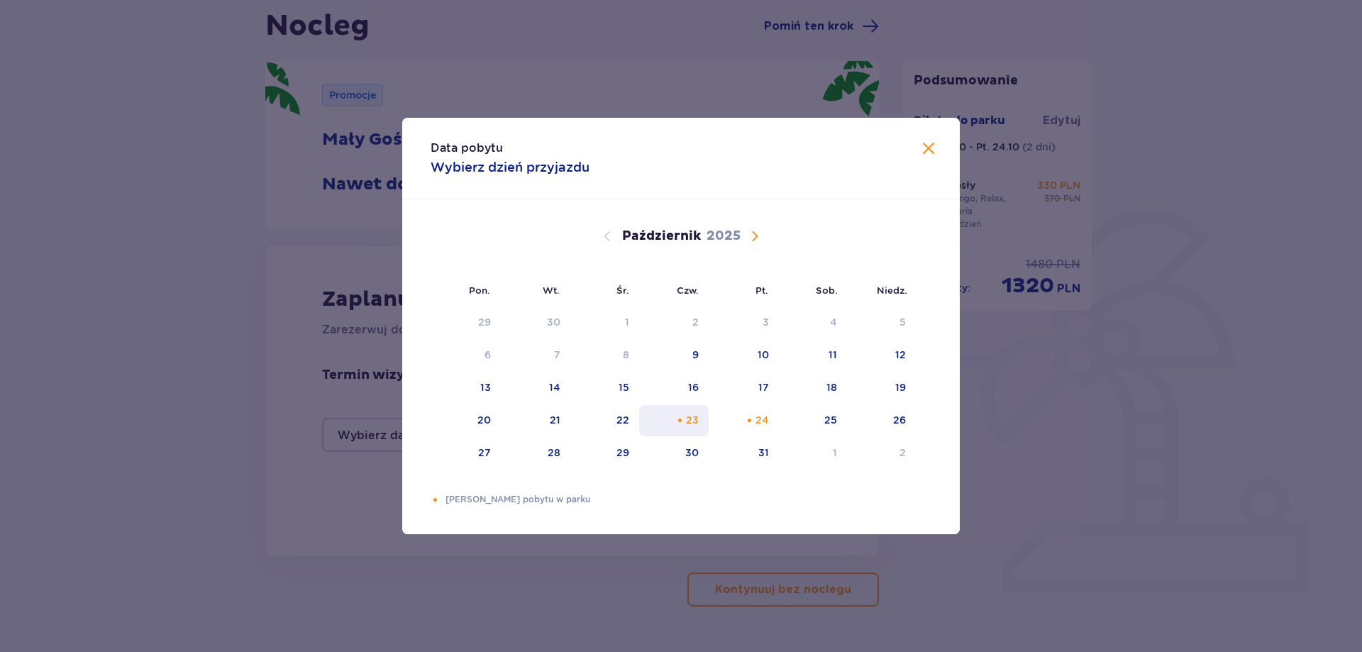
click at [688, 425] on div "23" at bounding box center [692, 420] width 13 height 14
click at [756, 424] on div "24" at bounding box center [744, 420] width 70 height 31
type input "23.10.25 - 24.10.25"
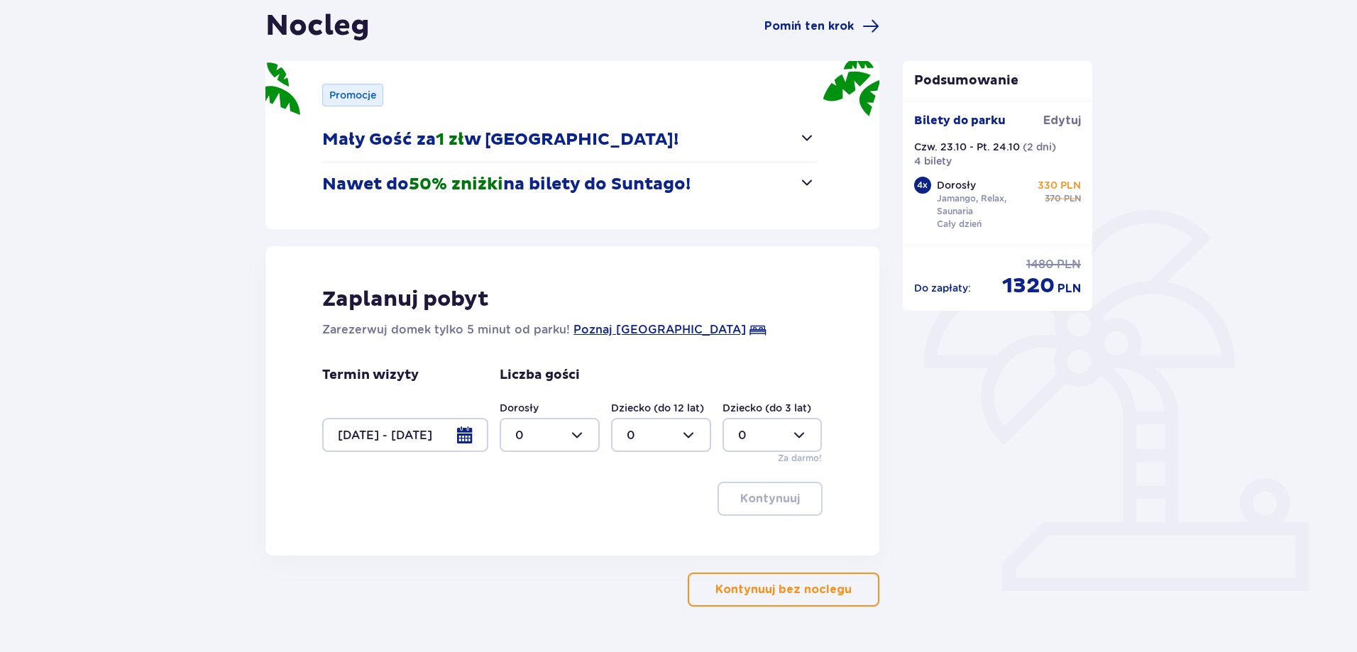
click at [189, 312] on div "Nocleg Pomiń ten krok Promocje Mały Gość za 1 zł w Suntago Village! Noc za złot…" at bounding box center [678, 330] width 1357 height 723
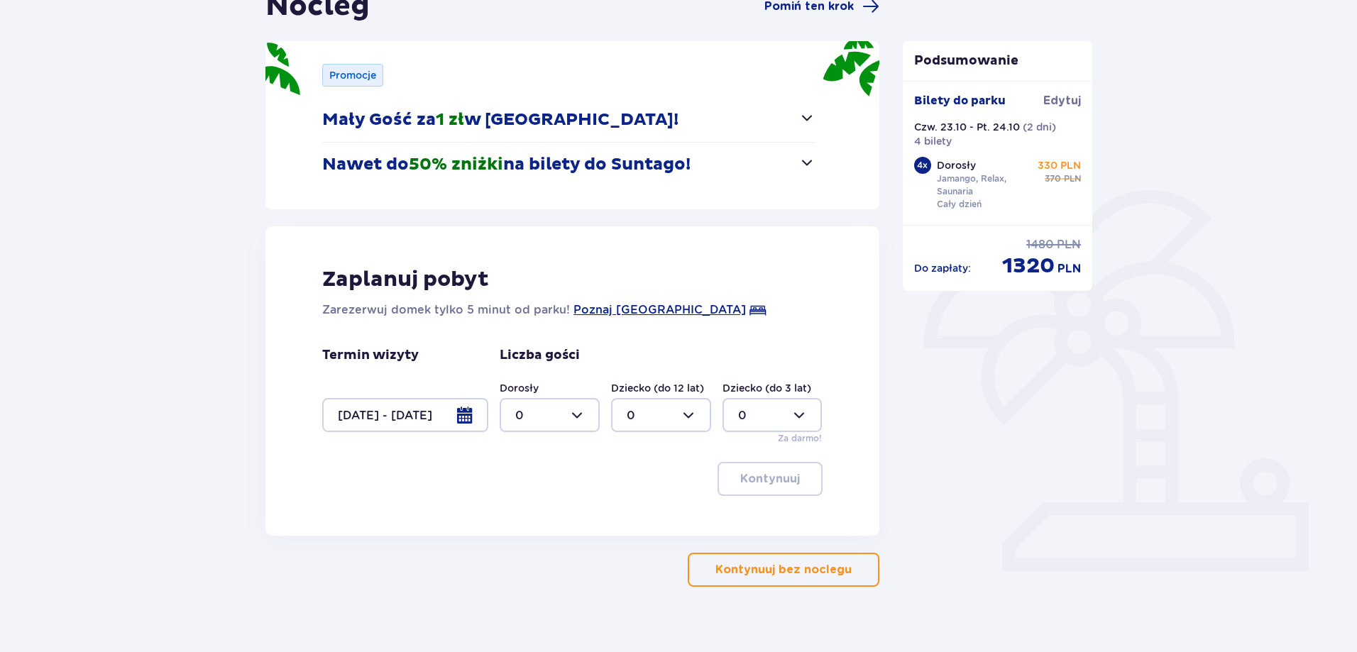
scroll to position [182, 0]
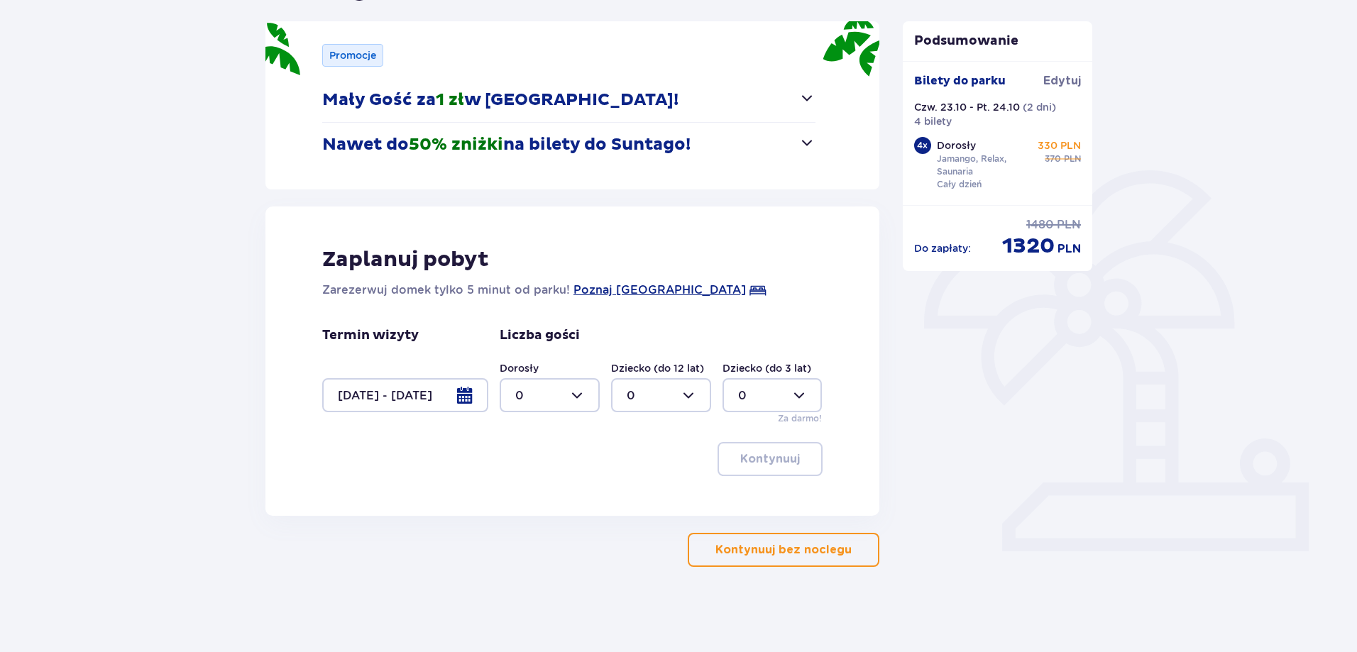
click at [558, 399] on div at bounding box center [550, 395] width 100 height 34
click at [529, 495] on div "2" at bounding box center [549, 498] width 69 height 16
click at [569, 401] on div at bounding box center [550, 395] width 100 height 34
click at [532, 489] on div "4" at bounding box center [549, 487] width 69 height 16
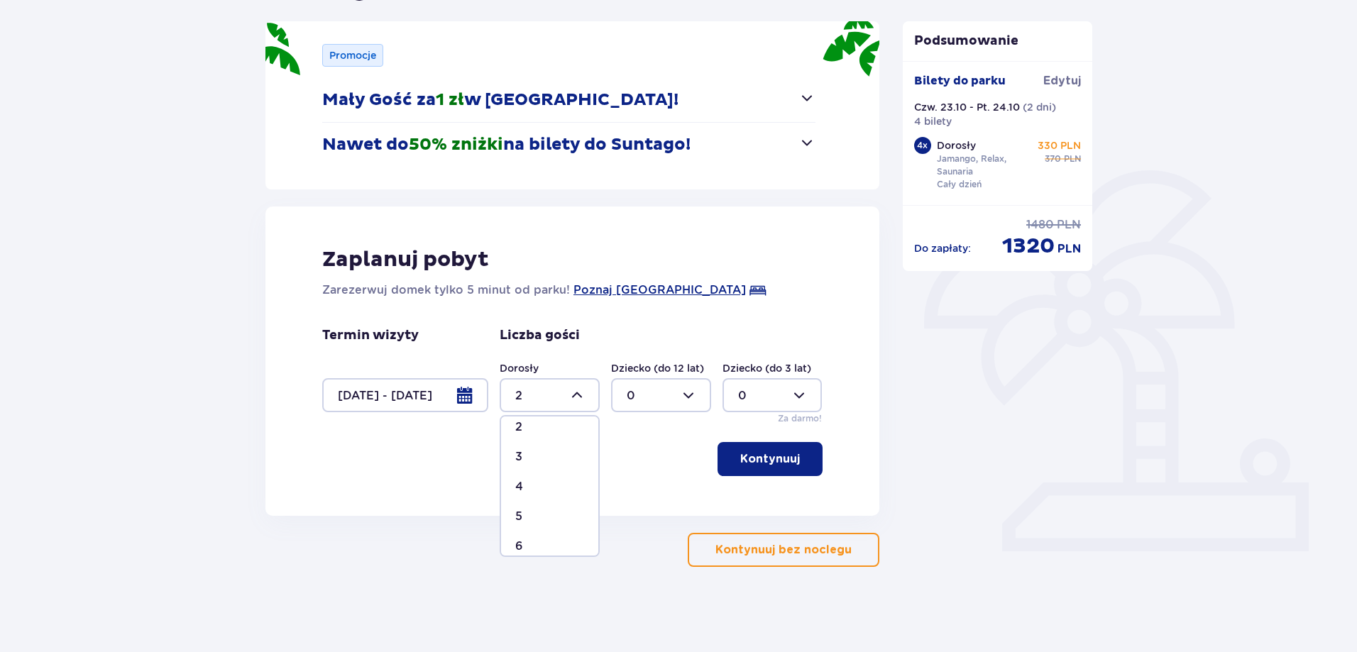
type input "4"
click at [761, 457] on p "Kontynuuj" at bounding box center [770, 459] width 60 height 16
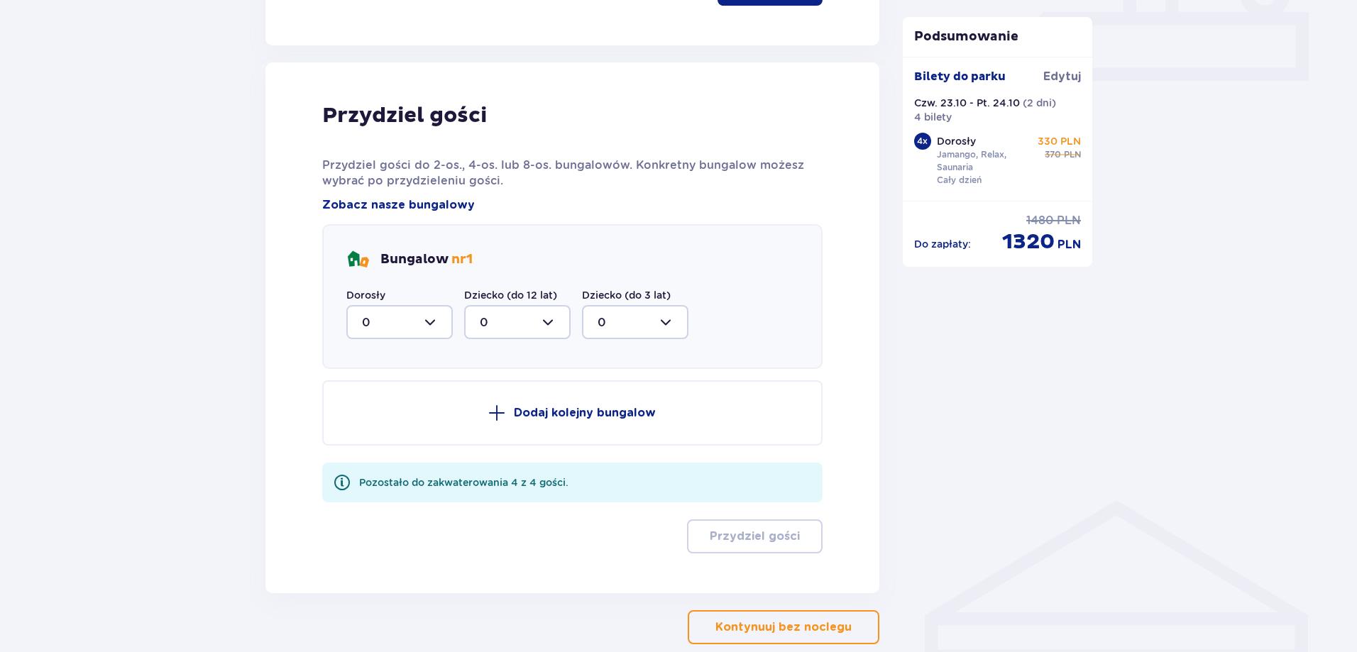
scroll to position [627, 0]
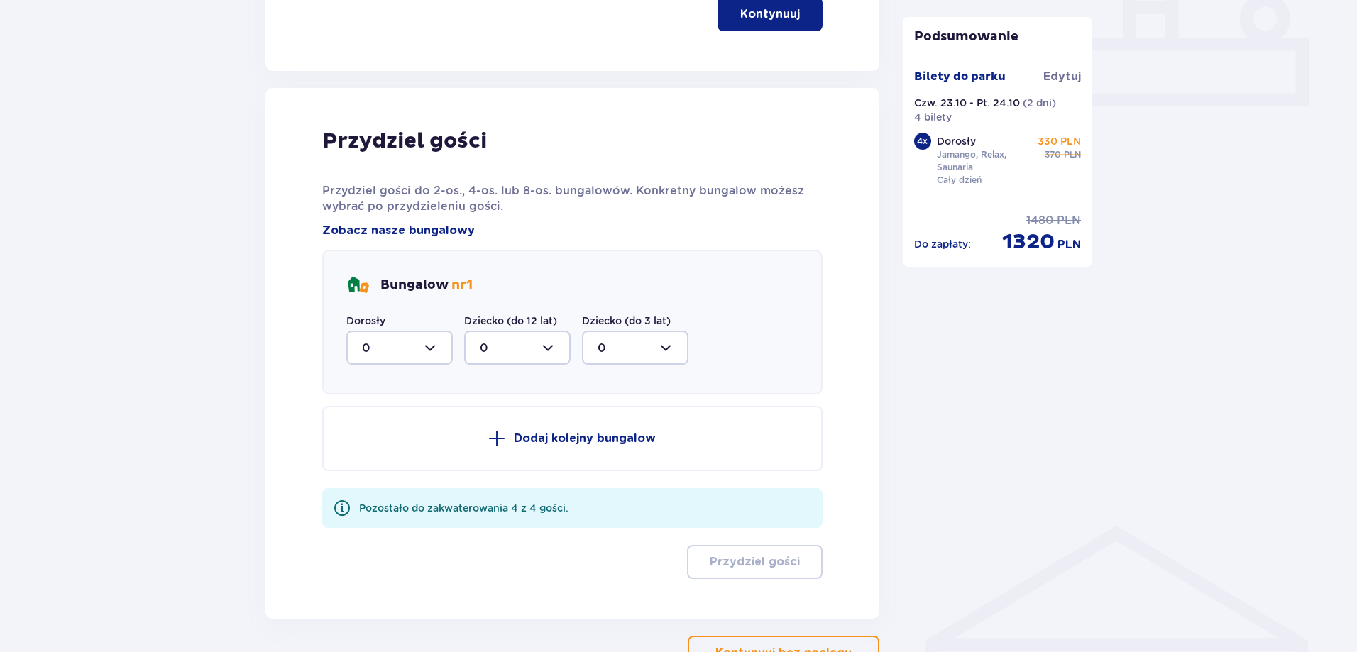
click at [421, 349] on div at bounding box center [399, 348] width 106 height 34
click at [380, 481] on div "4" at bounding box center [399, 486] width 75 height 16
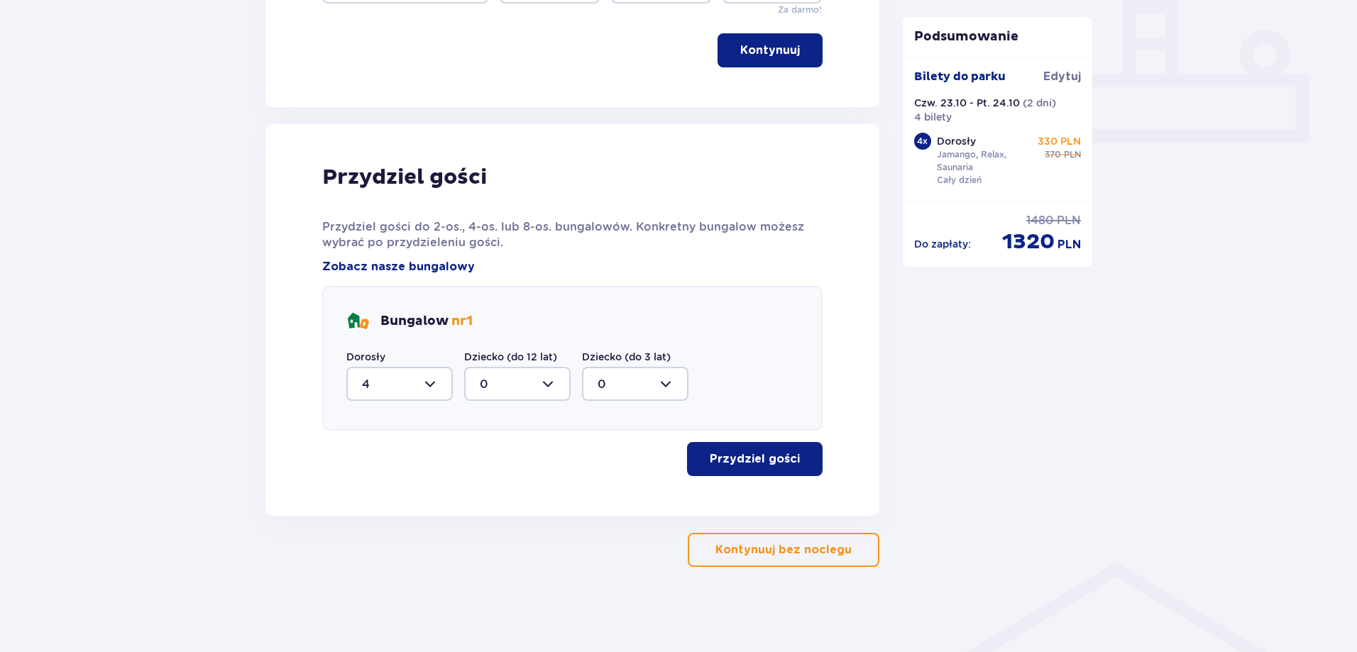
scroll to position [590, 0]
click at [729, 451] on button "Przydziel gości" at bounding box center [755, 459] width 136 height 34
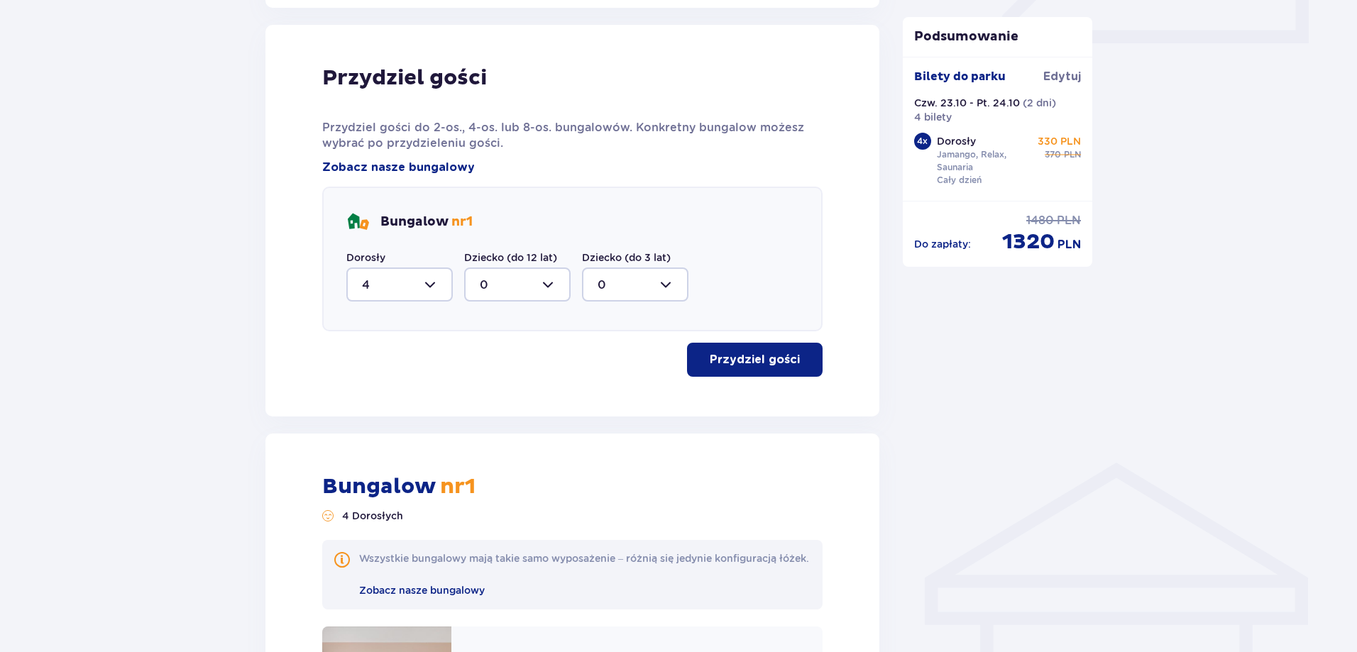
scroll to position [681, 0]
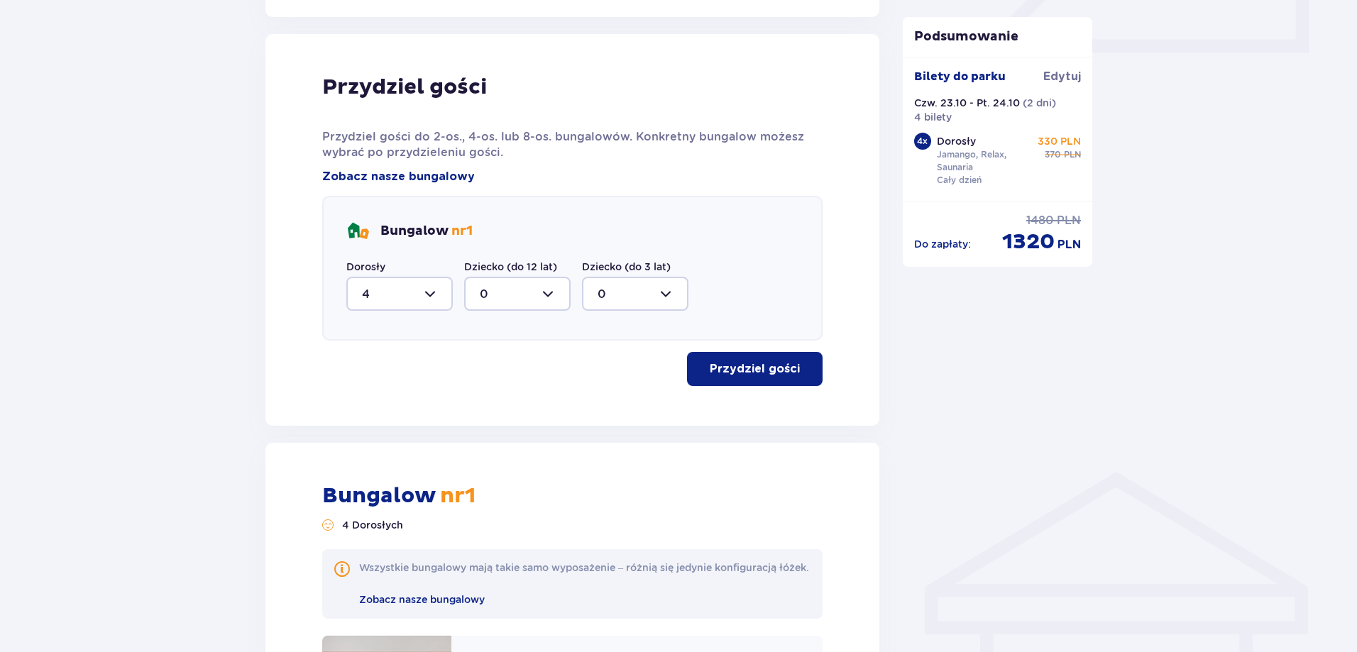
click at [415, 281] on div at bounding box center [399, 294] width 106 height 34
click at [387, 214] on div "2" at bounding box center [399, 215] width 75 height 16
type input "2"
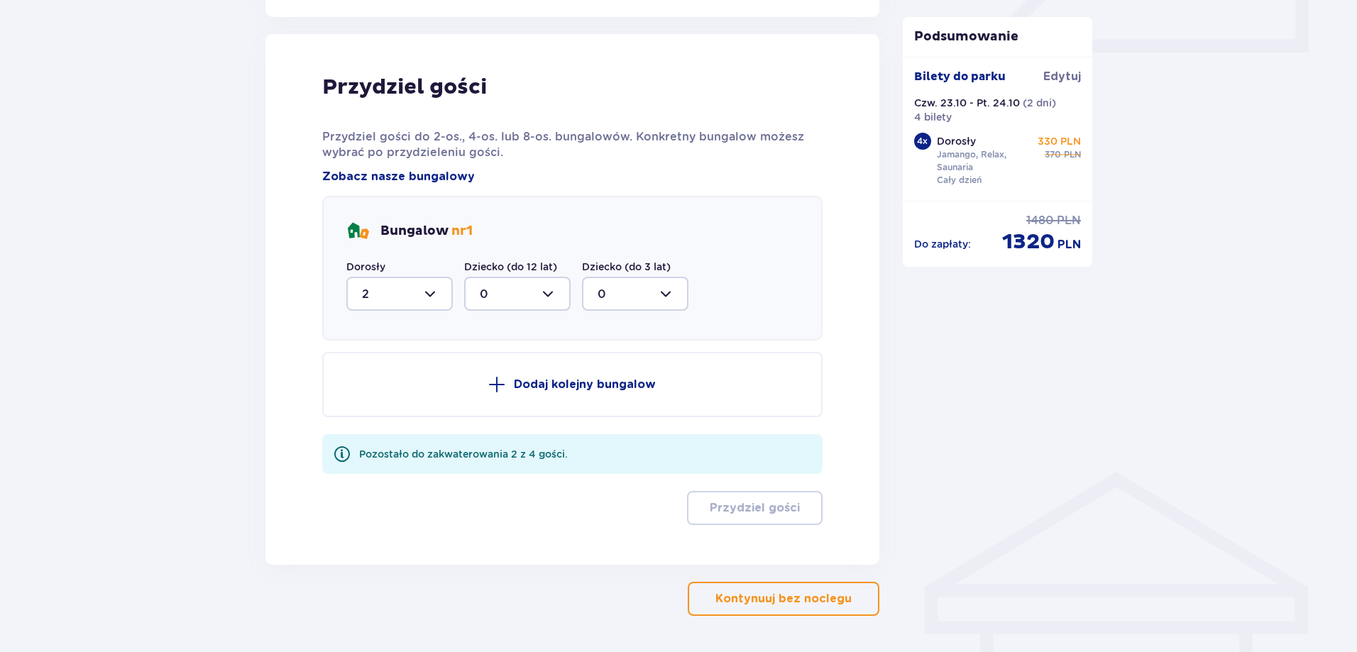
click at [551, 380] on p "Dodaj kolejny bungalow" at bounding box center [585, 385] width 142 height 16
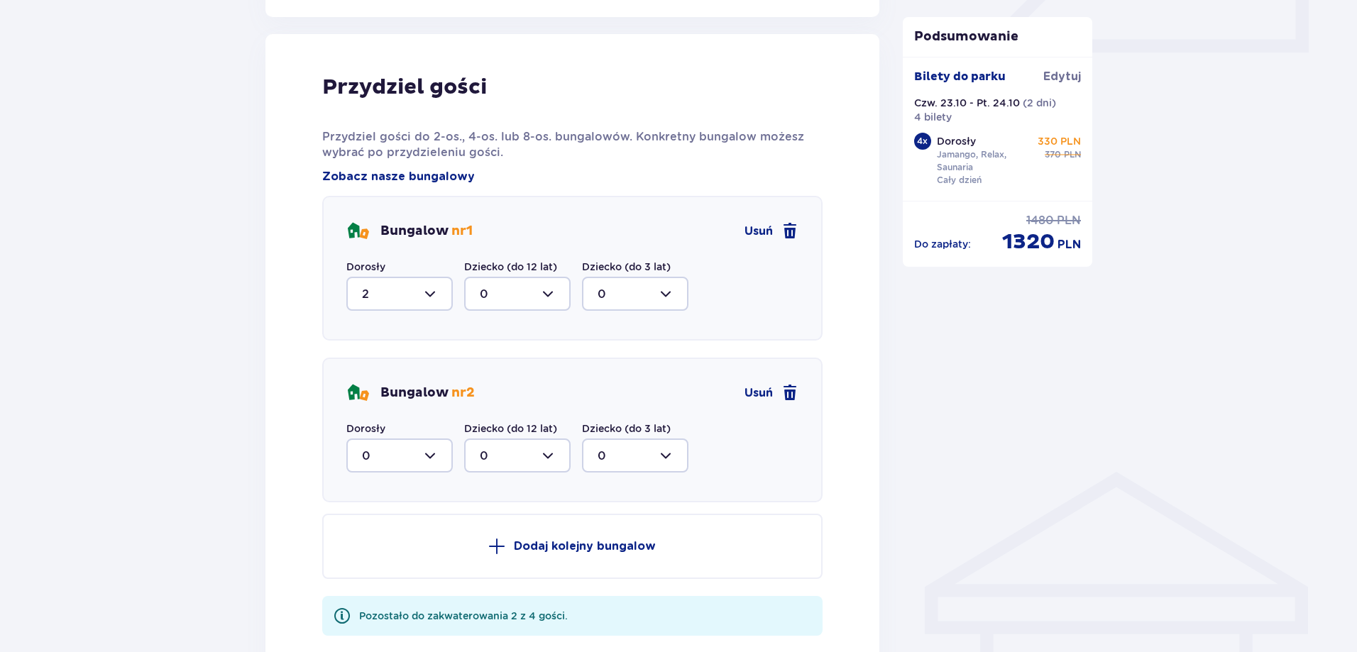
click at [418, 449] on div at bounding box center [399, 456] width 106 height 34
click at [382, 549] on span "2" at bounding box center [400, 559] width 104 height 30
type input "2"
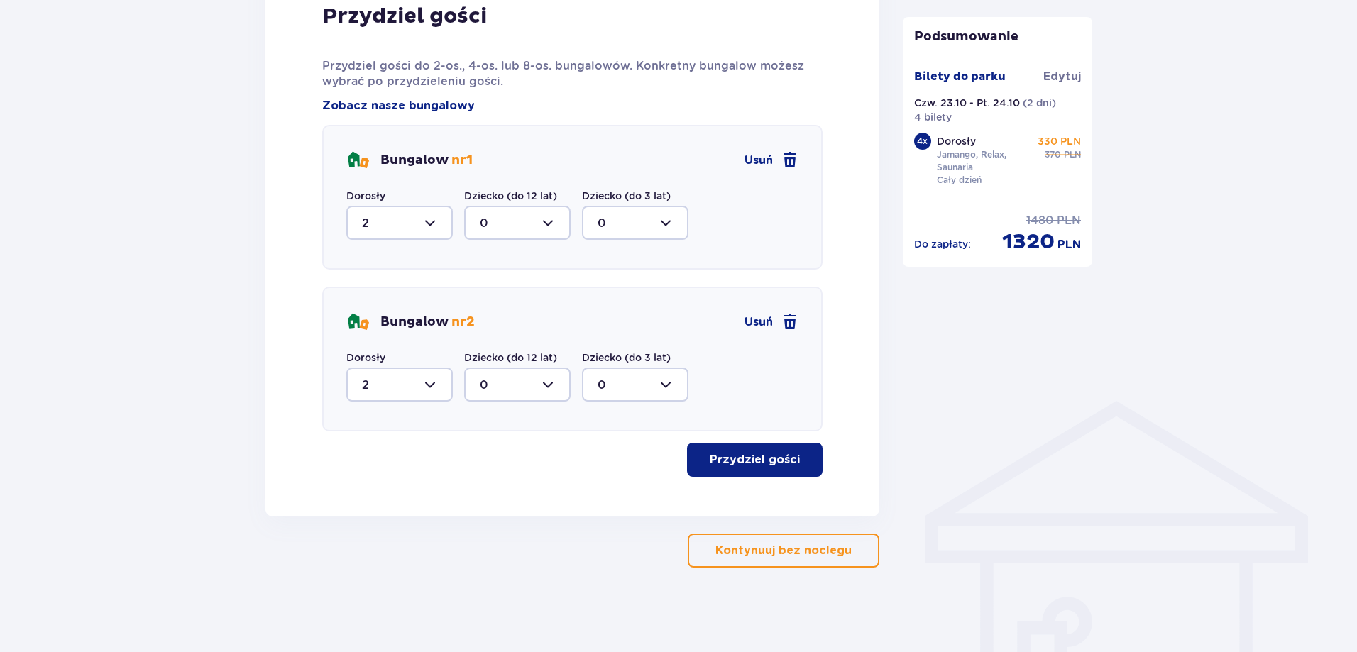
scroll to position [752, 0]
click at [761, 456] on p "Przydziel gości" at bounding box center [755, 459] width 90 height 16
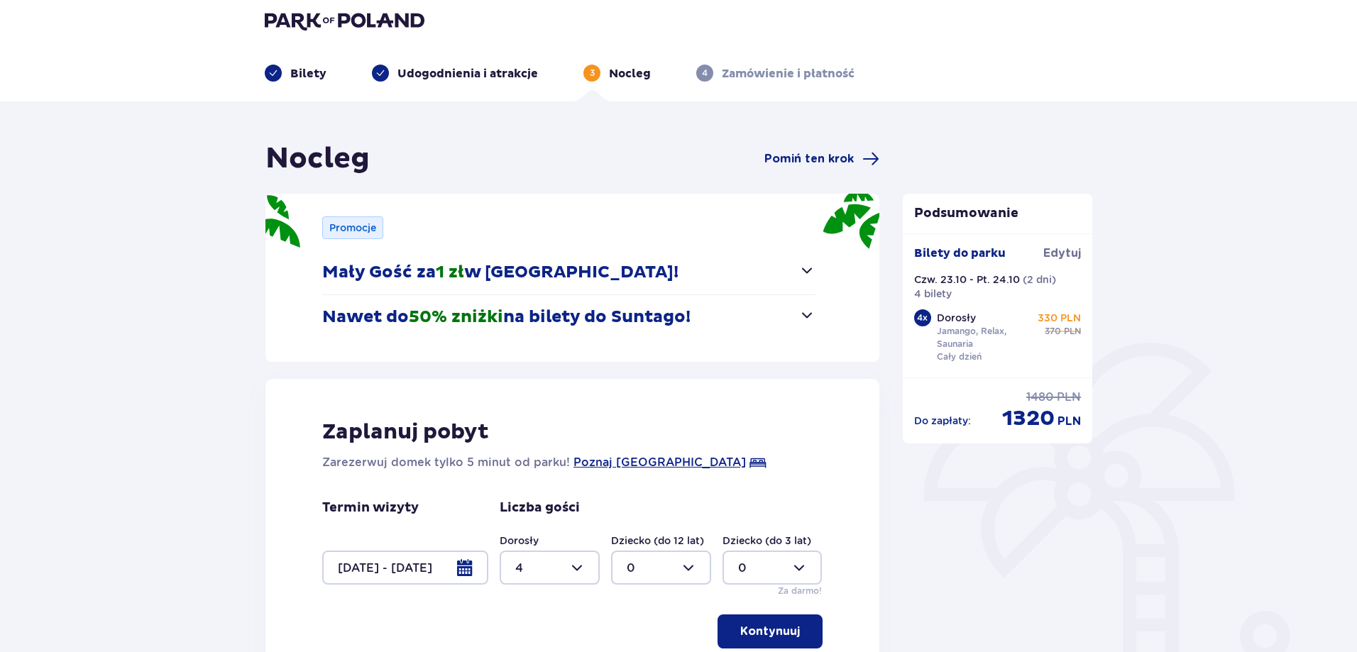
scroll to position [71, 0]
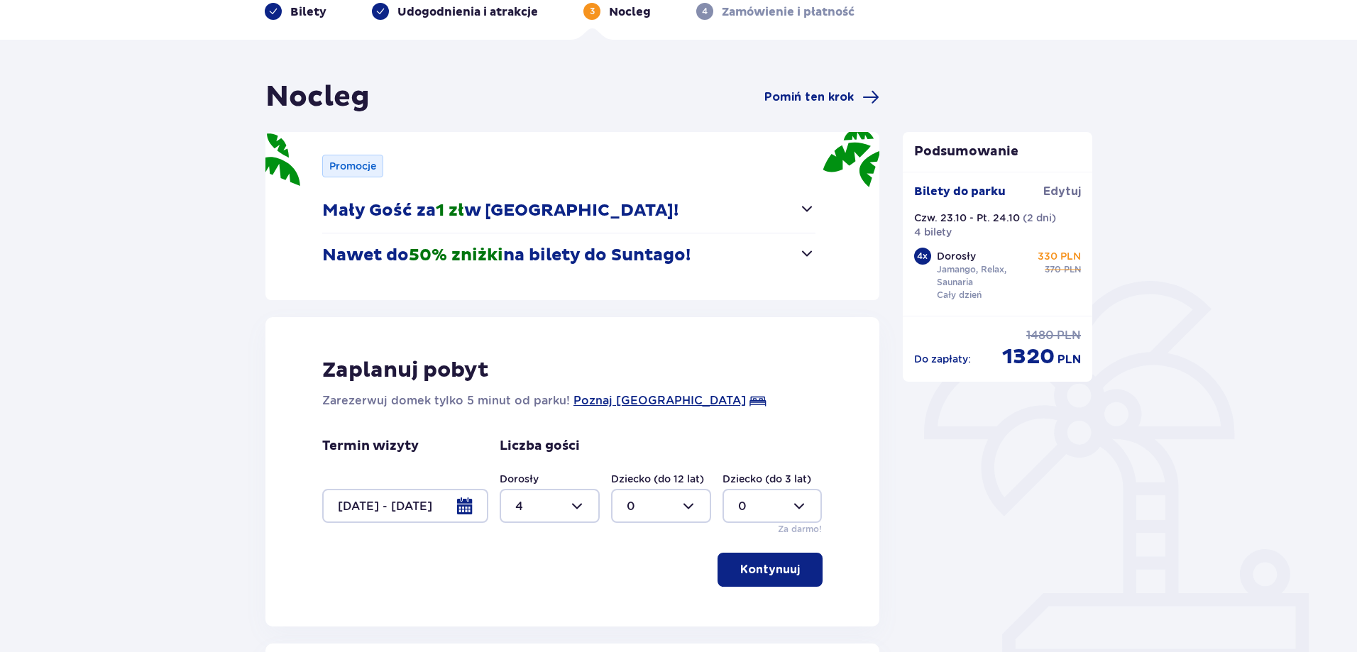
click at [770, 217] on button "Mały Gość za 1 zł w Suntago Village!" at bounding box center [568, 211] width 493 height 44
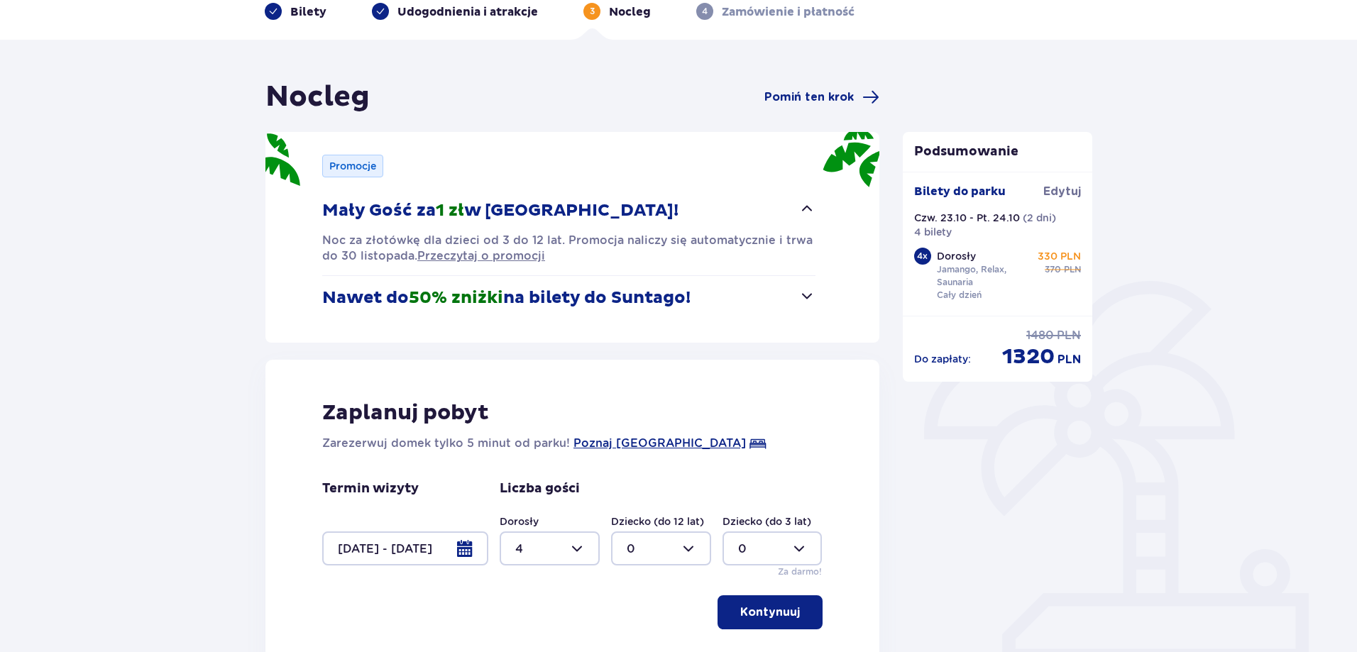
click at [762, 214] on button "Mały Gość za 1 zł w Suntago Village!" at bounding box center [568, 211] width 493 height 44
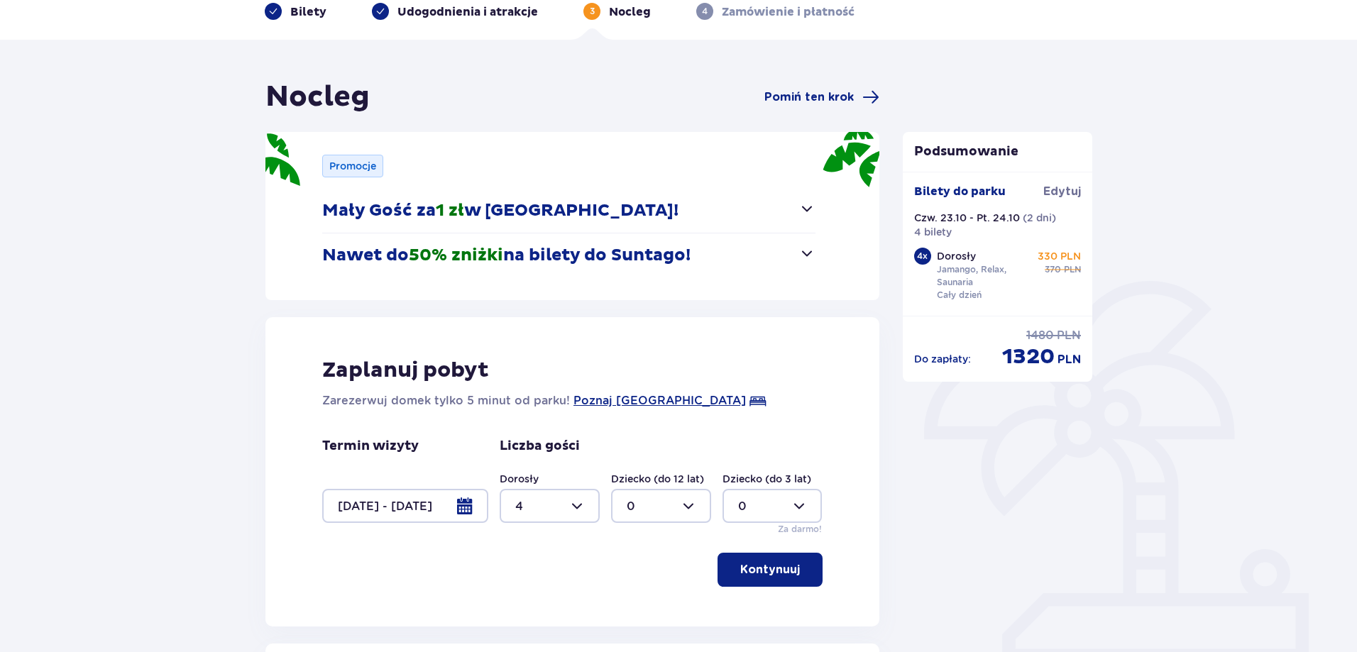
click at [748, 253] on button "Nawet do 50% zniżki na bilety do Suntago!" at bounding box center [568, 255] width 493 height 44
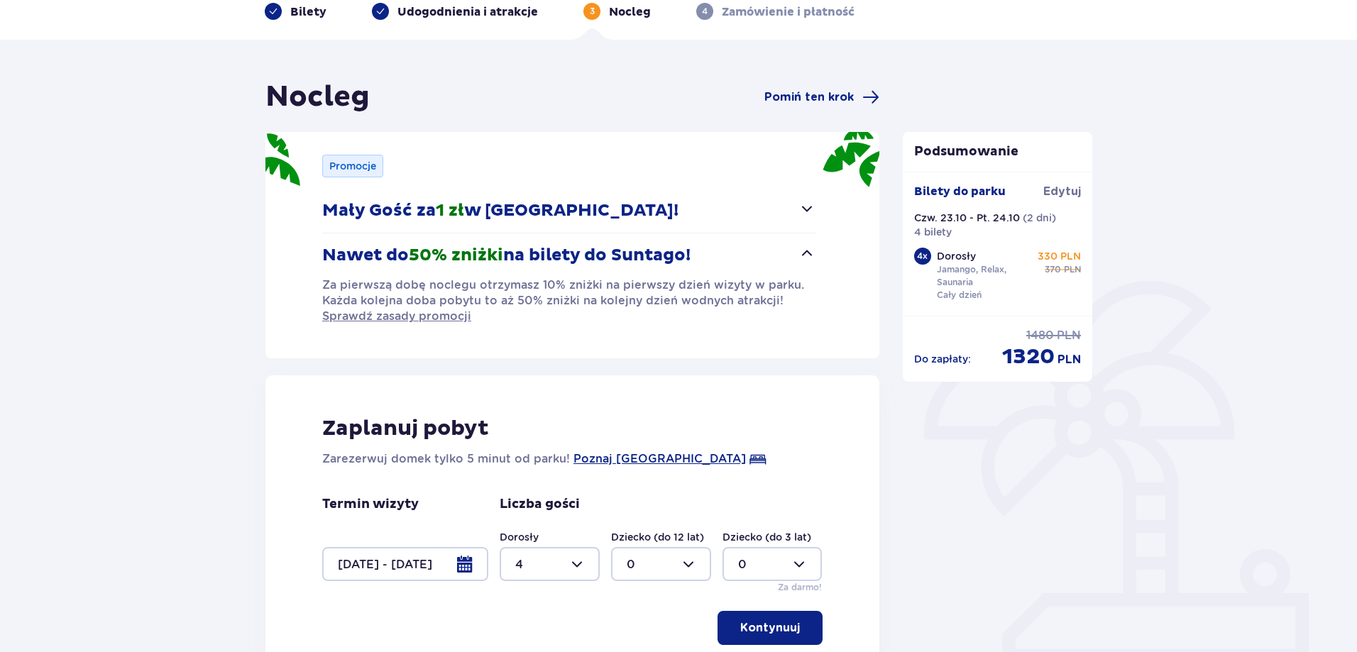
click at [761, 248] on button "Nawet do 50% zniżki na bilety do Suntago!" at bounding box center [568, 255] width 493 height 44
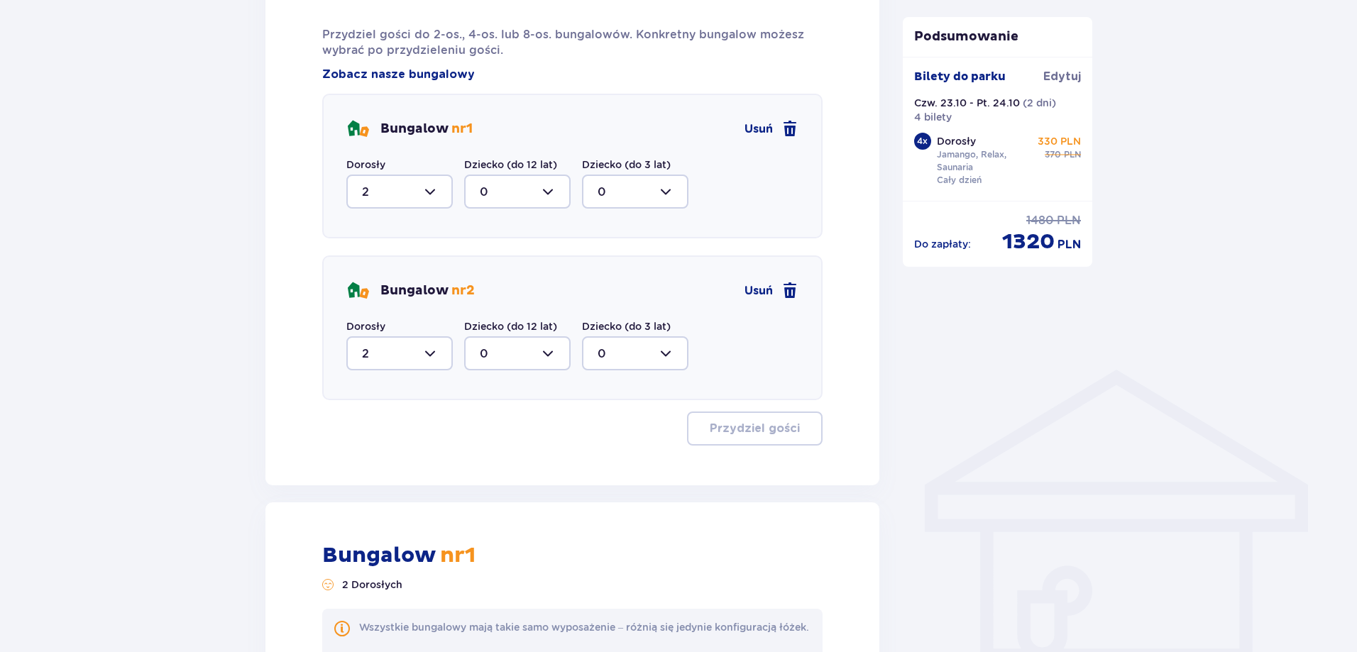
scroll to position [498, 0]
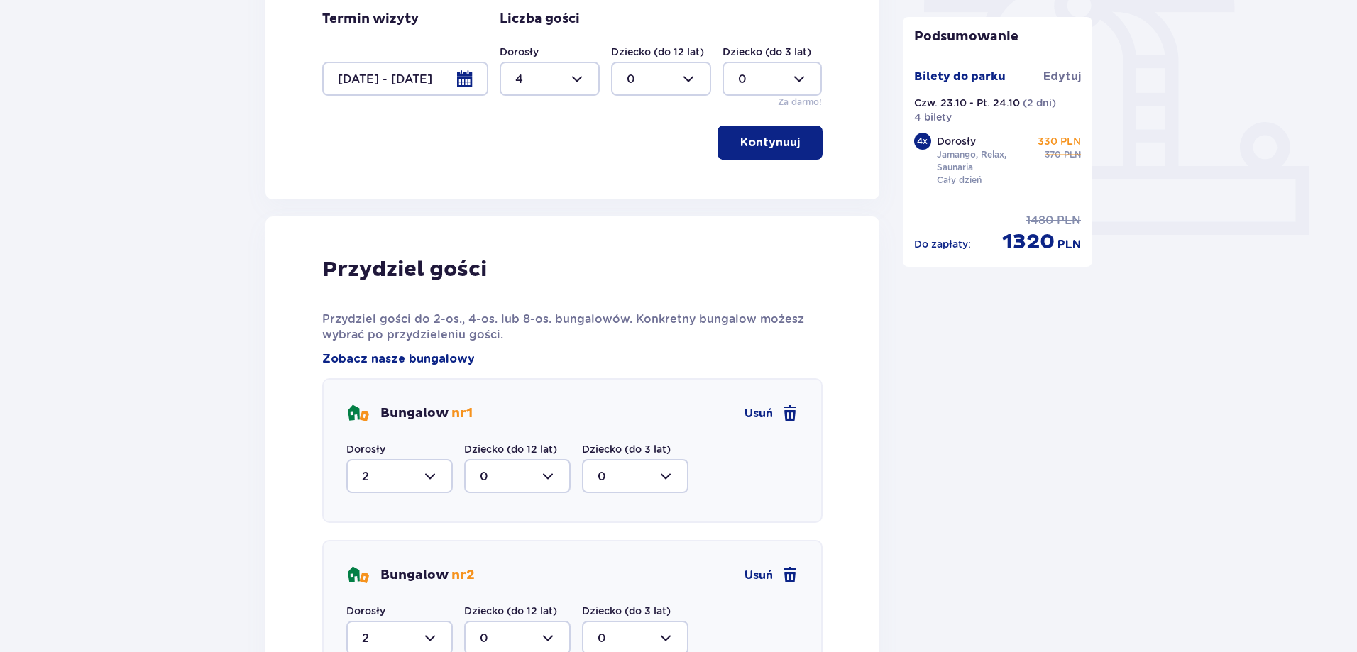
click at [741, 153] on button "Kontynuuj" at bounding box center [769, 143] width 105 height 34
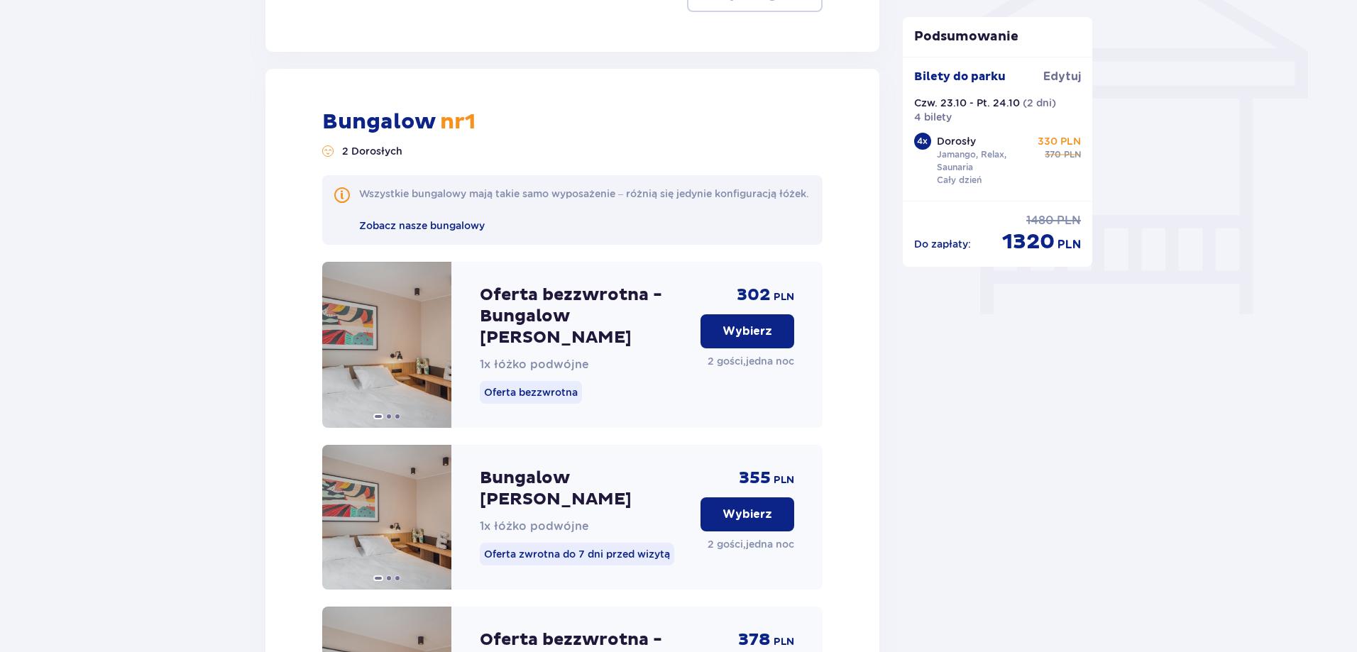
scroll to position [1336, 0]
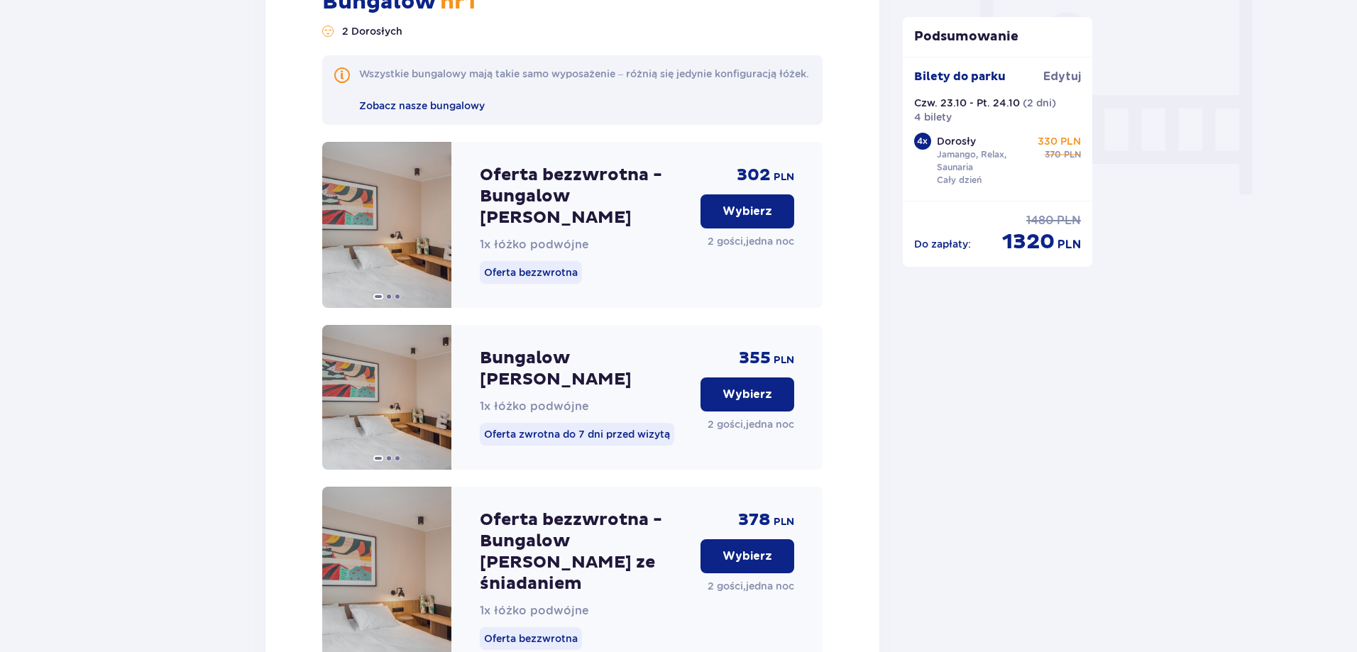
click at [734, 219] on p "Wybierz" at bounding box center [747, 212] width 50 height 16
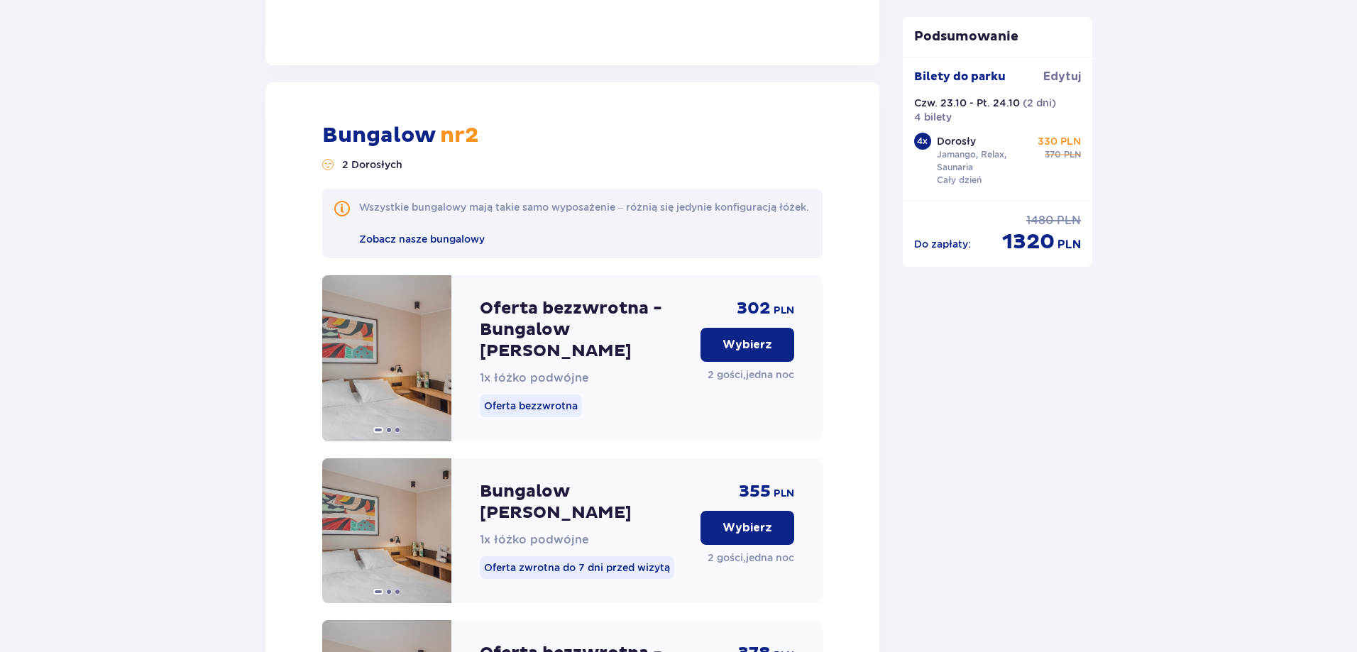
click at [732, 337] on p "Wybierz" at bounding box center [747, 345] width 50 height 16
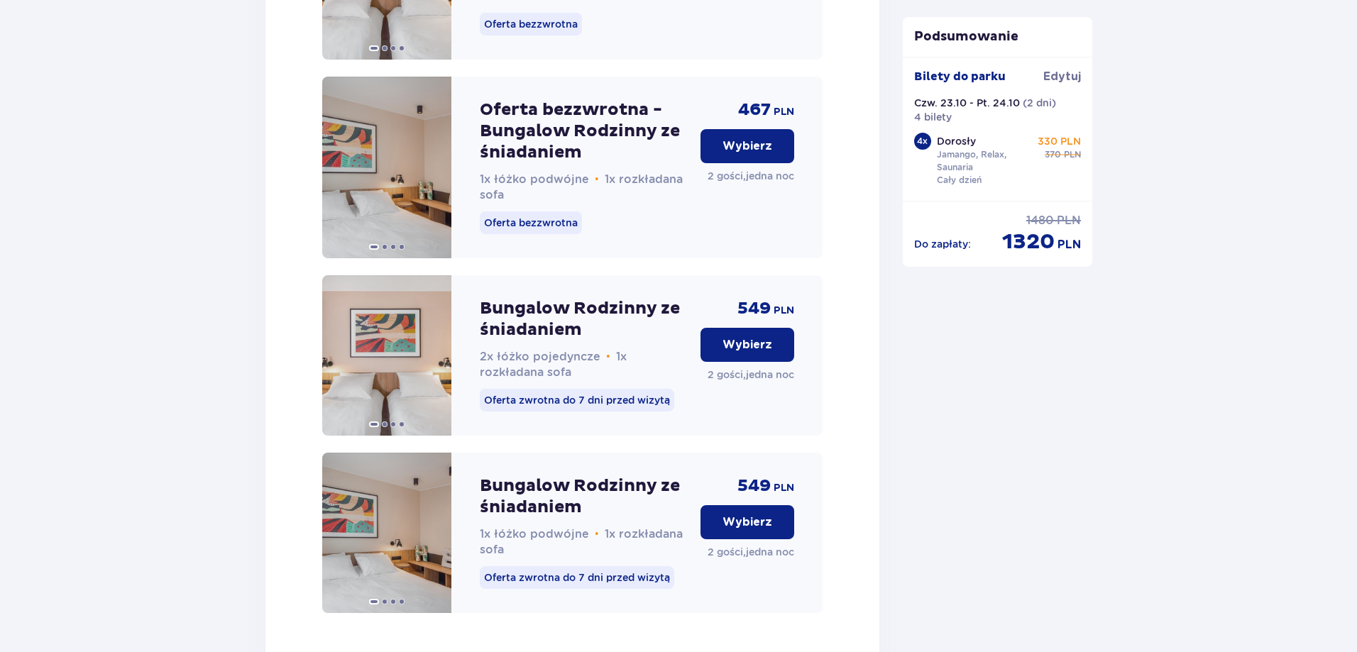
scroll to position [5447, 0]
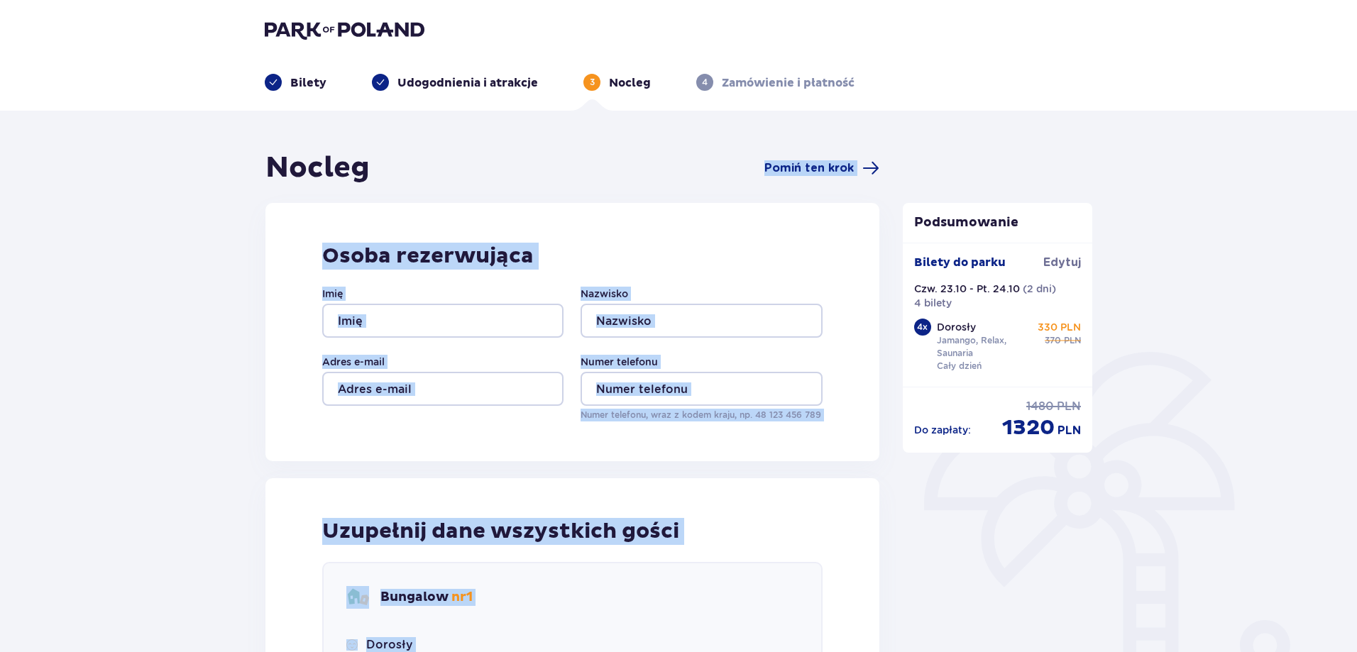
drag, startPoint x: 652, startPoint y: 160, endPoint x: 946, endPoint y: 167, distance: 293.9
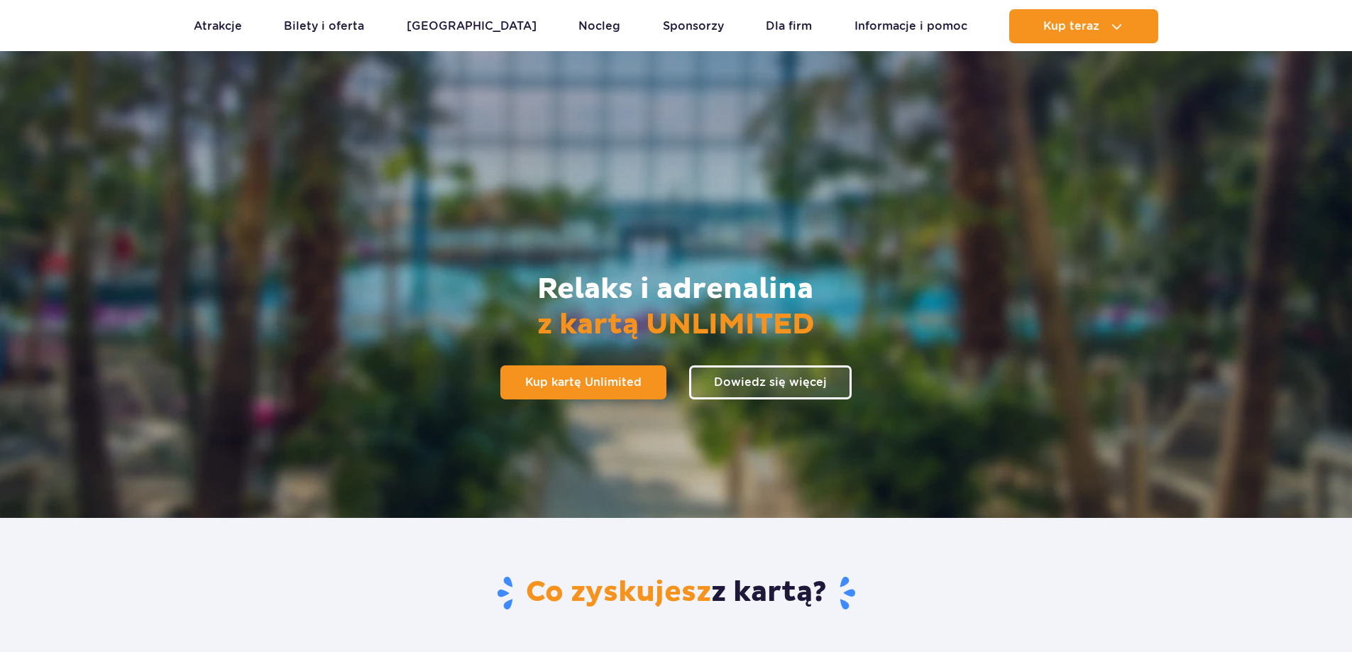
scroll to position [213, 0]
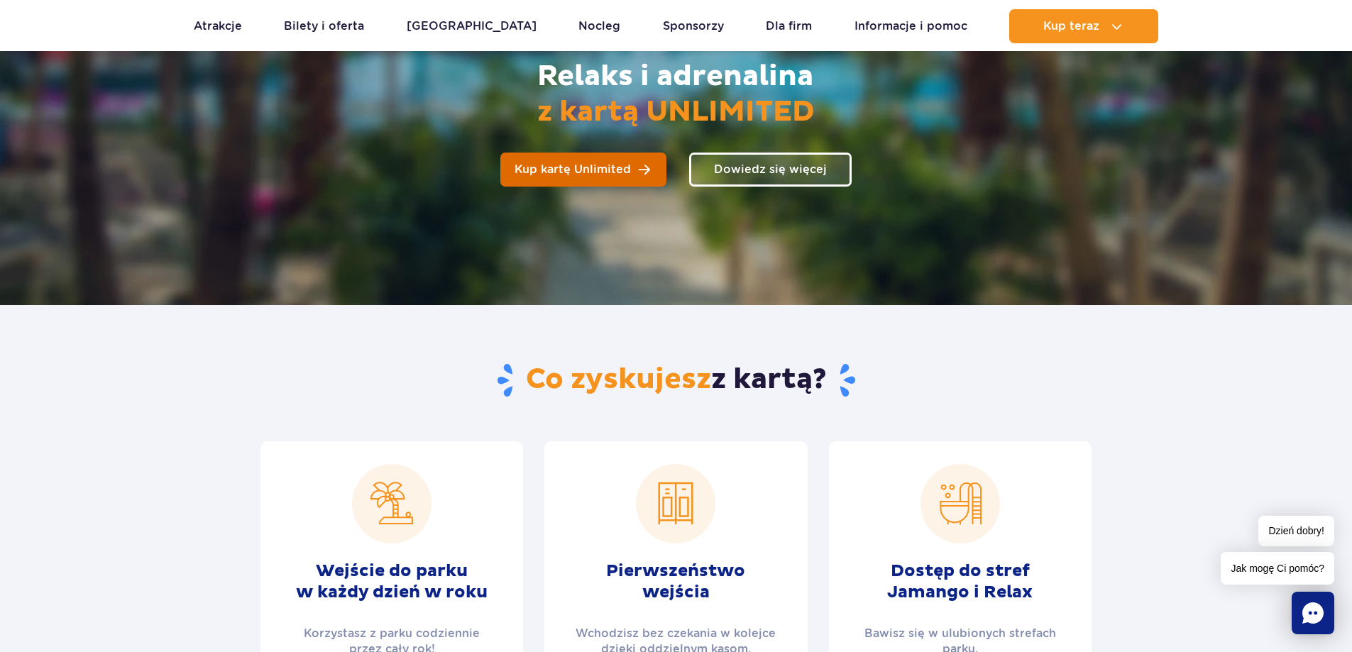
click at [605, 174] on span "Kup kartę Unlimited" at bounding box center [572, 169] width 116 height 11
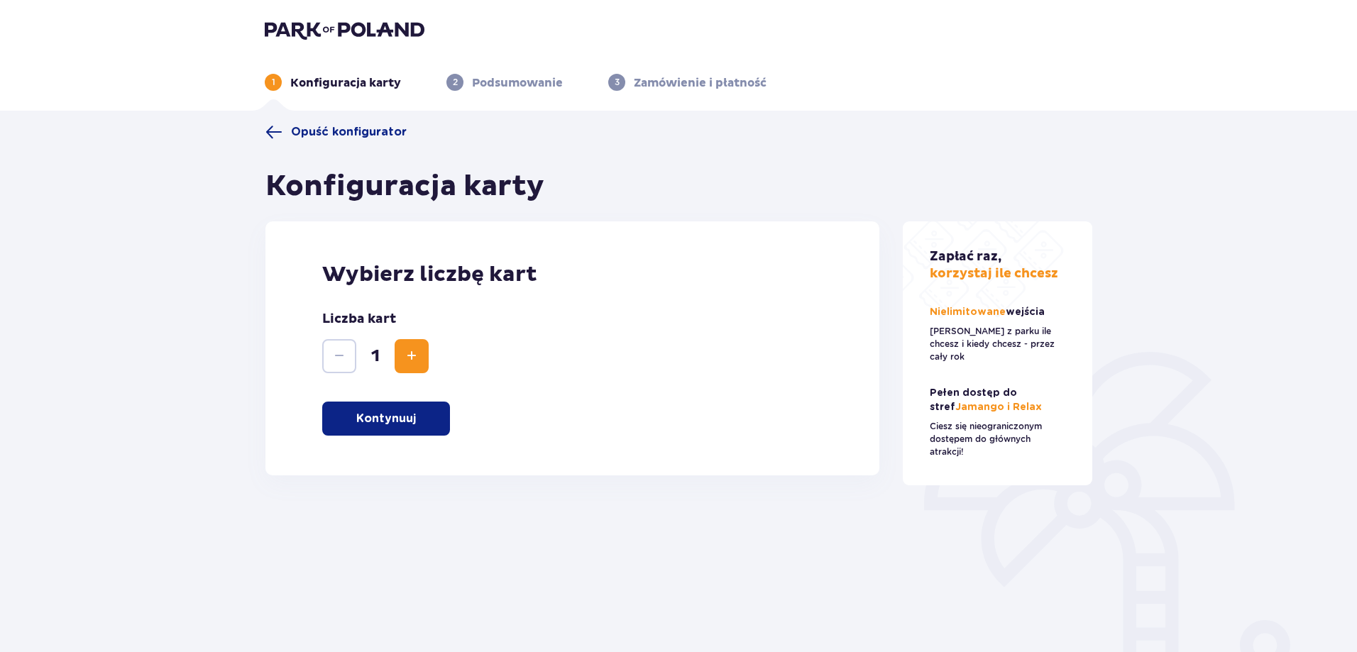
click at [382, 404] on button "Kontynuuj" at bounding box center [386, 419] width 128 height 34
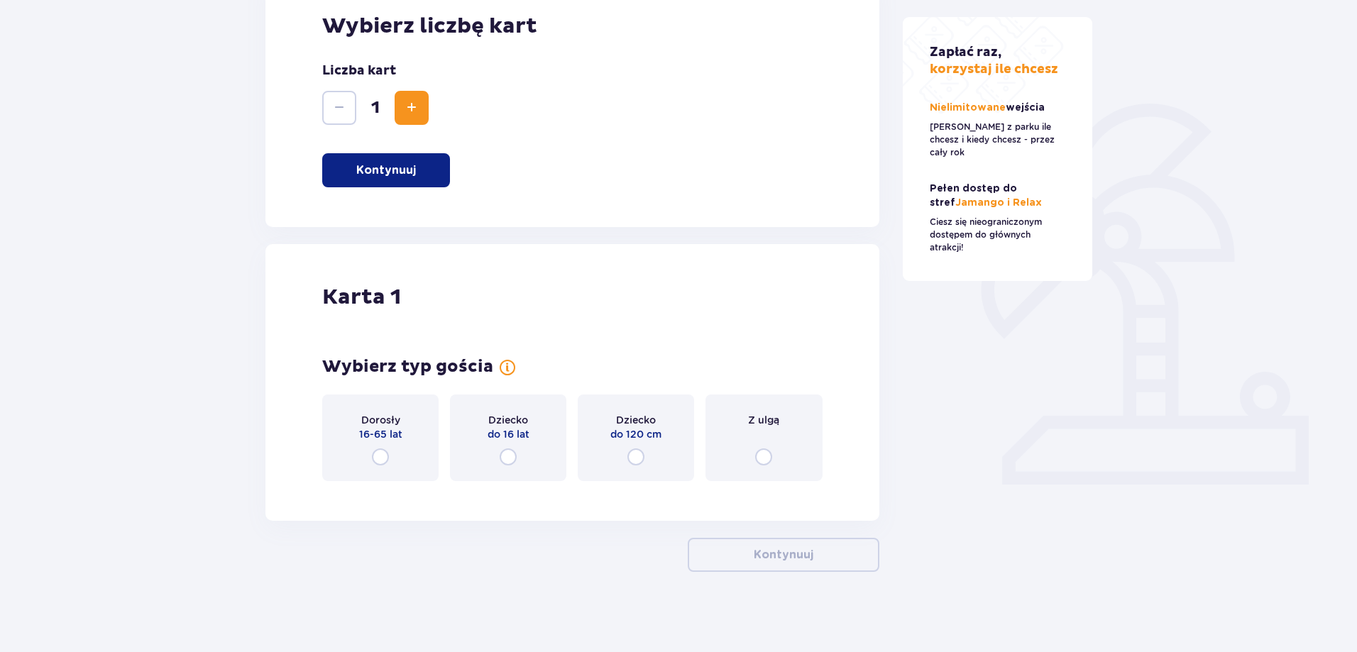
scroll to position [253, 0]
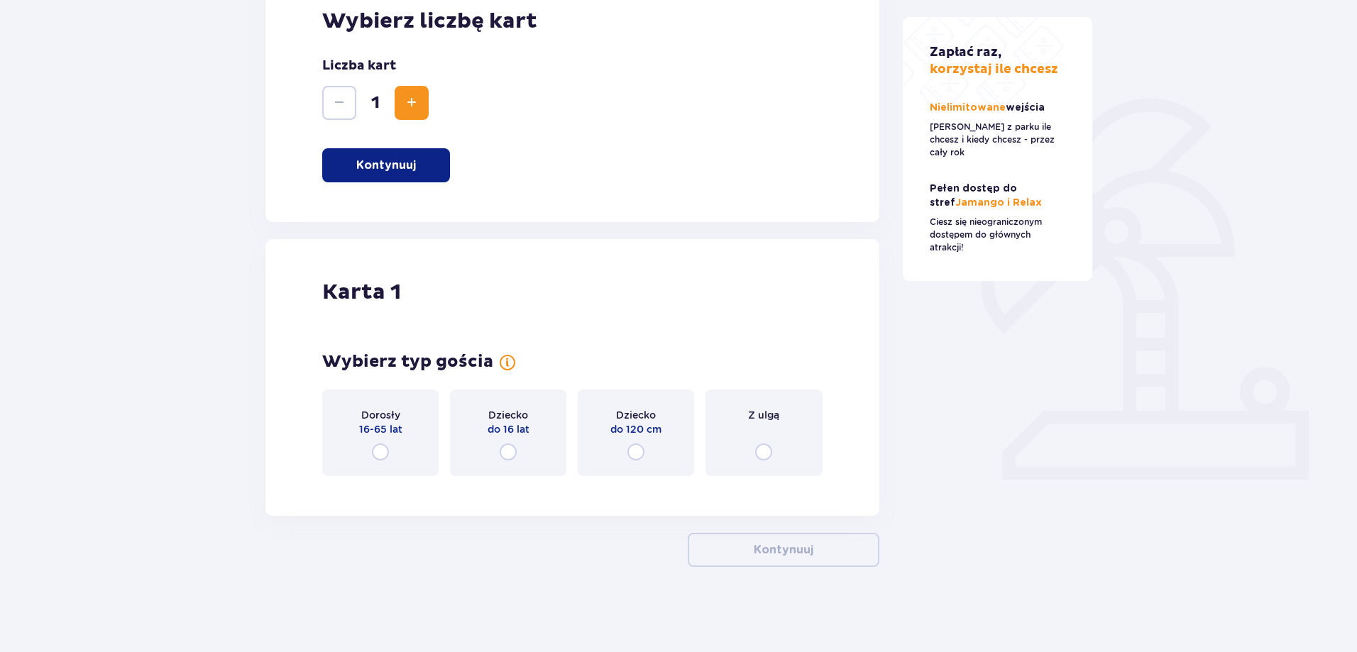
click at [365, 426] on span "16-65 lat" at bounding box center [380, 429] width 43 height 14
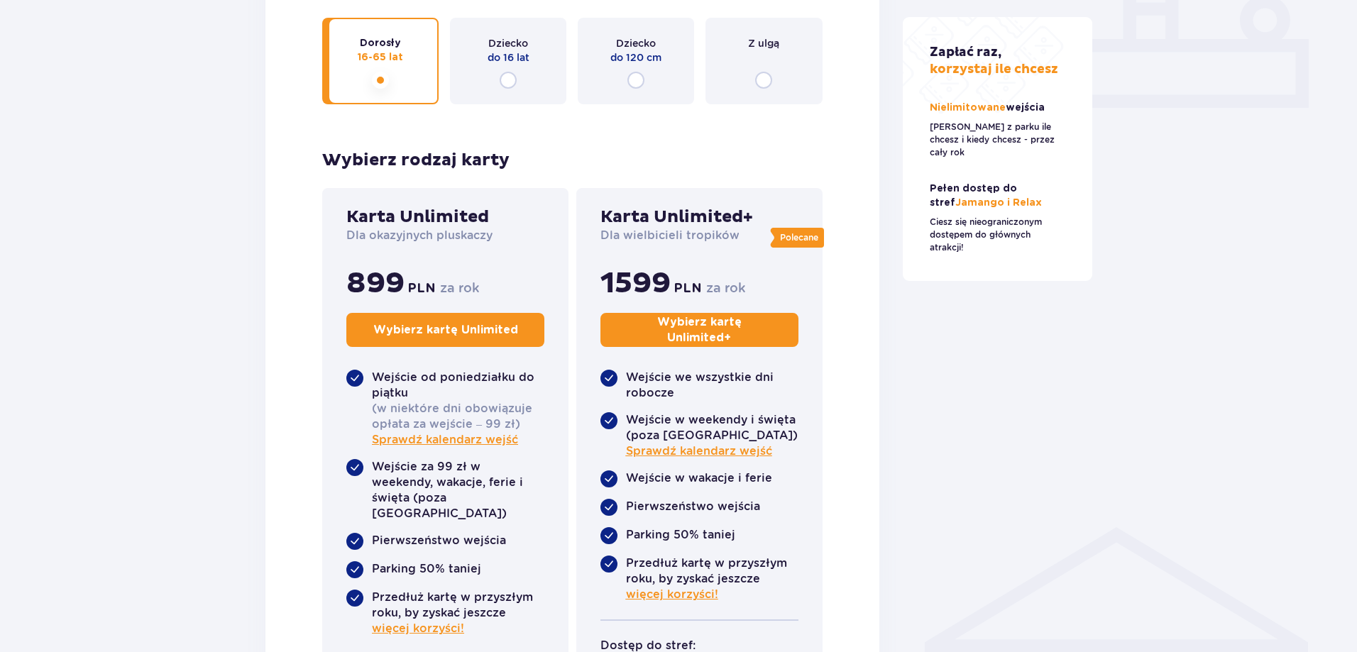
scroll to position [483, 0]
